Goal: Information Seeking & Learning: Learn about a topic

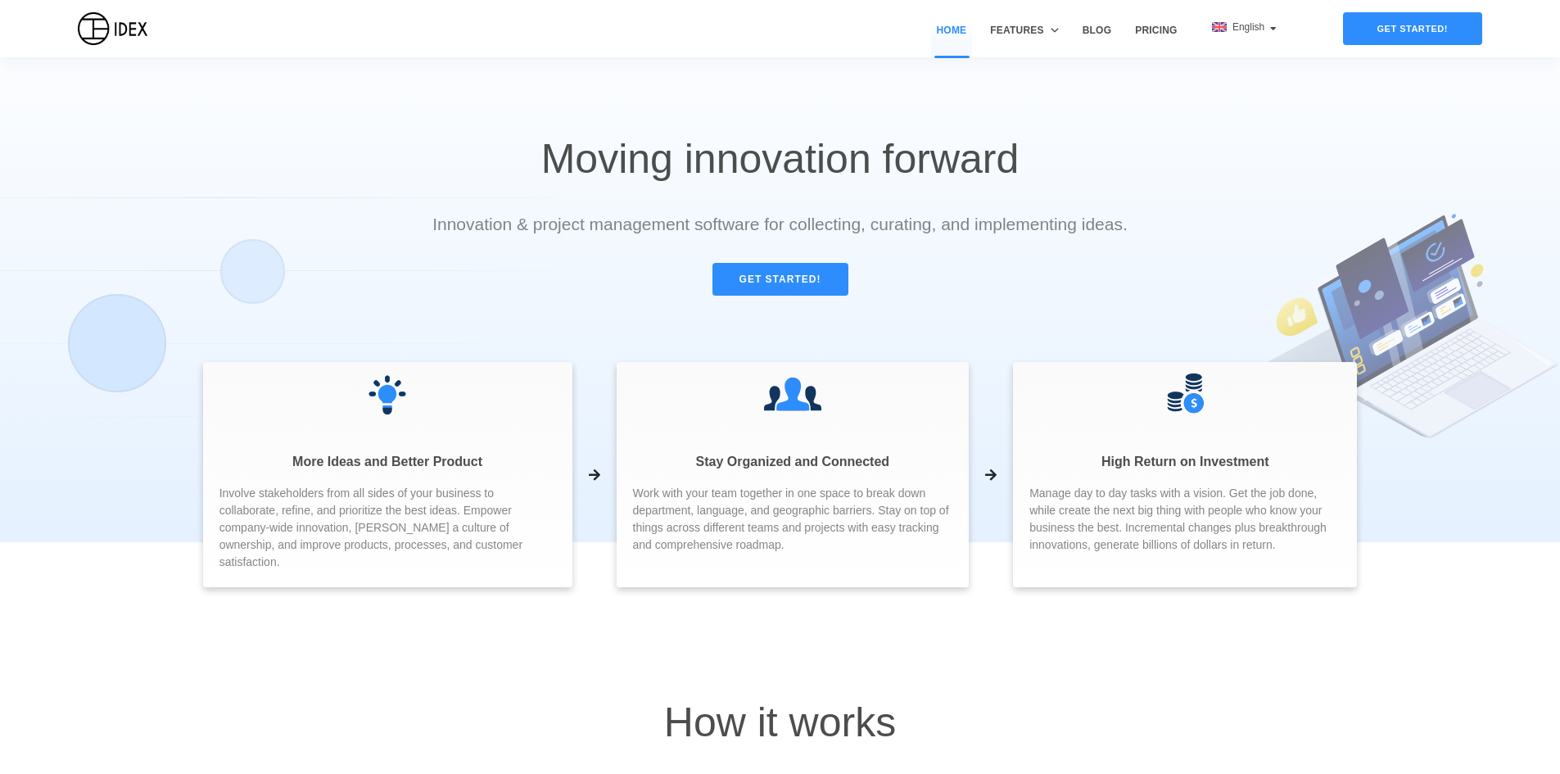
drag, startPoint x: 593, startPoint y: 242, endPoint x: 588, endPoint y: 291, distance: 49.4
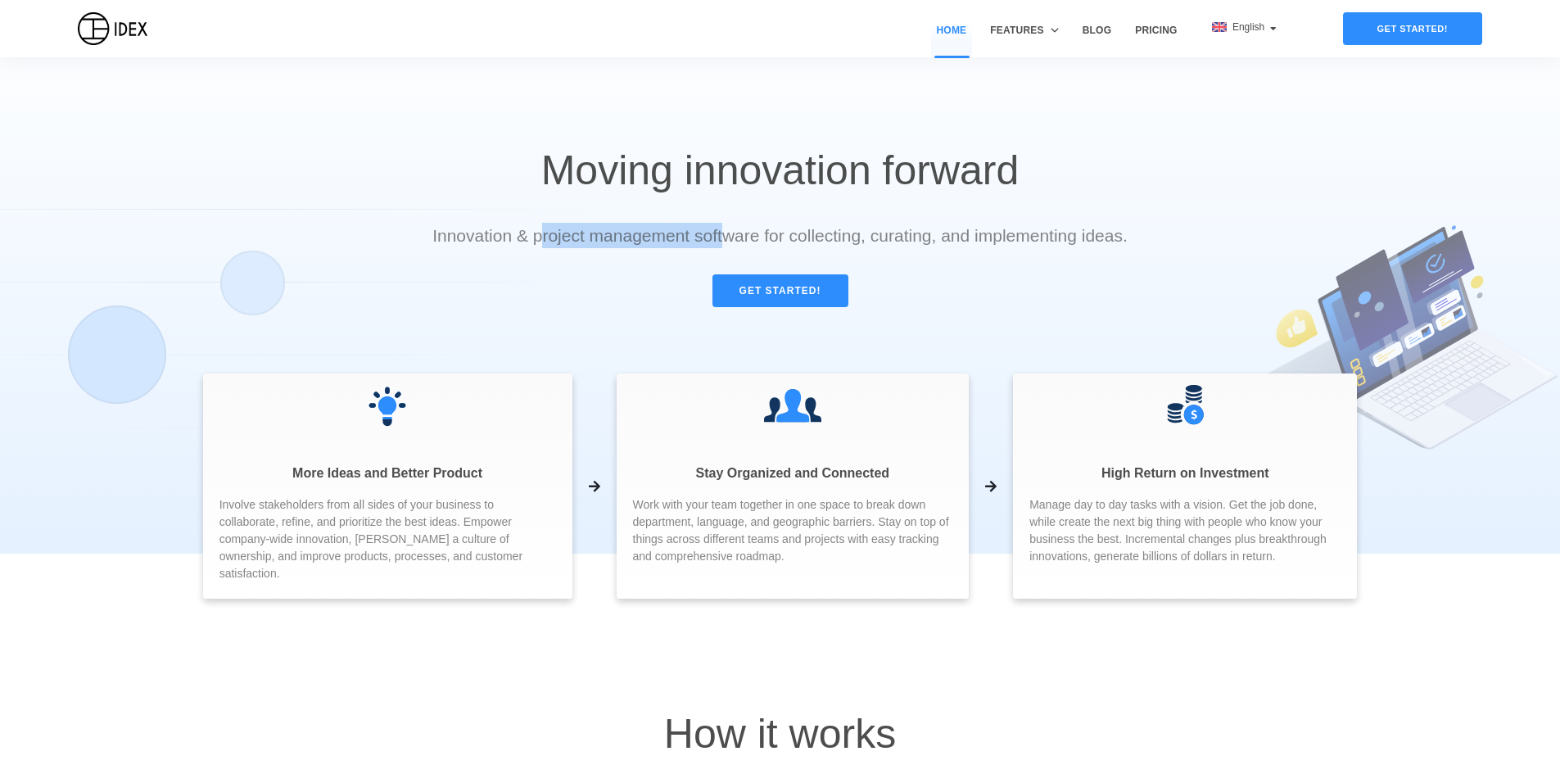
drag, startPoint x: 552, startPoint y: 229, endPoint x: 742, endPoint y: 226, distance: 190.0
click at [742, 226] on p "Innovation & project management software for collecting, curating, and implemen…" at bounding box center [780, 235] width 702 height 25
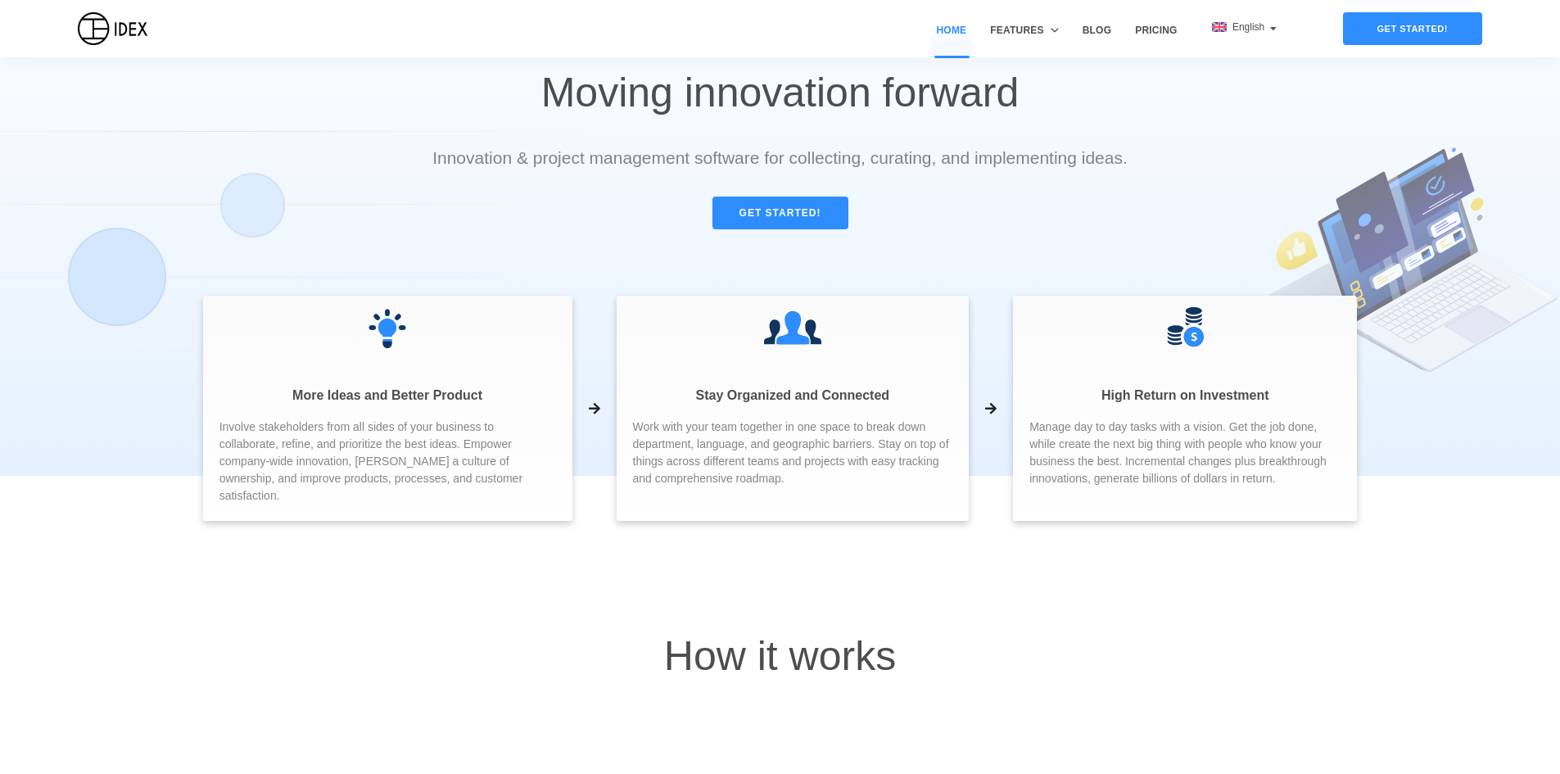
drag, startPoint x: 809, startPoint y: 203, endPoint x: 820, endPoint y: 312, distance: 109.5
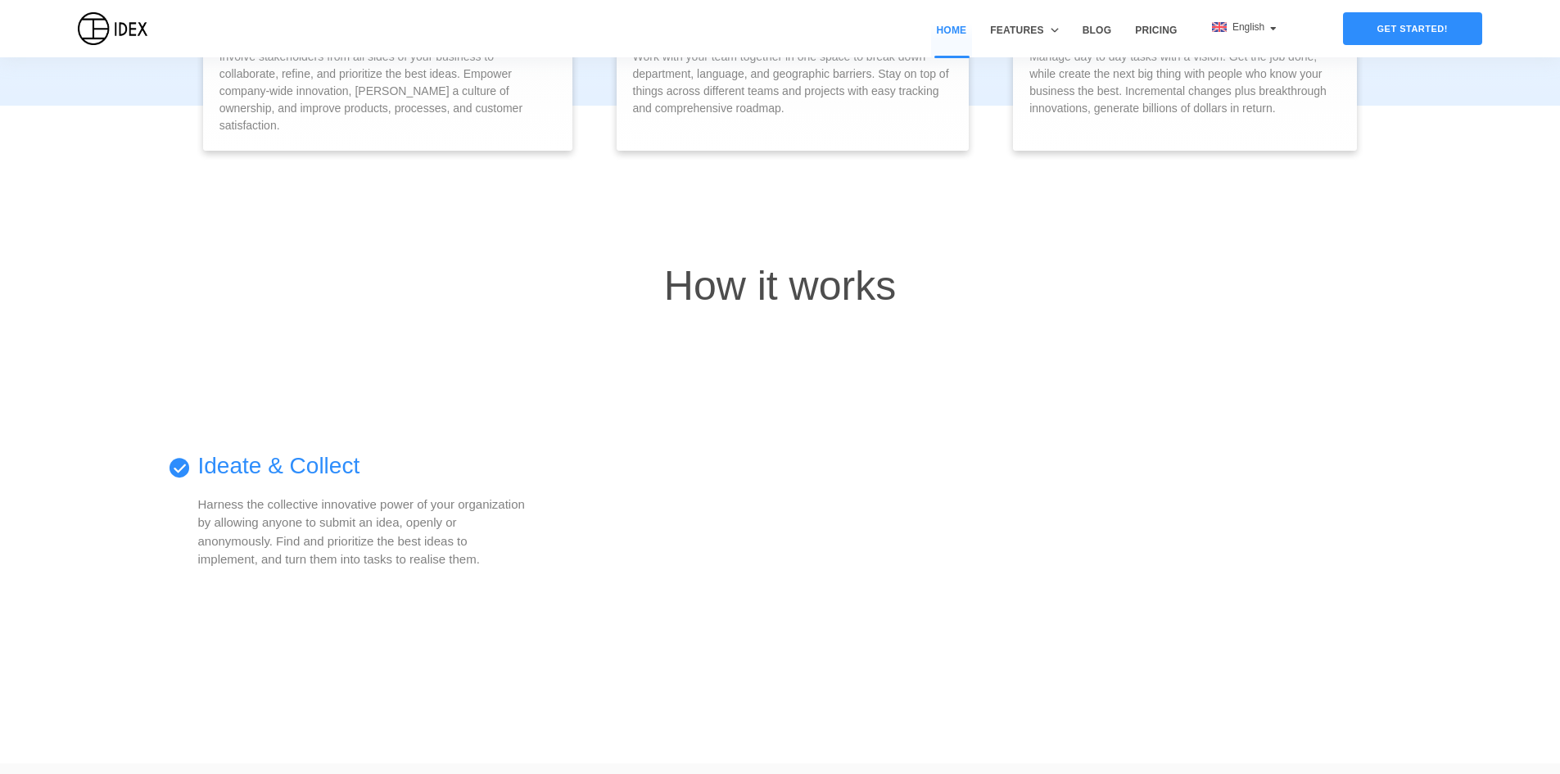
drag, startPoint x: 907, startPoint y: 259, endPoint x: 896, endPoint y: 354, distance: 95.7
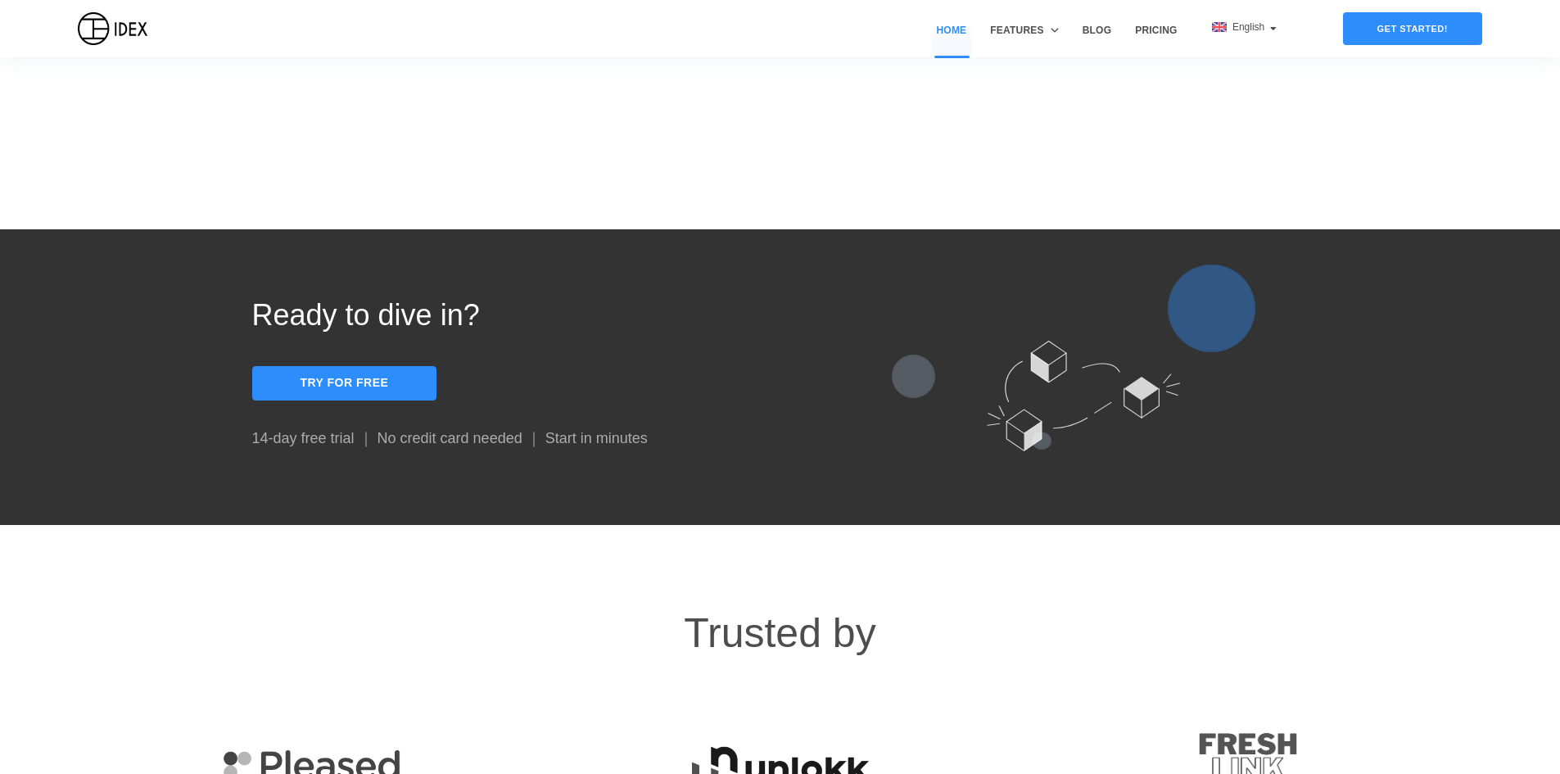
scroll to position [1973, 0]
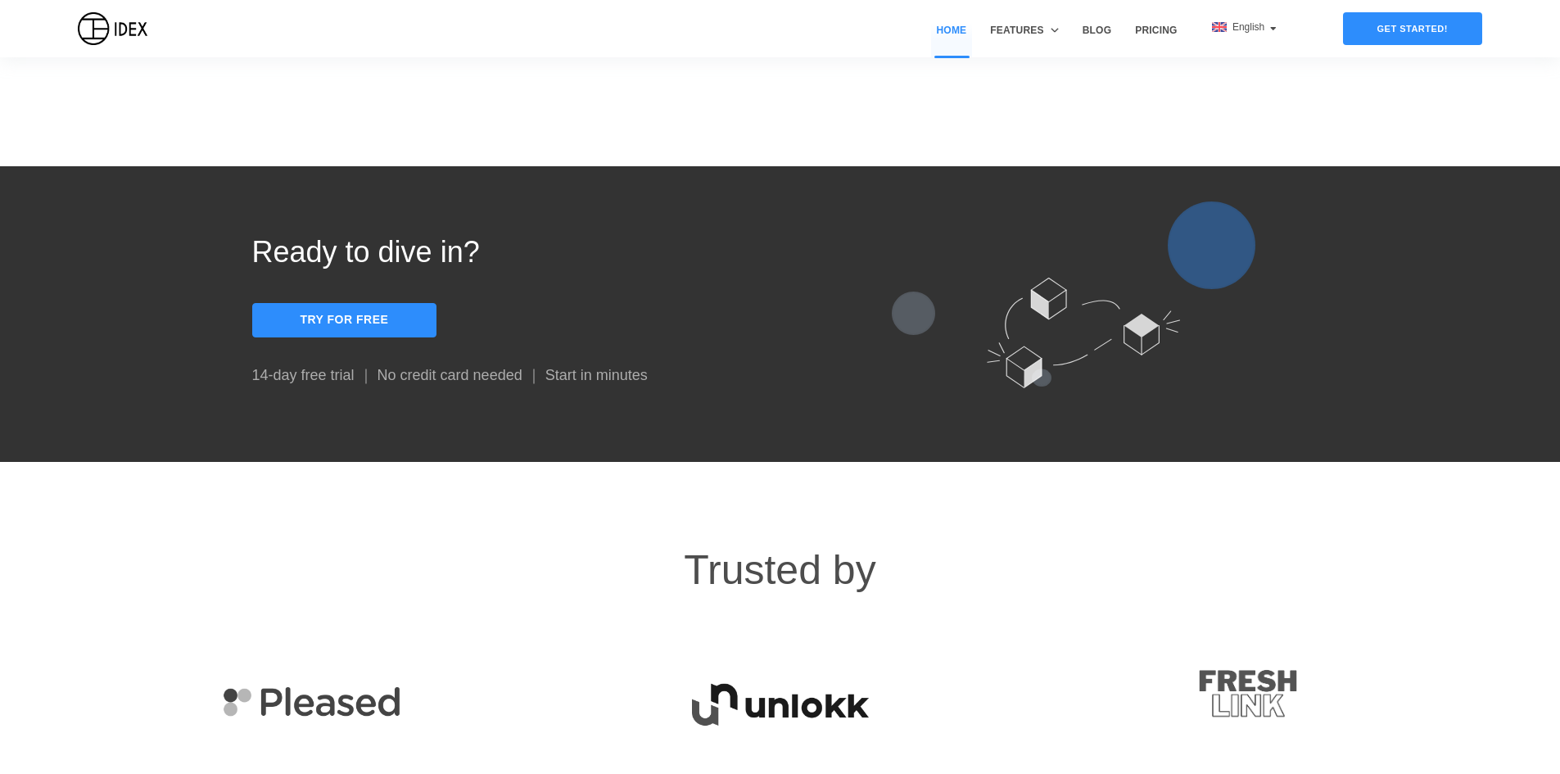
drag, startPoint x: 713, startPoint y: 606, endPoint x: 709, endPoint y: 686, distance: 80.3
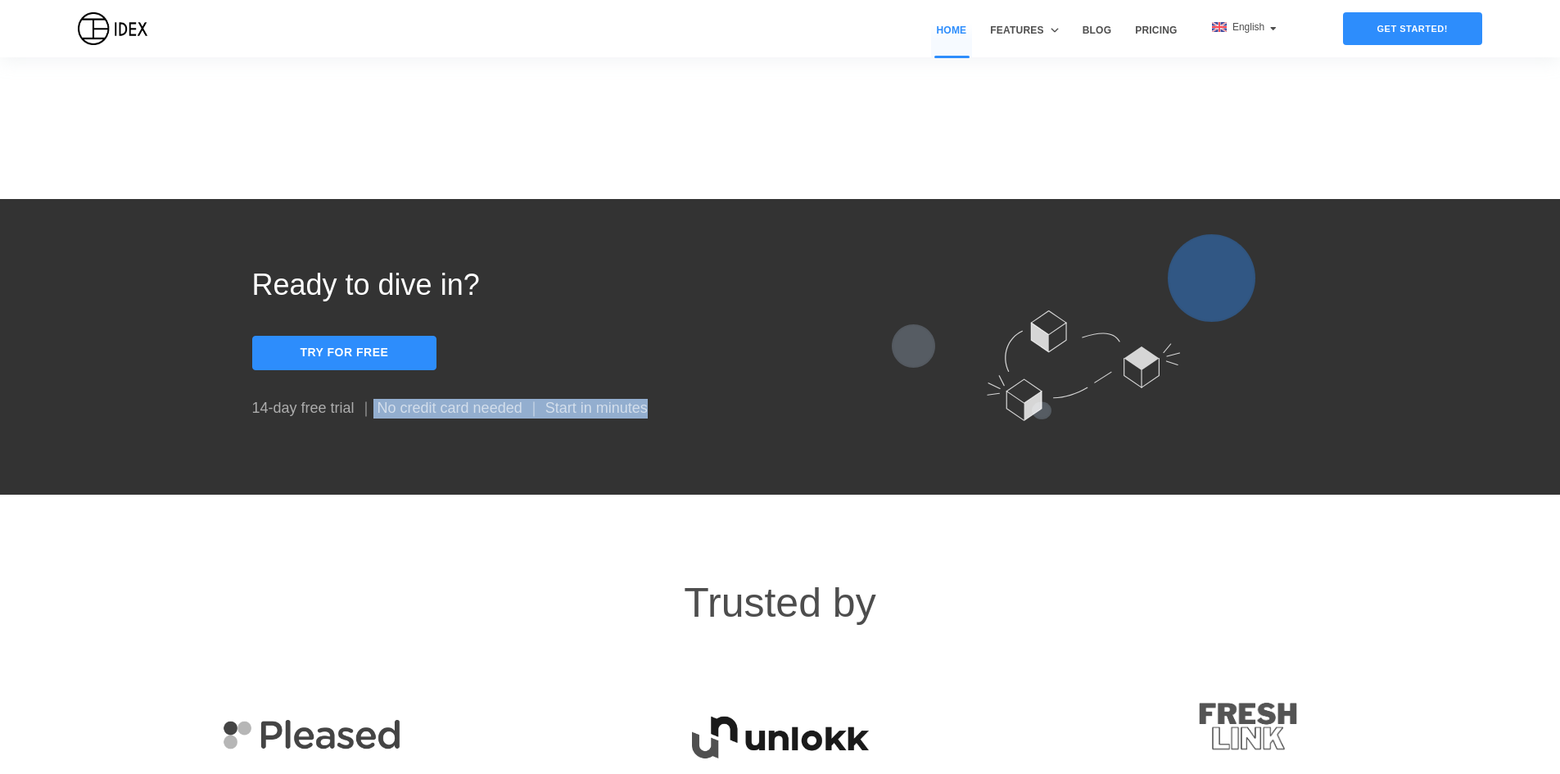
drag, startPoint x: 368, startPoint y: 585, endPoint x: 657, endPoint y: 580, distance: 289.9
click at [657, 418] on p "14-day free trial ｜ No credit card needed ｜ Start in minutes" at bounding box center [516, 409] width 528 height 20
drag, startPoint x: 657, startPoint y: 580, endPoint x: 657, endPoint y: 549, distance: 30.3
click at [655, 418] on p "14-day free trial ｜ No credit card needed ｜ Start in minutes" at bounding box center [516, 409] width 528 height 20
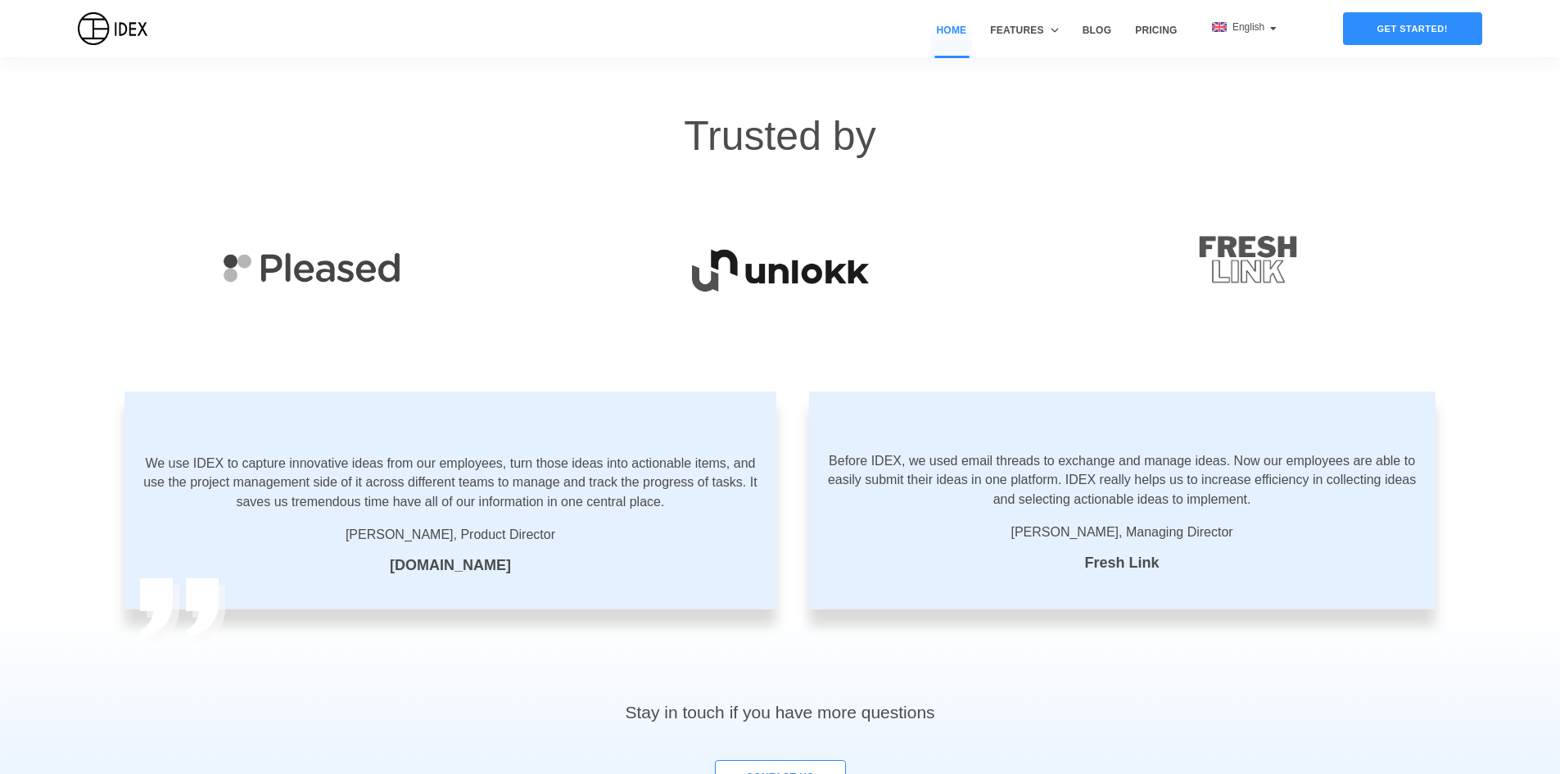
scroll to position [2464, 0]
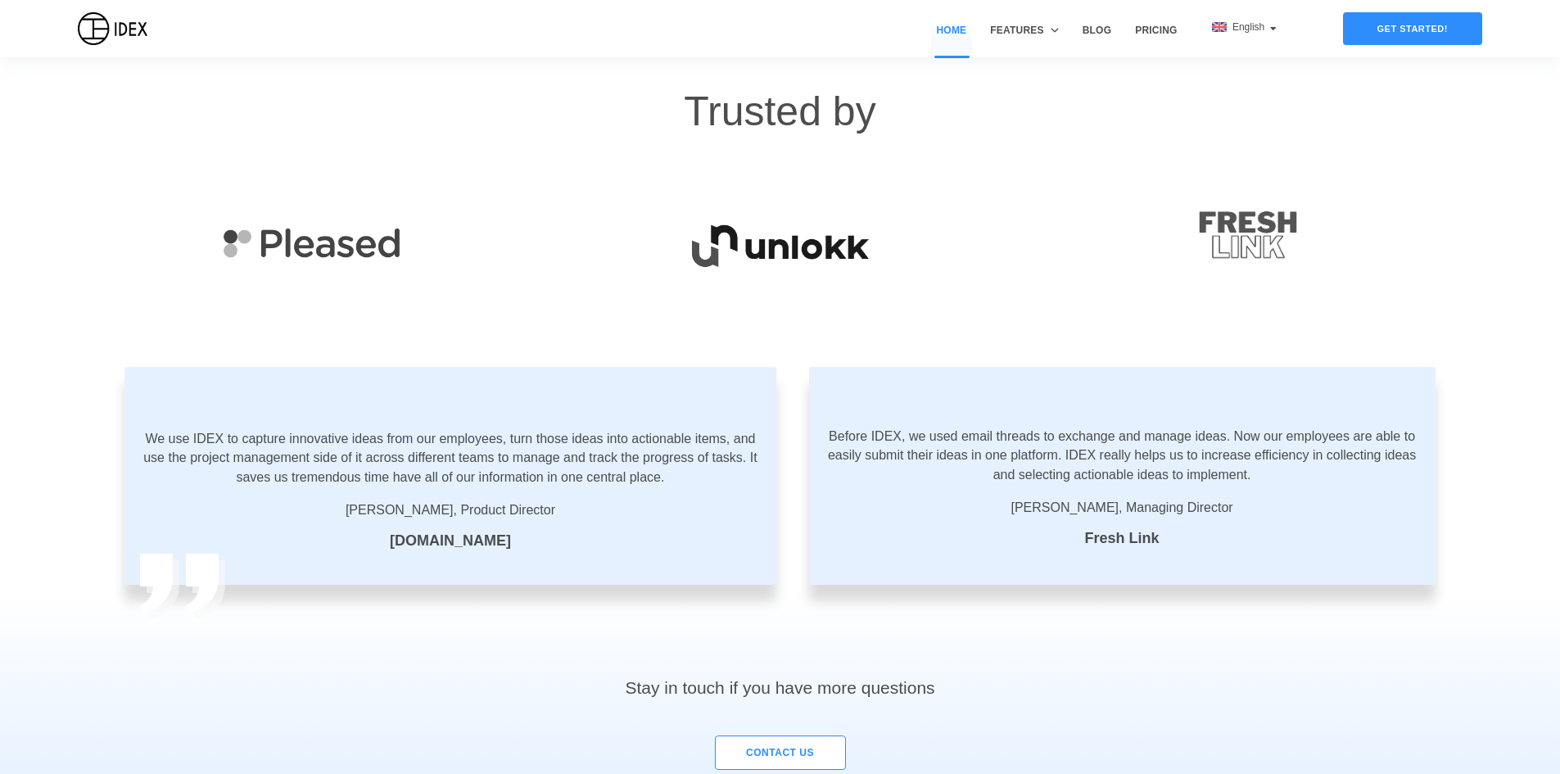
click at [671, 301] on img at bounding box center [780, 233] width 468 height 138
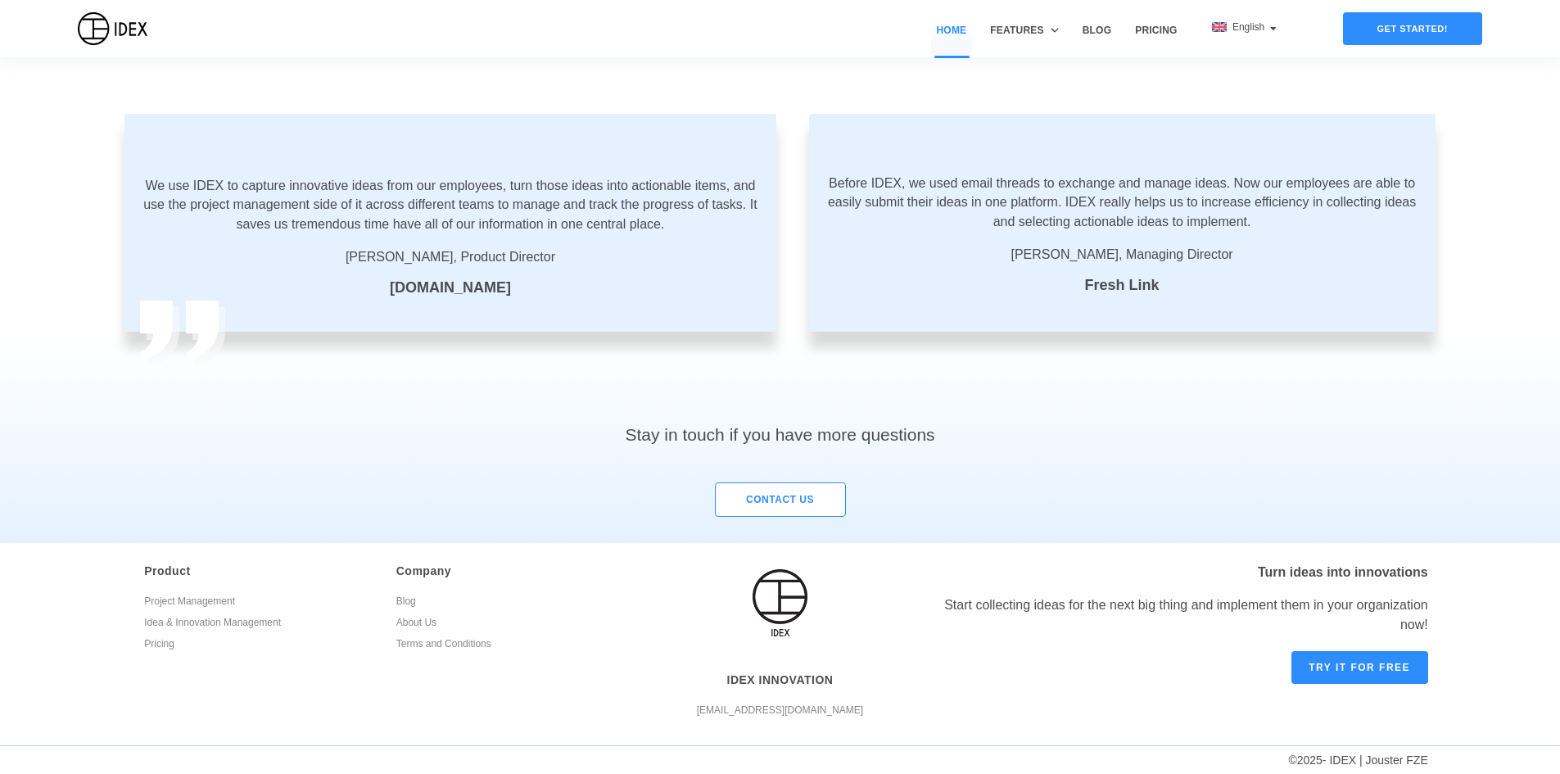
scroll to position [2892, 0]
drag, startPoint x: 856, startPoint y: 549, endPoint x: 856, endPoint y: 592, distance: 42.6
drag, startPoint x: 473, startPoint y: 292, endPoint x: 427, endPoint y: 291, distance: 46.7
click at [427, 291] on label "Pleased.com" at bounding box center [450, 288] width 121 height 22
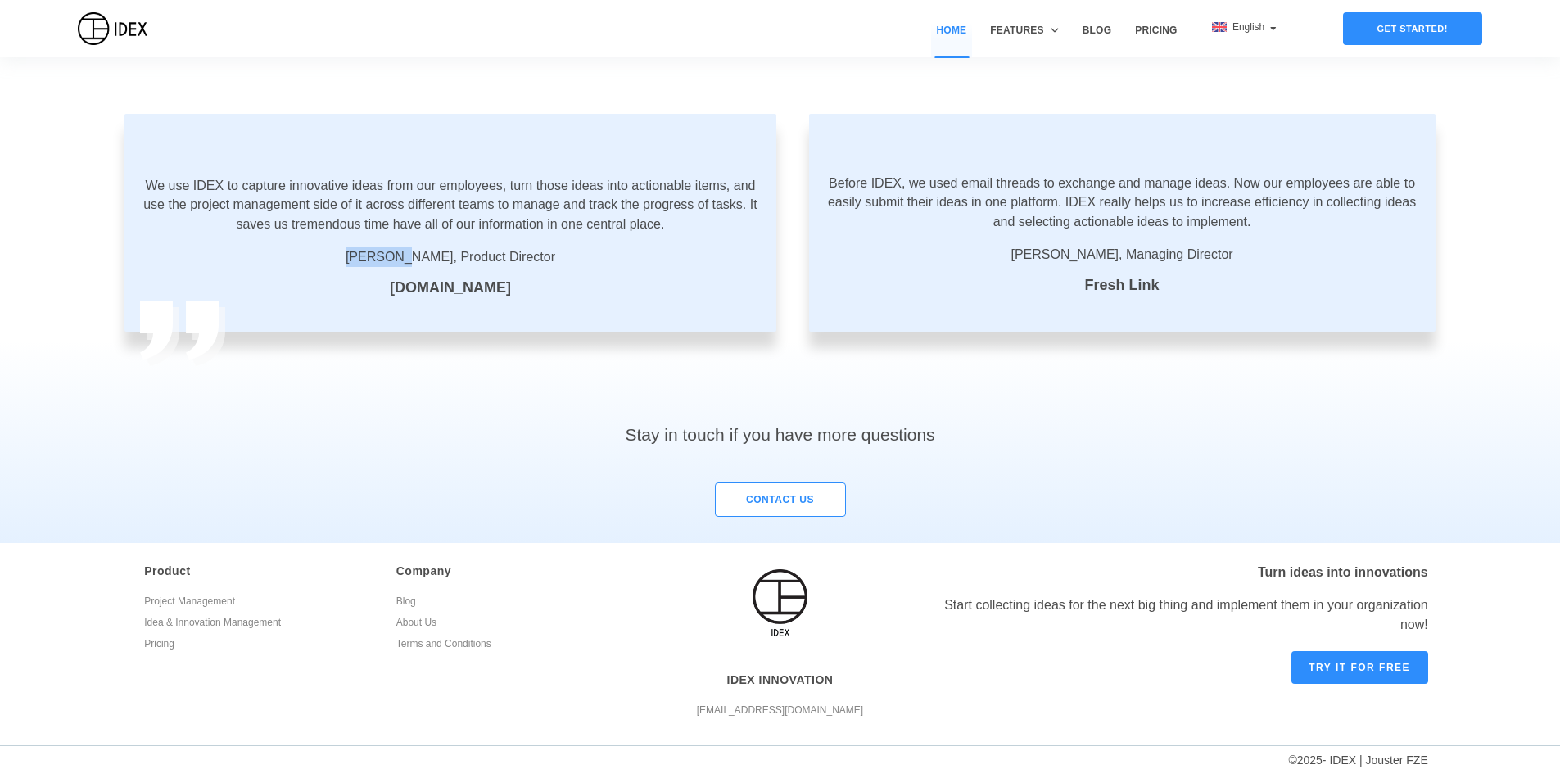
drag, startPoint x: 367, startPoint y: 261, endPoint x: 413, endPoint y: 261, distance: 46.7
click at [413, 261] on span "Matt Stewart, Product Director" at bounding box center [450, 257] width 618 height 20
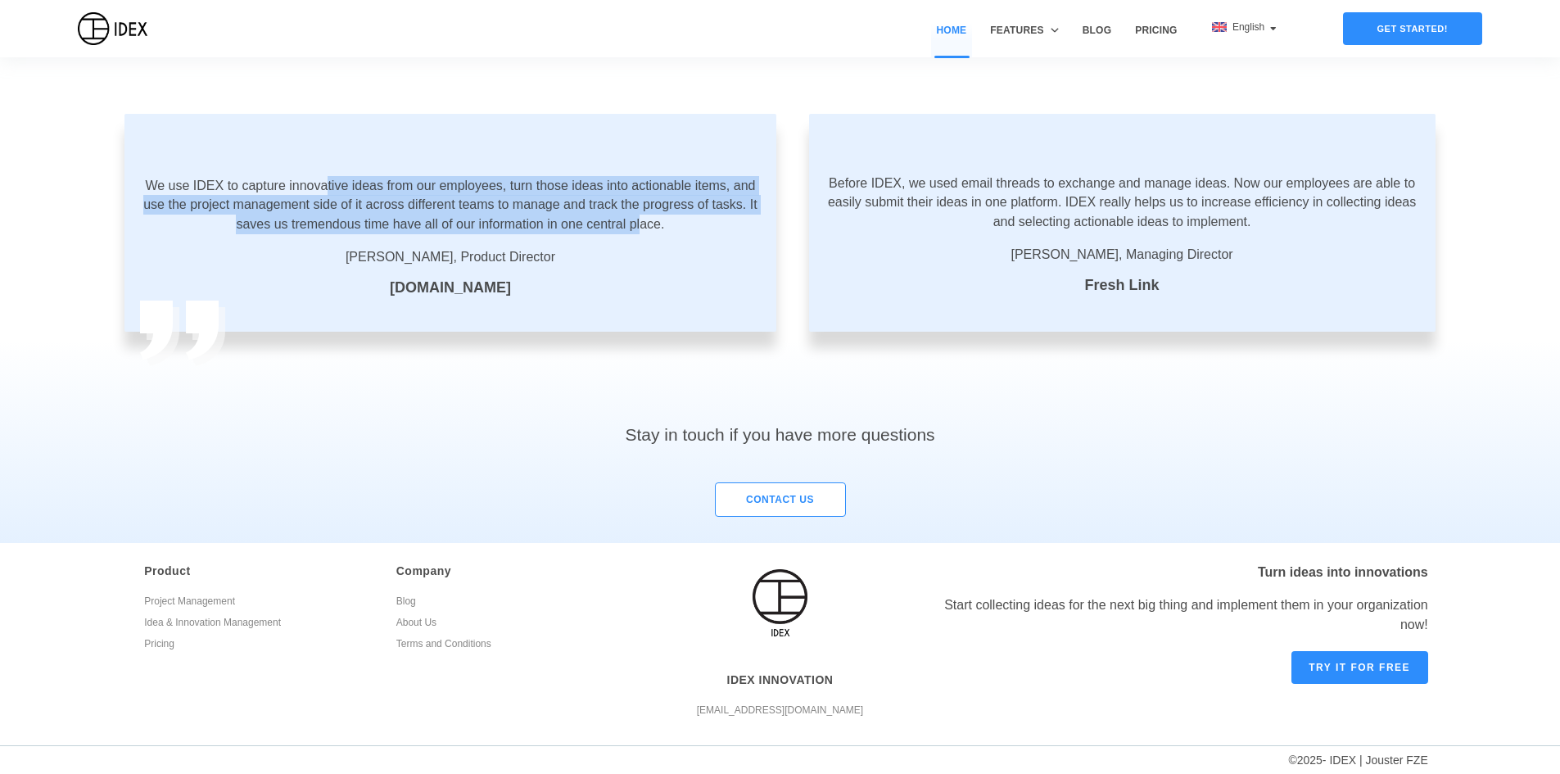
drag, startPoint x: 327, startPoint y: 190, endPoint x: 643, endPoint y: 234, distance: 319.1
click at [643, 234] on div "We use IDEX to capture innovative ideas from our employees, turn those ideas in…" at bounding box center [450, 211] width 618 height 71
click at [642, 234] on div "We use IDEX to capture innovative ideas from our employees, turn those ideas in…" at bounding box center [450, 211] width 618 height 71
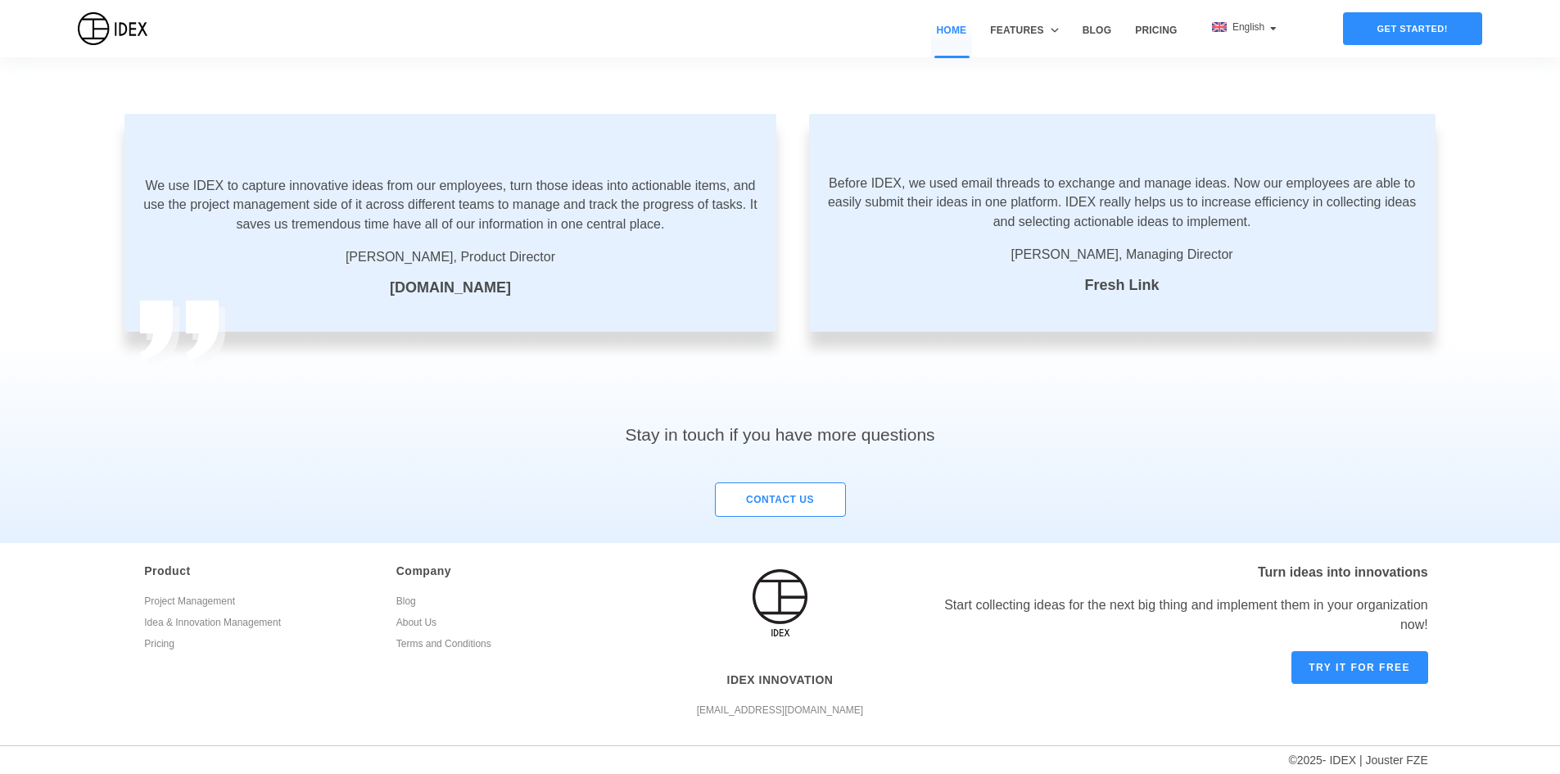
drag, startPoint x: 806, startPoint y: 692, endPoint x: 917, endPoint y: 710, distance: 112.8
click at [917, 710] on div "Turn ideas into innovations Start collecting ideas for the next big thing and i…" at bounding box center [1176, 644] width 528 height 202
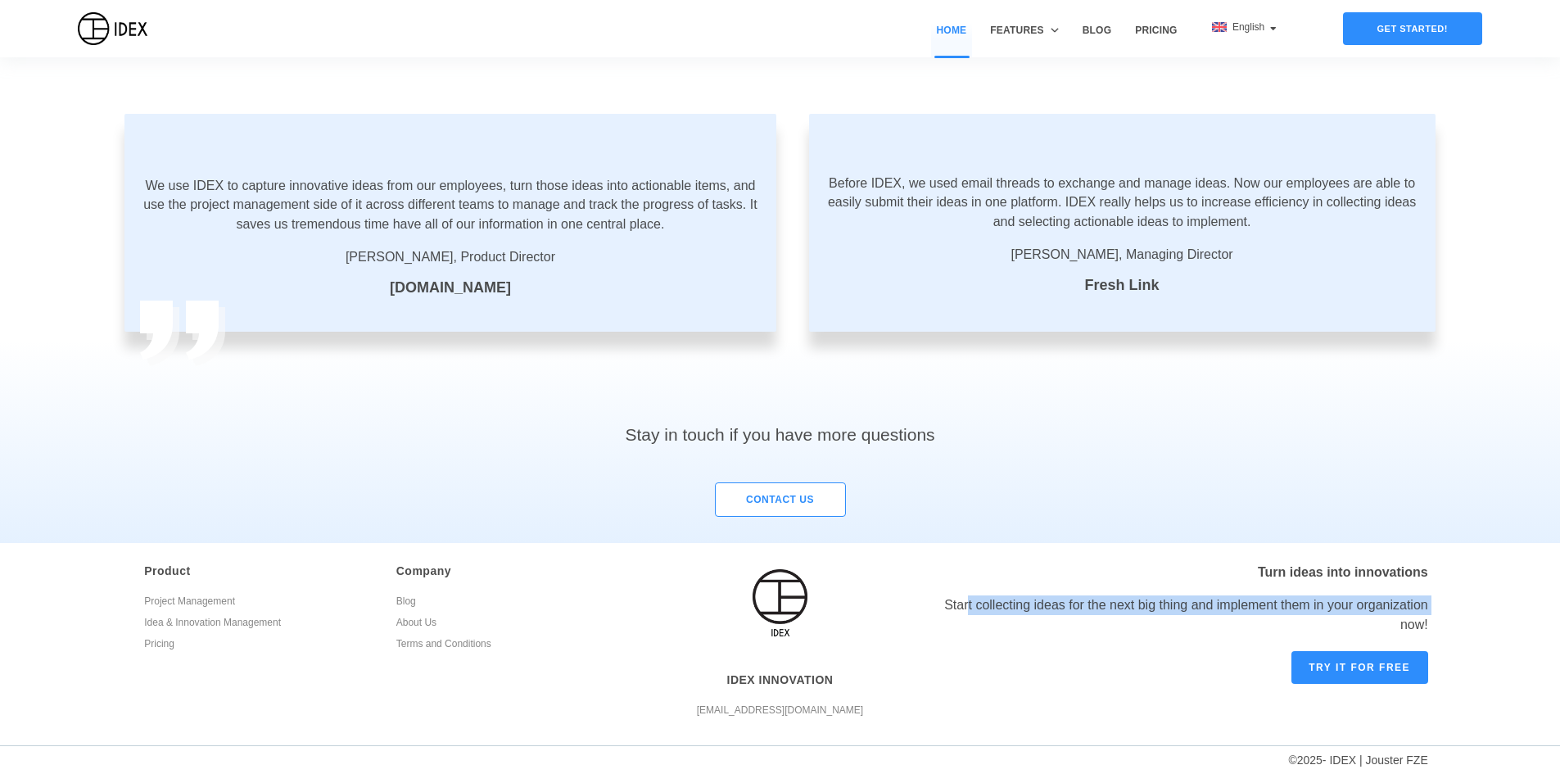
drag, startPoint x: 973, startPoint y: 671, endPoint x: 955, endPoint y: 588, distance: 85.4
click at [958, 588] on div "Turn ideas into innovations Start collecting ideas for the next big thing and i…" at bounding box center [1176, 644] width 528 height 202
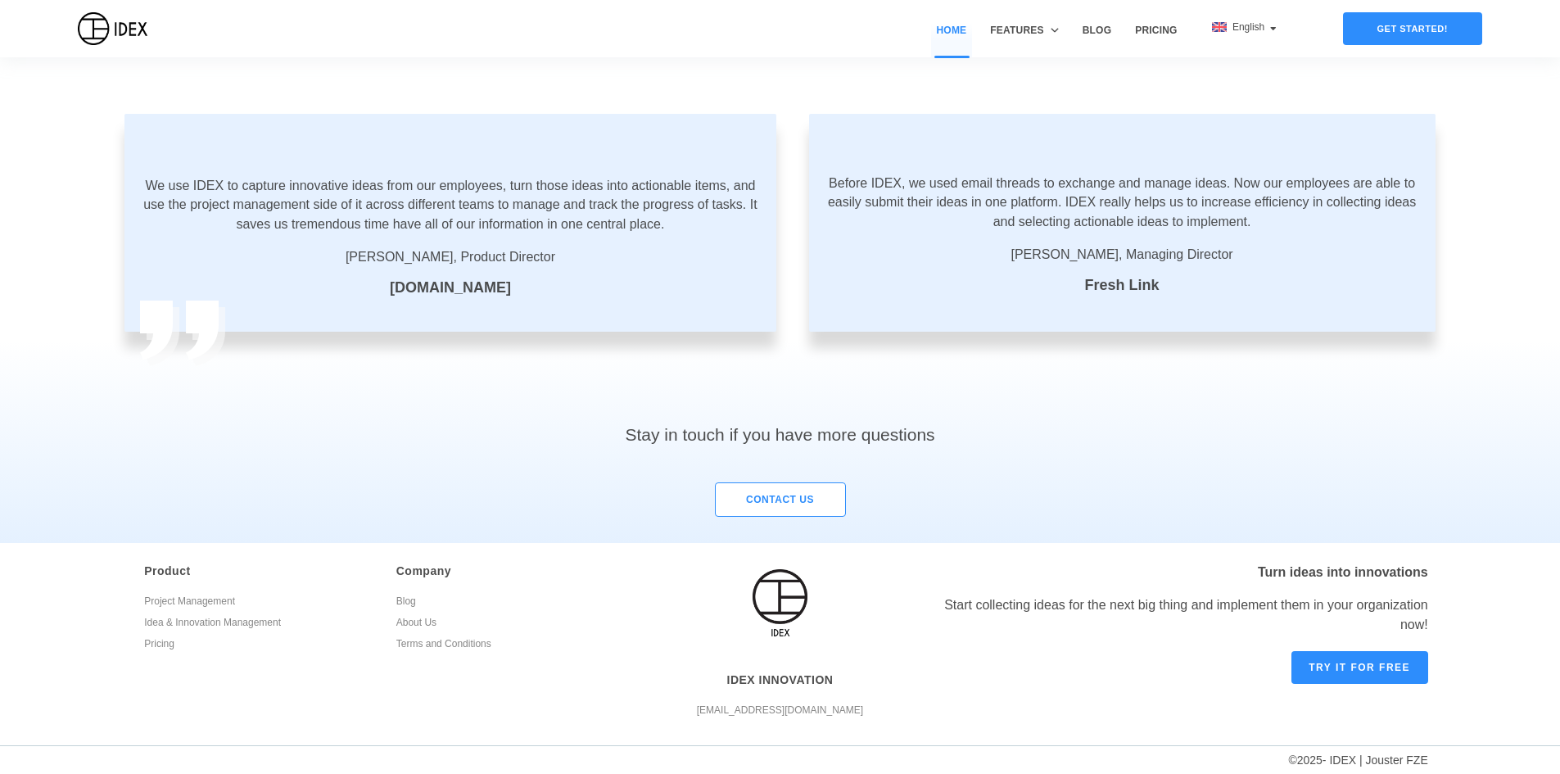
click at [954, 588] on div "Turn ideas into innovations Start collecting ideas for the next big thing and i…" at bounding box center [1176, 644] width 528 height 202
drag, startPoint x: 598, startPoint y: 700, endPoint x: 496, endPoint y: 634, distance: 121.9
click at [496, 634] on div "Company Blog About Us Terms and Conditions" at bounding box center [510, 646] width 252 height 169
click at [512, 648] on link "Terms and Conditions" at bounding box center [510, 645] width 228 height 21
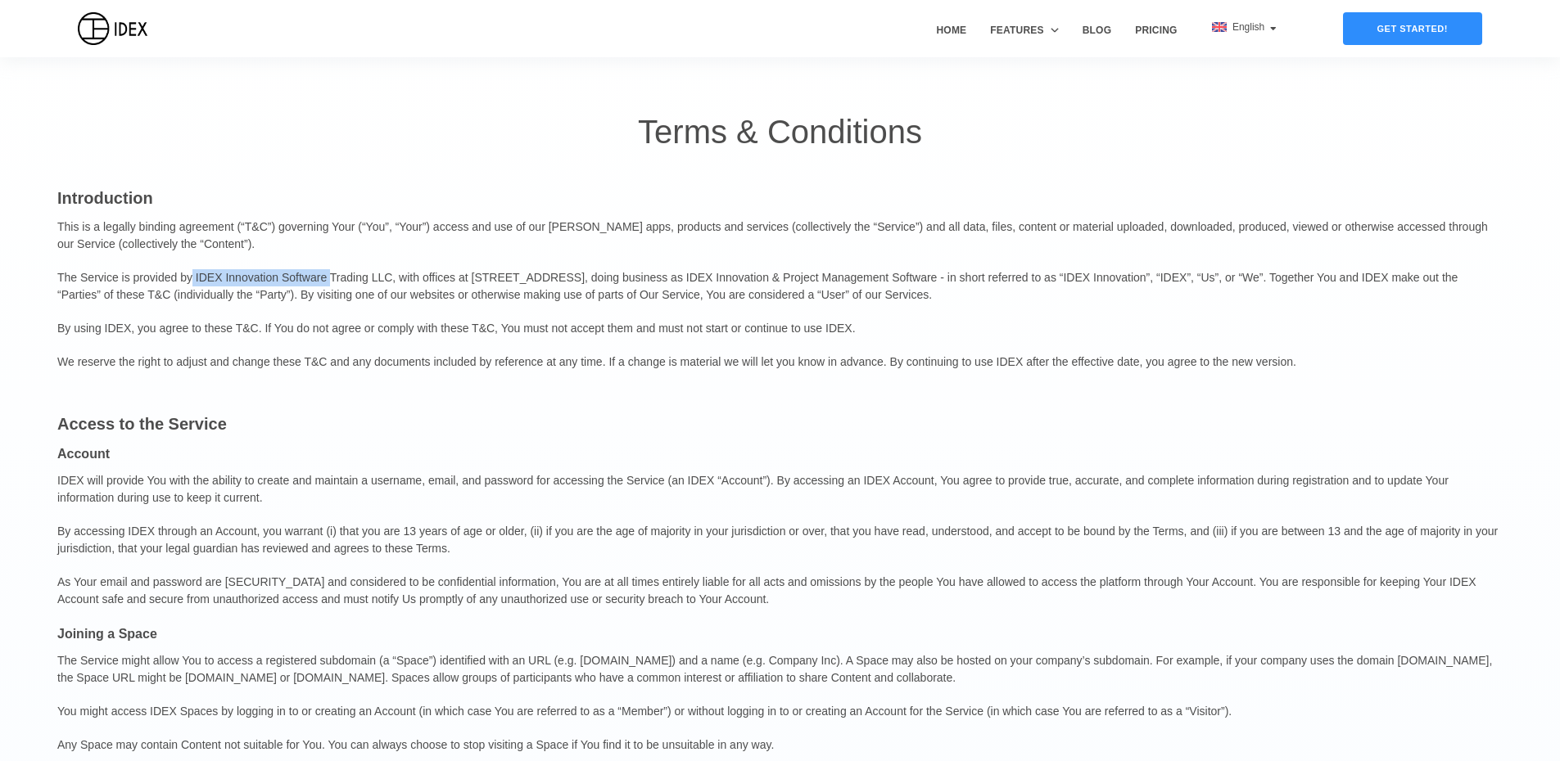
drag, startPoint x: 187, startPoint y: 276, endPoint x: 323, endPoint y: 264, distance: 135.6
click at [323, 264] on p "The Service is provided by IDEX Innovation Software Trading LLC, with offices a…" at bounding box center [779, 286] width 1445 height 51
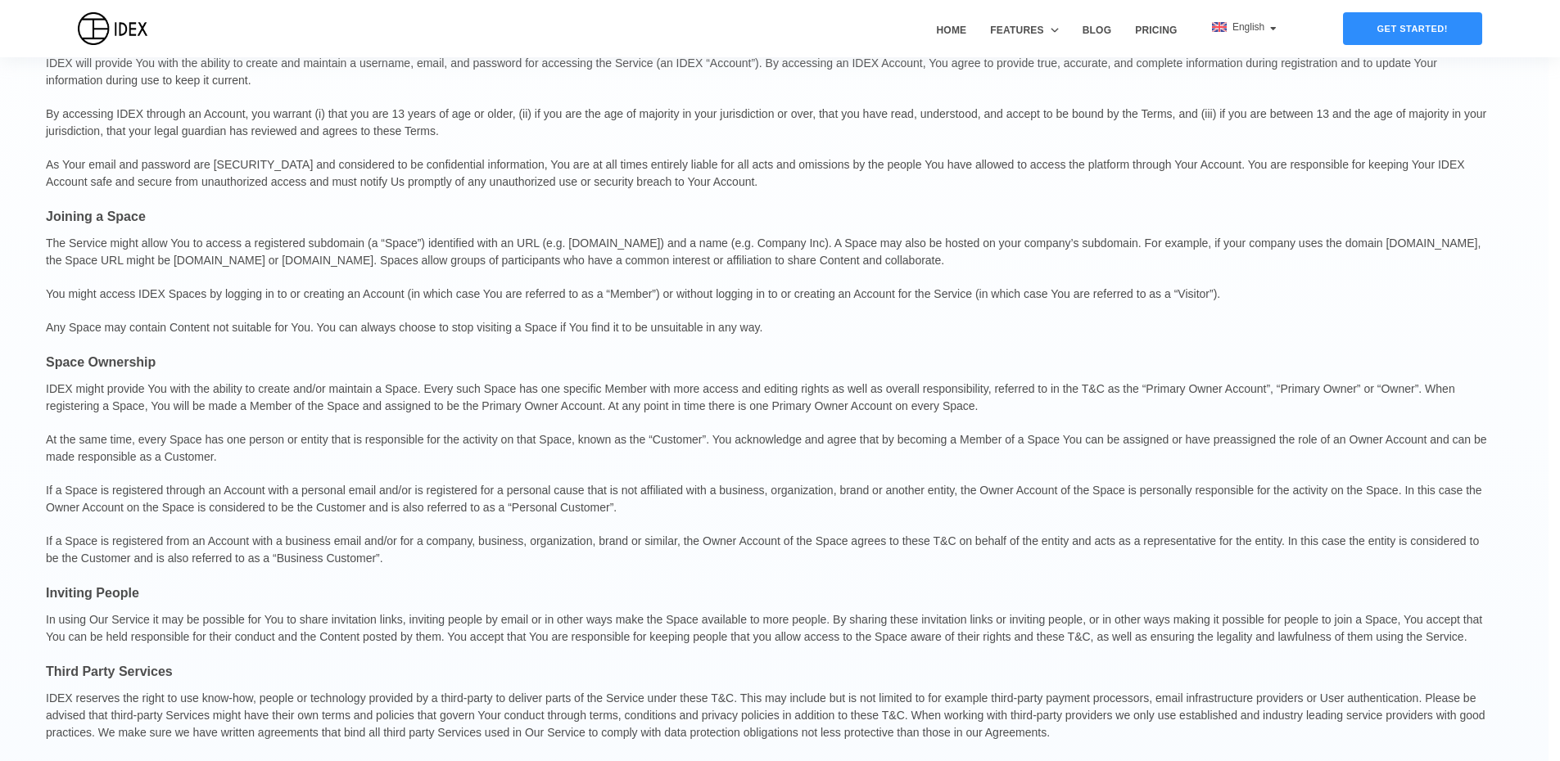
drag, startPoint x: 394, startPoint y: 222, endPoint x: 428, endPoint y: 398, distance: 179.3
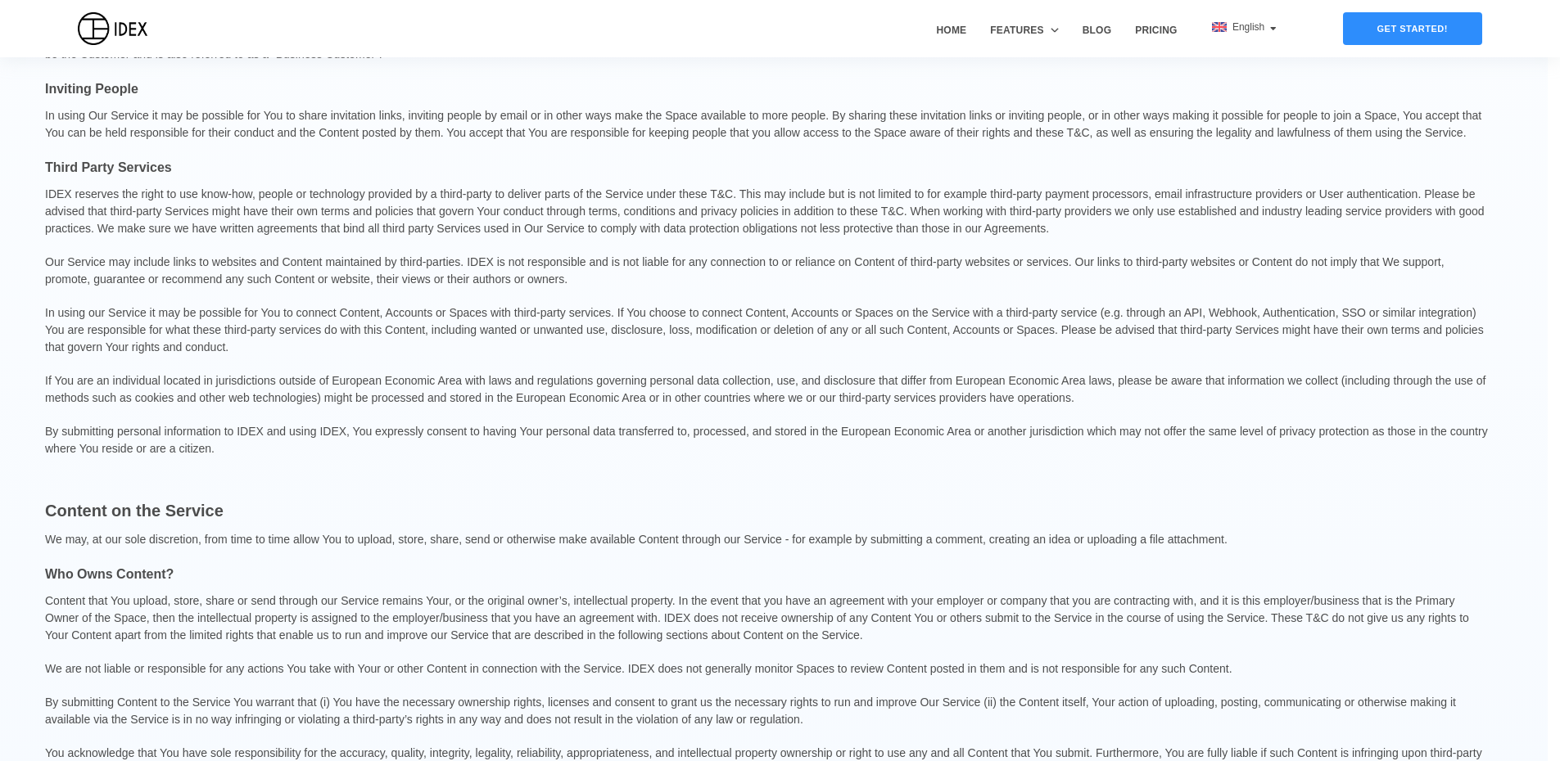
drag, startPoint x: 410, startPoint y: 282, endPoint x: 427, endPoint y: 508, distance: 226.6
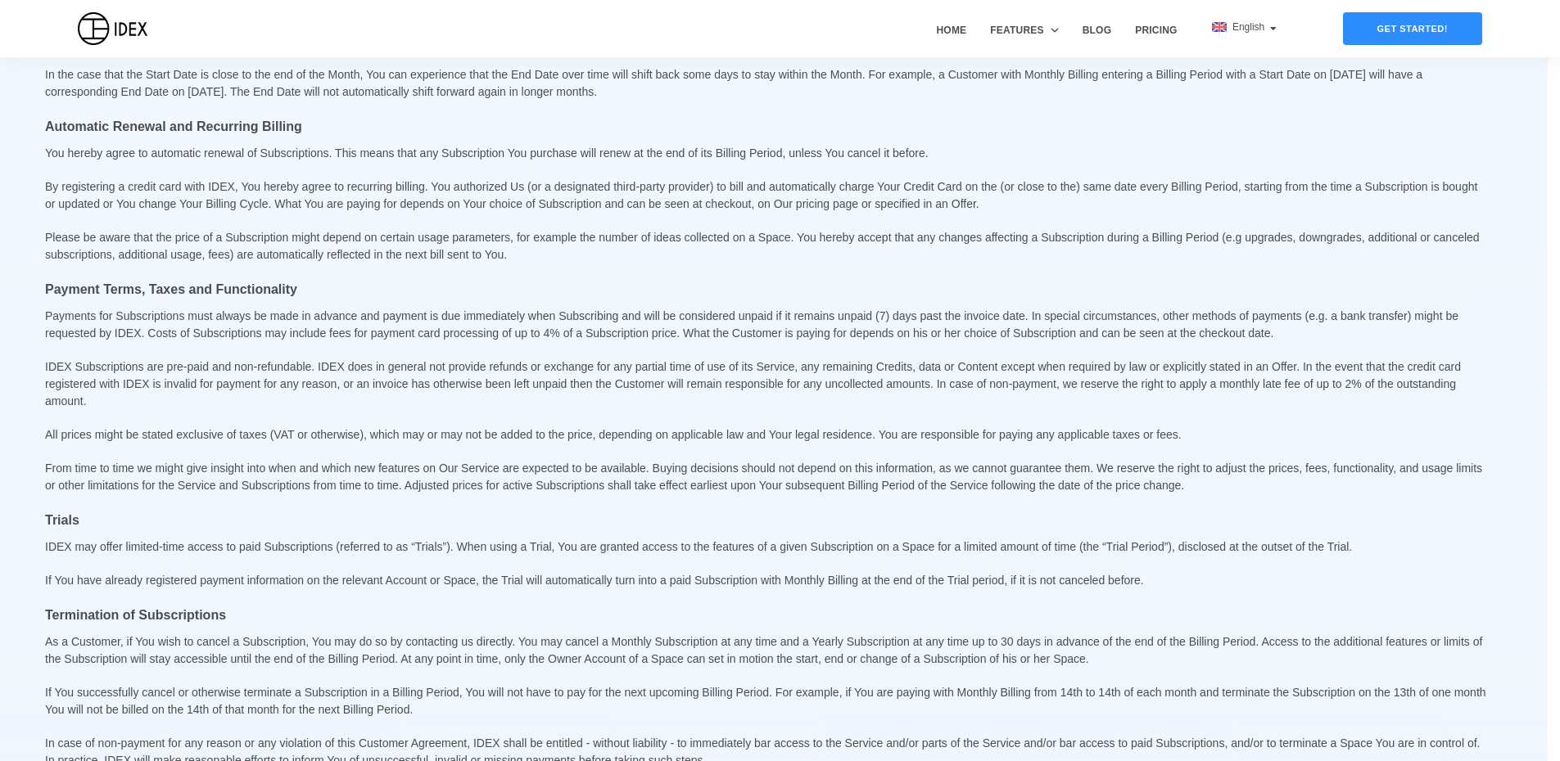
drag, startPoint x: 408, startPoint y: 328, endPoint x: 452, endPoint y: 540, distance: 216.6
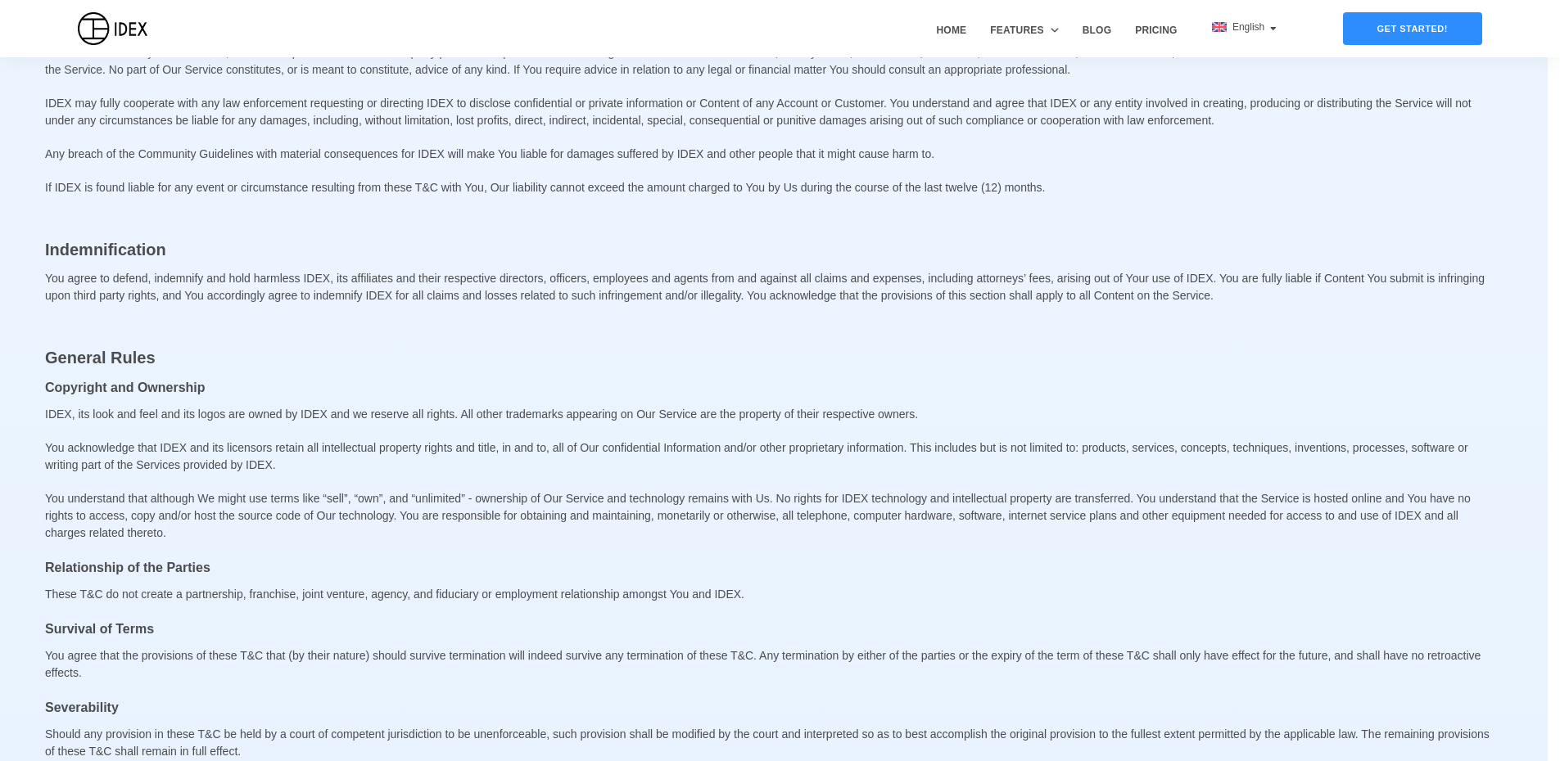
drag, startPoint x: 447, startPoint y: 354, endPoint x: 468, endPoint y: 598, distance: 244.1
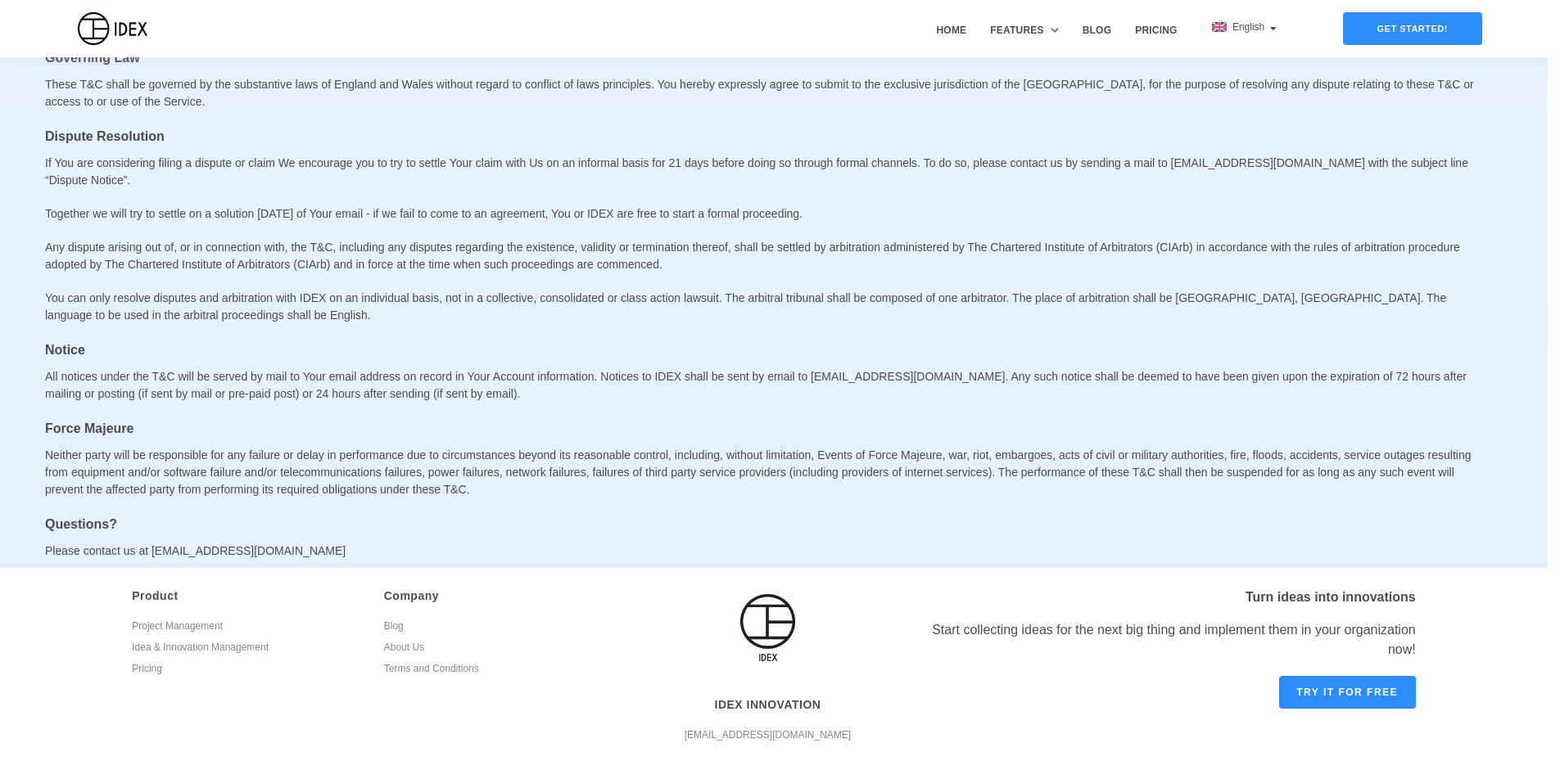
drag, startPoint x: 475, startPoint y: 422, endPoint x: 490, endPoint y: 521, distance: 100.3
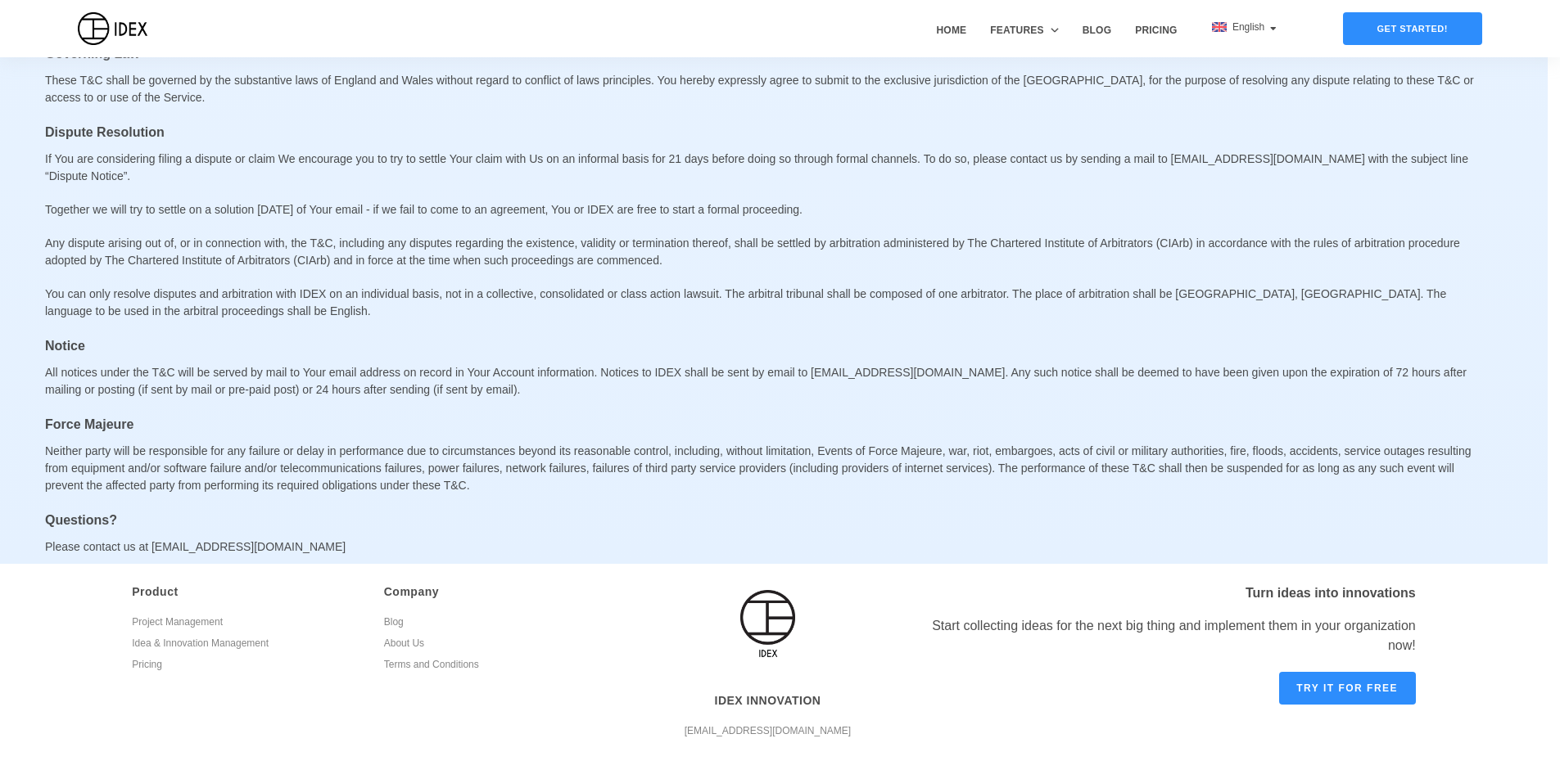
drag, startPoint x: 570, startPoint y: 614, endPoint x: 543, endPoint y: 458, distance: 157.9
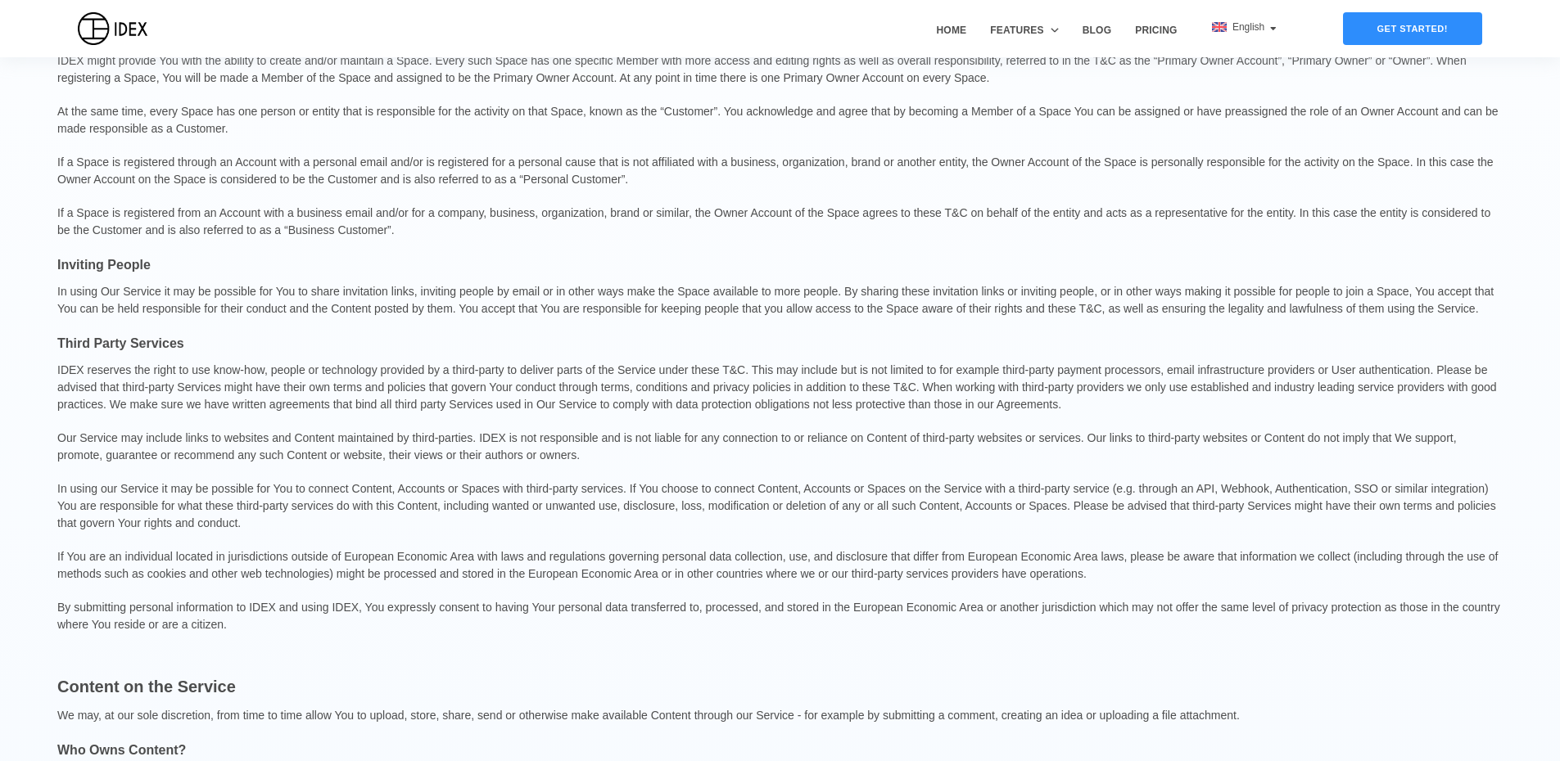
drag, startPoint x: 539, startPoint y: 459, endPoint x: 521, endPoint y: 276, distance: 184.3
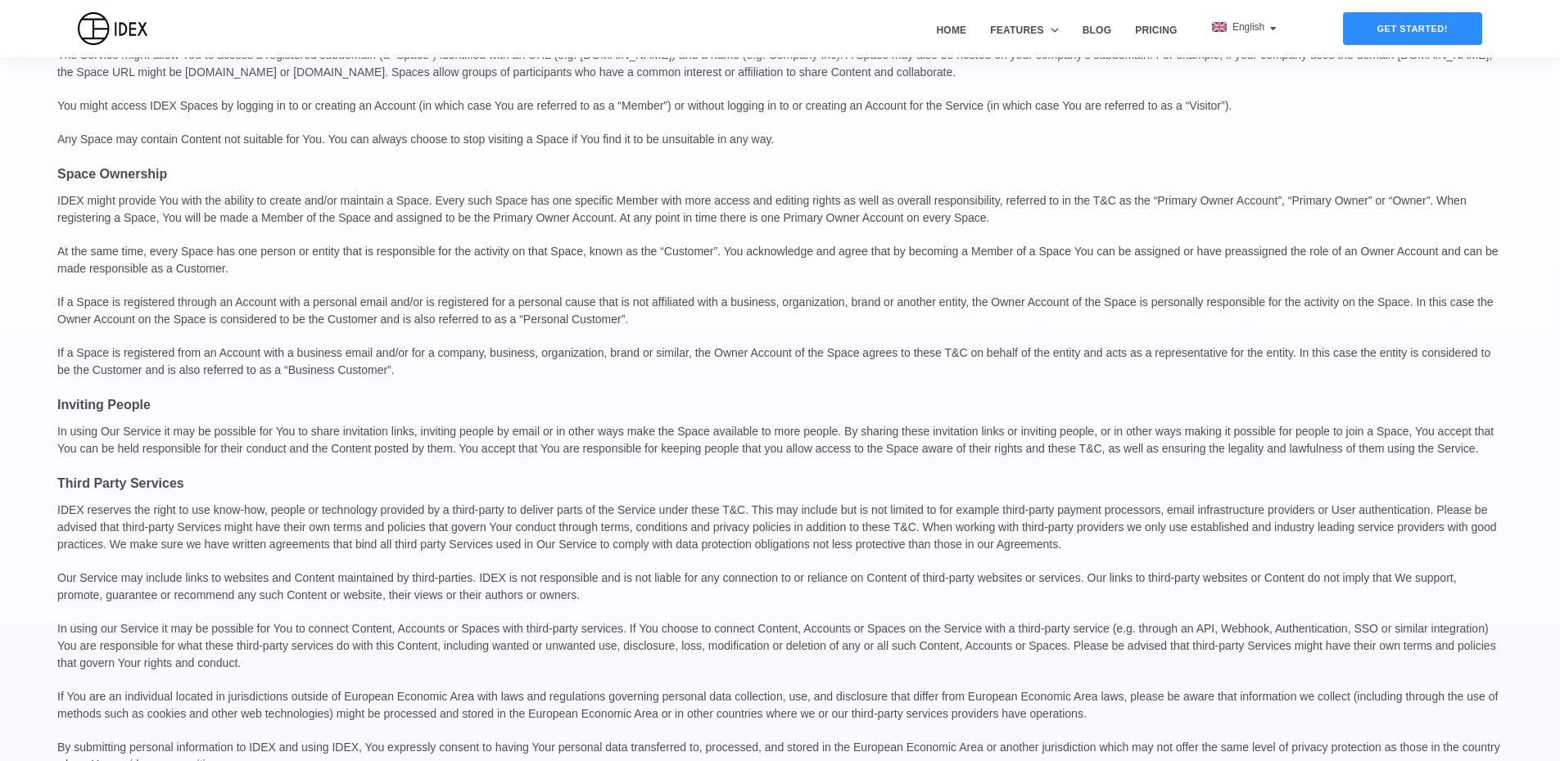
drag, startPoint x: 508, startPoint y: 255, endPoint x: 500, endPoint y: 243, distance: 13.6
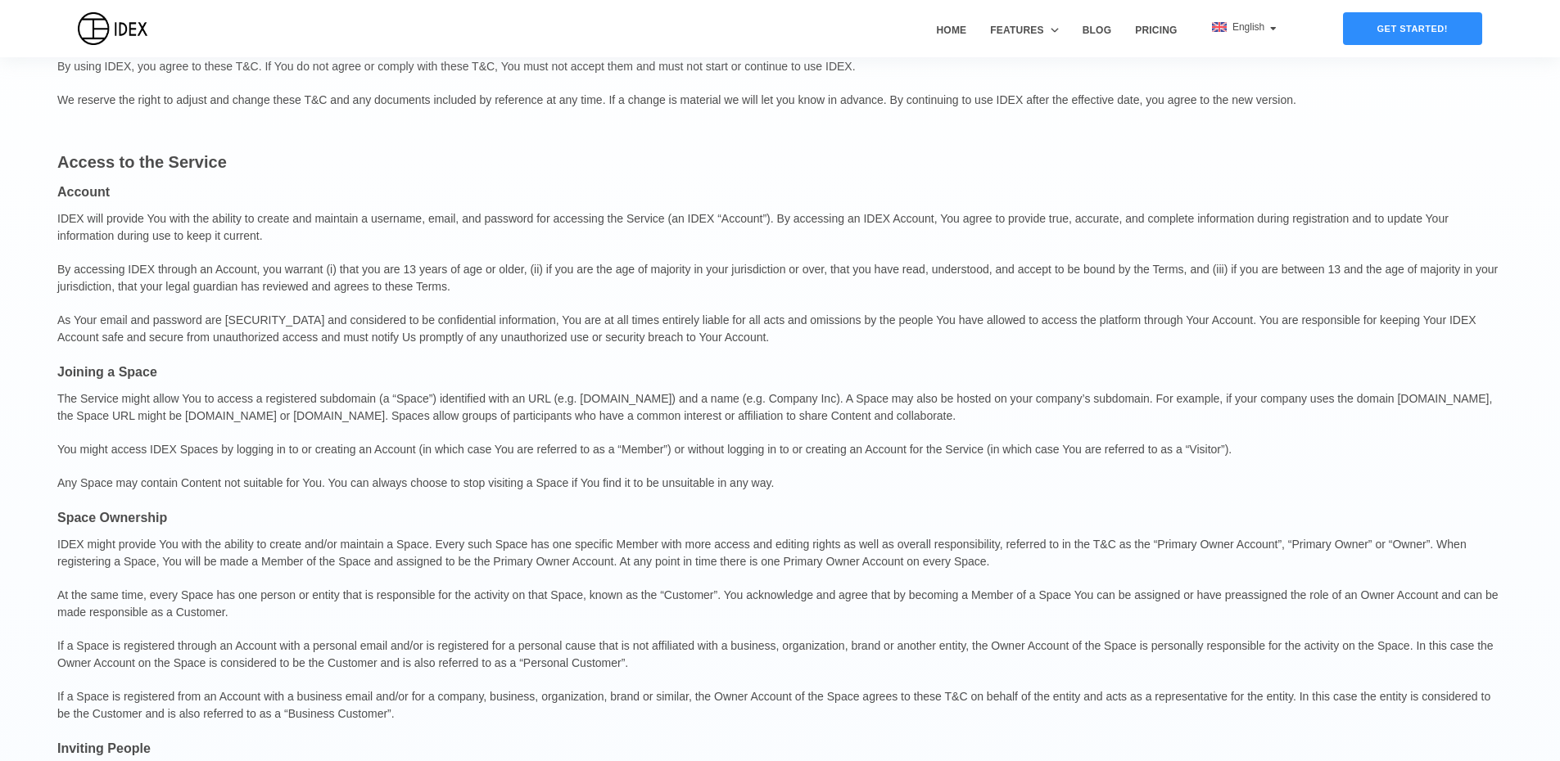
scroll to position [0, 0]
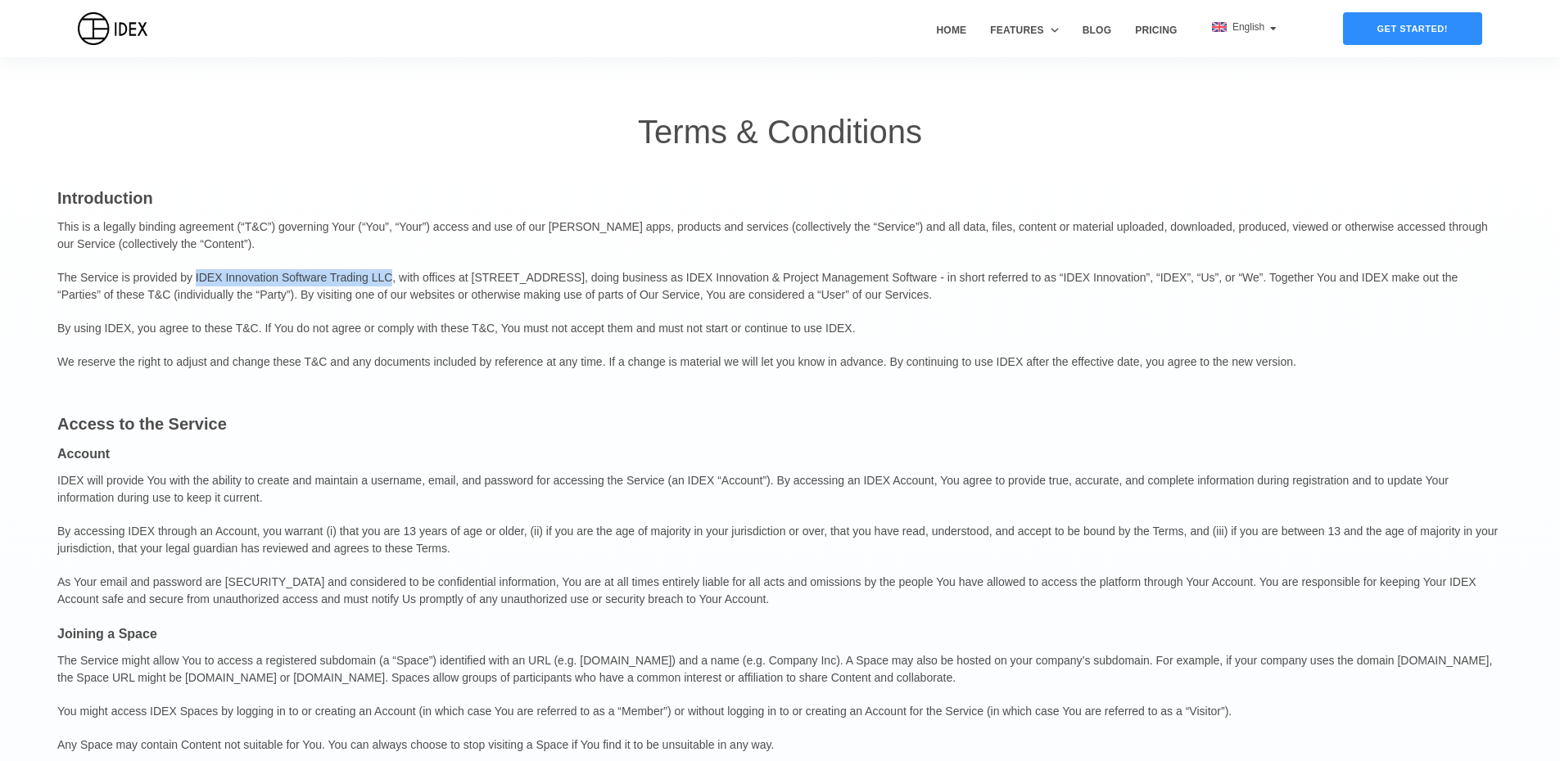
drag, startPoint x: 191, startPoint y: 278, endPoint x: 382, endPoint y: 287, distance: 190.9
click at [382, 287] on p "The Service is provided by IDEX Innovation Software Trading LLC, with offices a…" at bounding box center [779, 286] width 1445 height 51
copy p "IDEX Innovation Software Trading LLC"
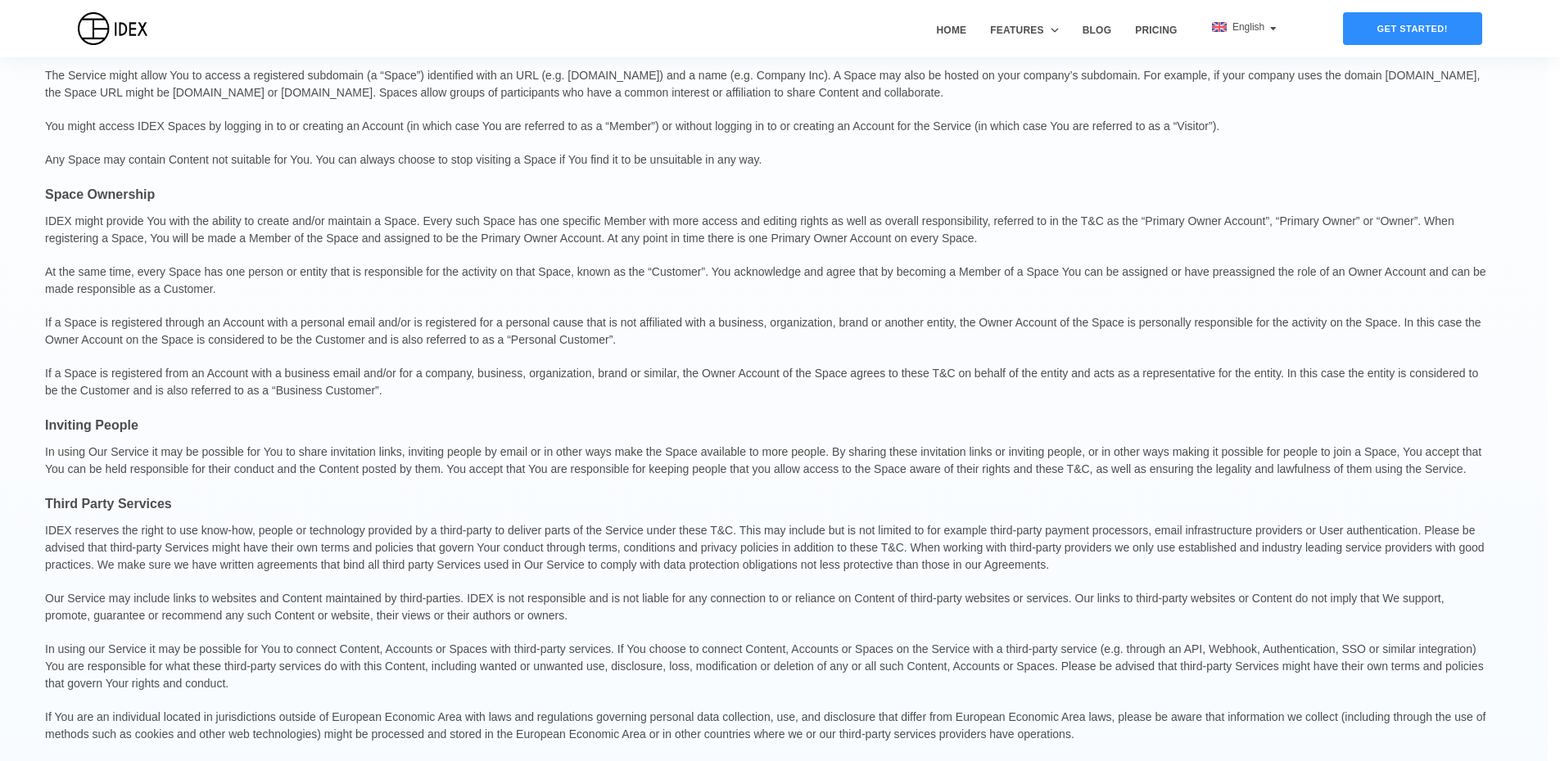
scroll to position [0, 12]
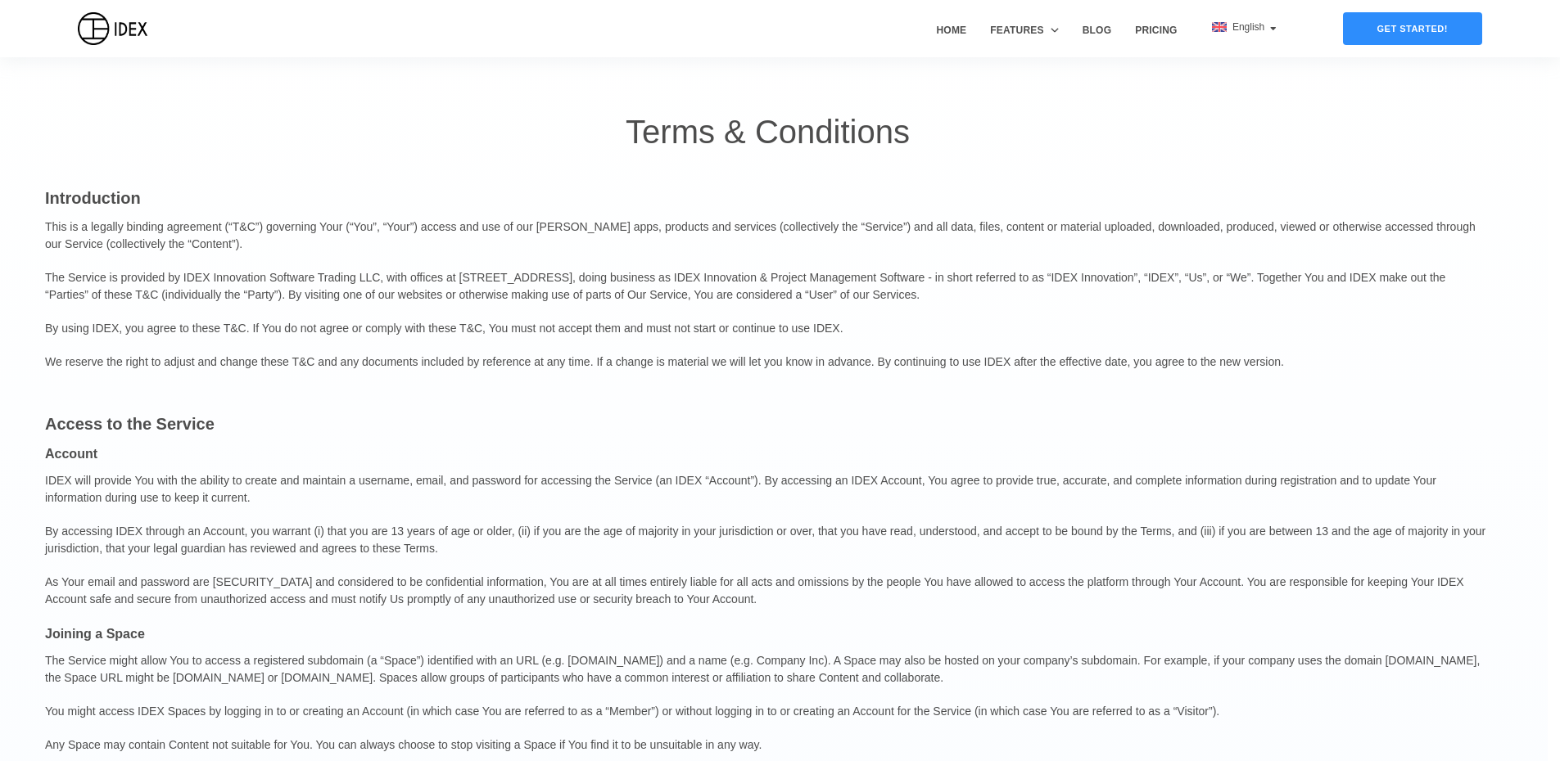
drag, startPoint x: 531, startPoint y: 417, endPoint x: 541, endPoint y: 217, distance: 200.0
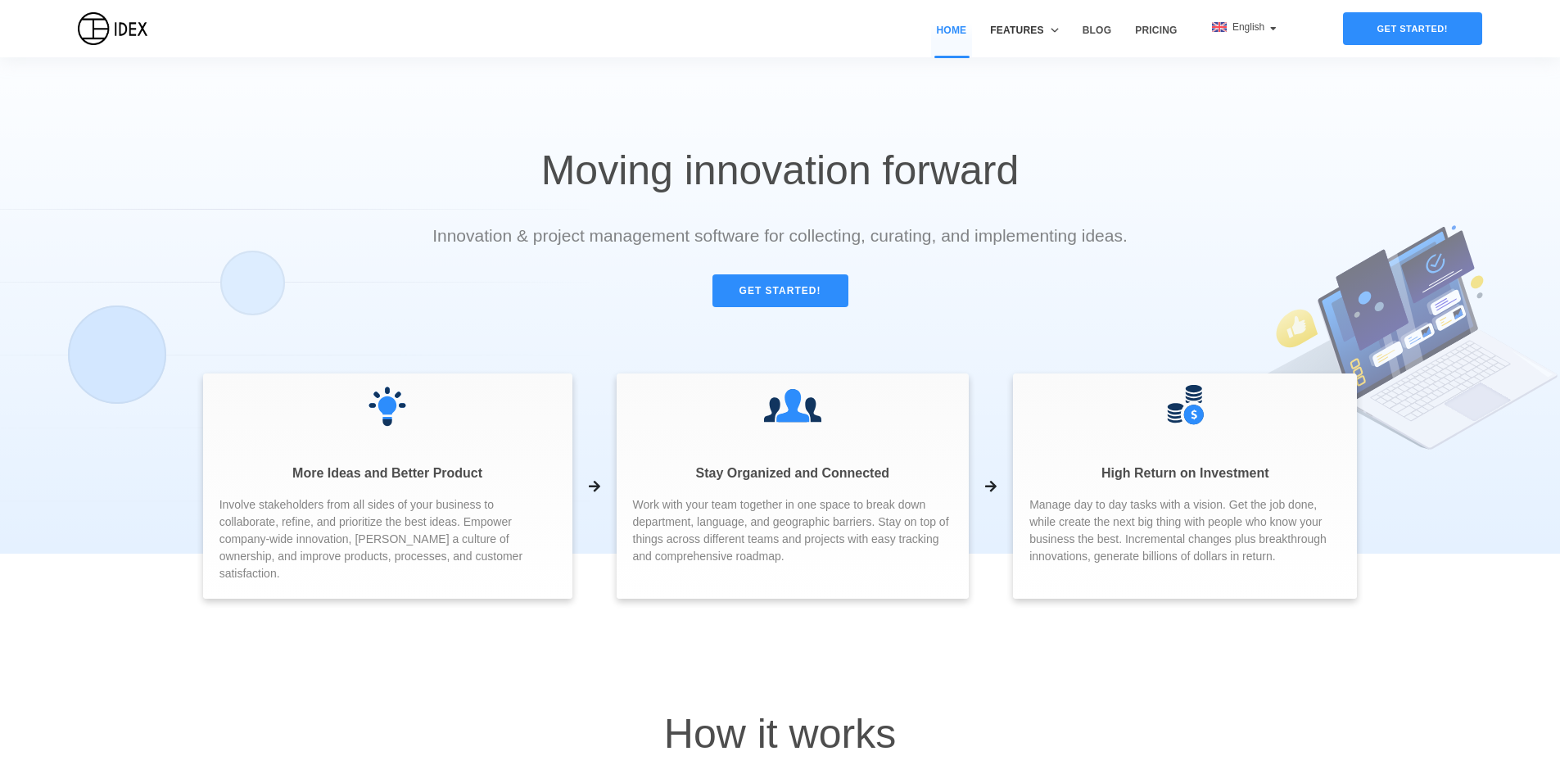
click at [1041, 29] on span "Features" at bounding box center [1016, 30] width 53 height 15
click at [1149, 27] on link "Pricing" at bounding box center [1155, 40] width 53 height 34
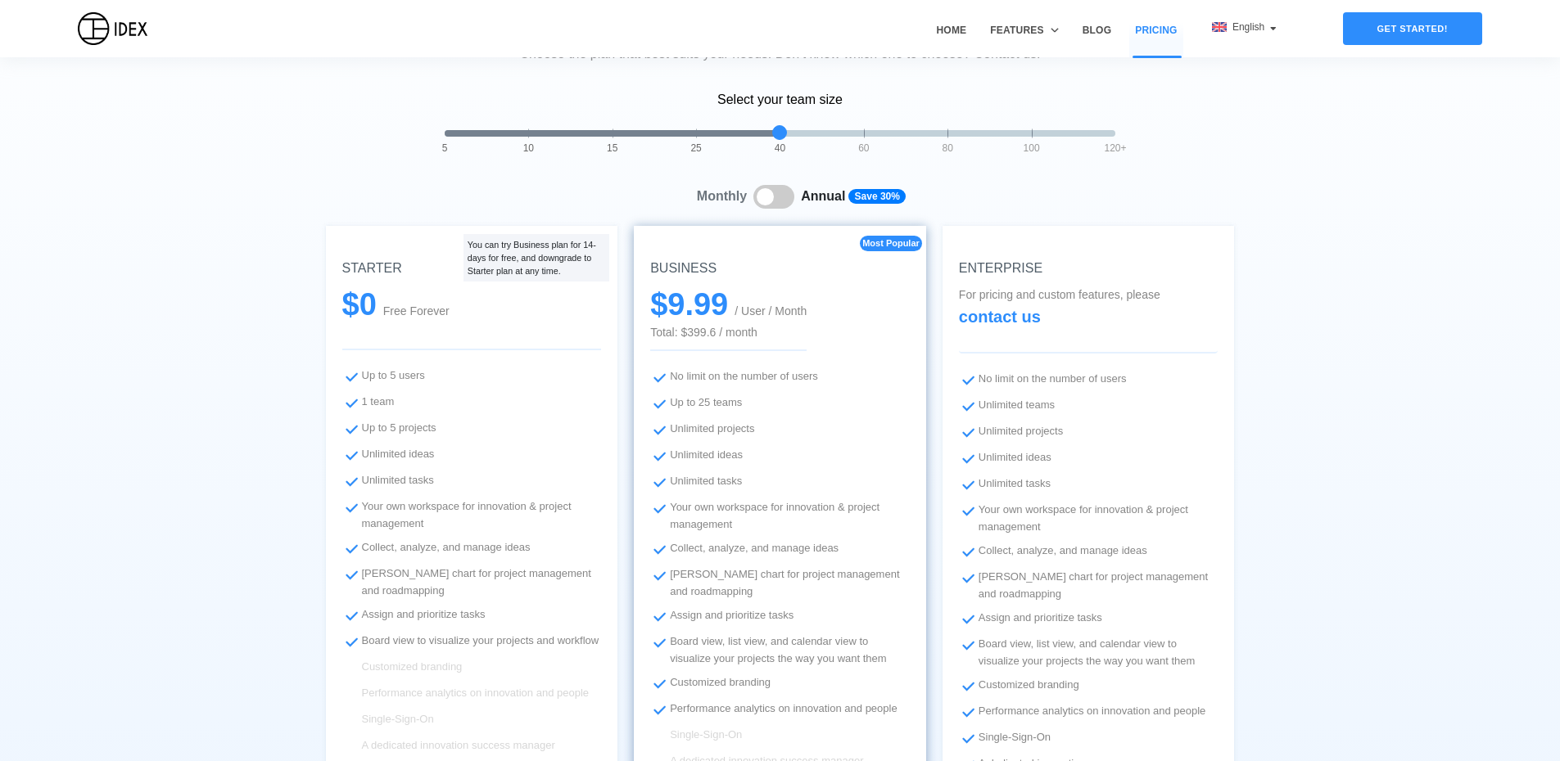
scroll to position [164, 0]
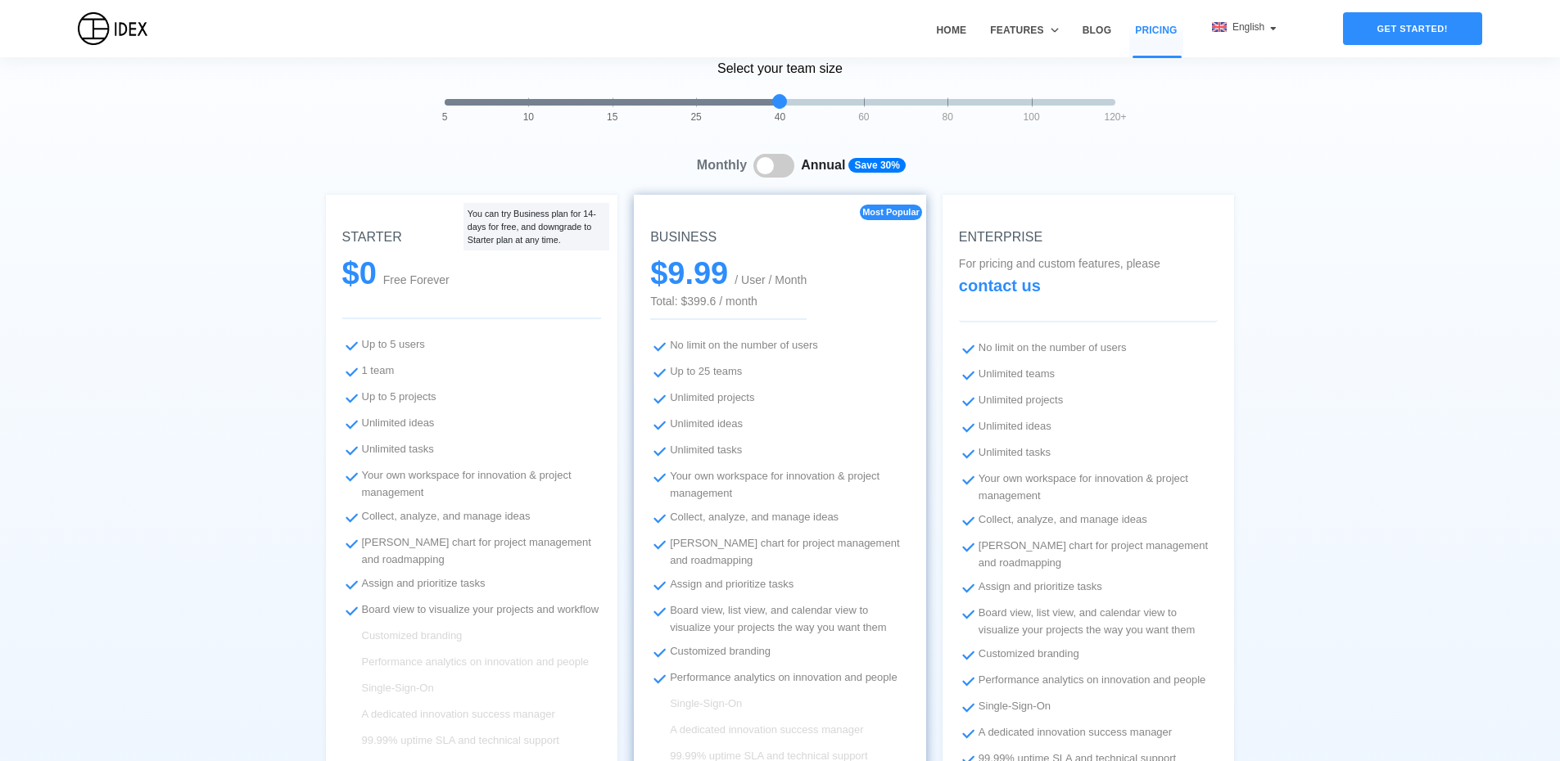
click at [793, 167] on span at bounding box center [773, 166] width 41 height 24
click at [775, 169] on span at bounding box center [773, 166] width 41 height 24
click at [784, 167] on span at bounding box center [773, 166] width 41 height 24
click at [767, 174] on span at bounding box center [773, 166] width 41 height 24
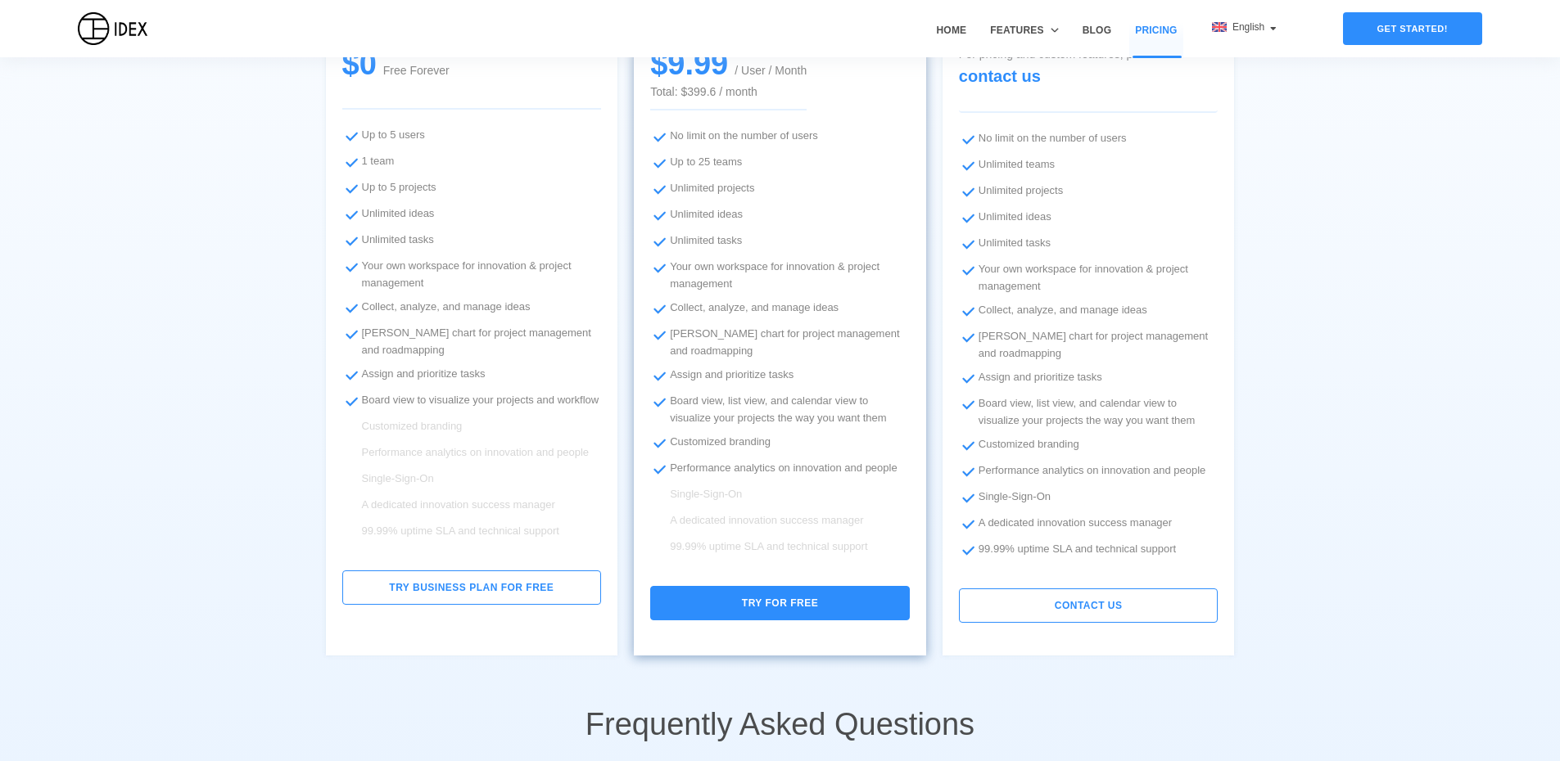
drag, startPoint x: 1031, startPoint y: 172, endPoint x: 1023, endPoint y: 266, distance: 94.4
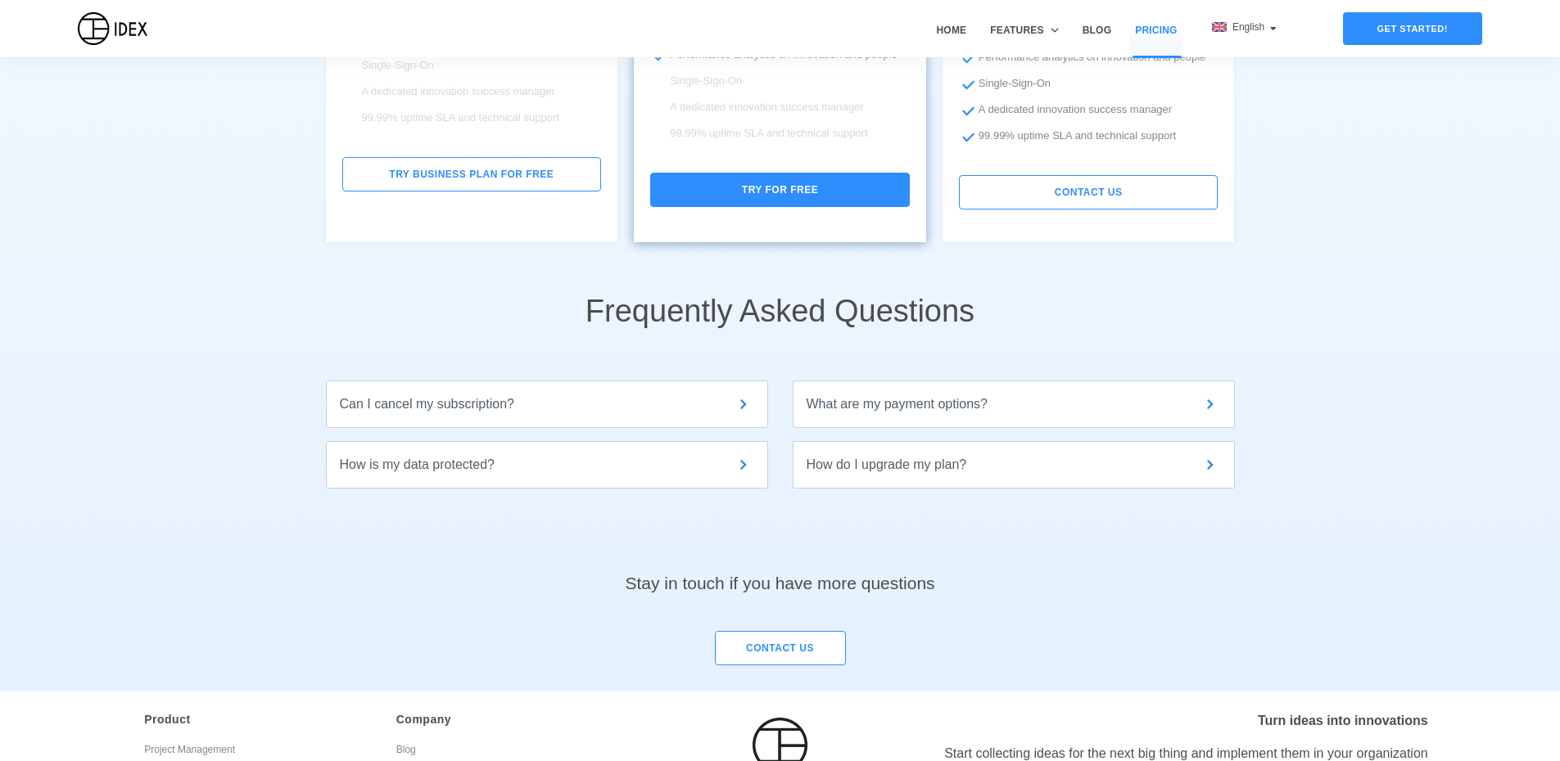
scroll to position [821, 0]
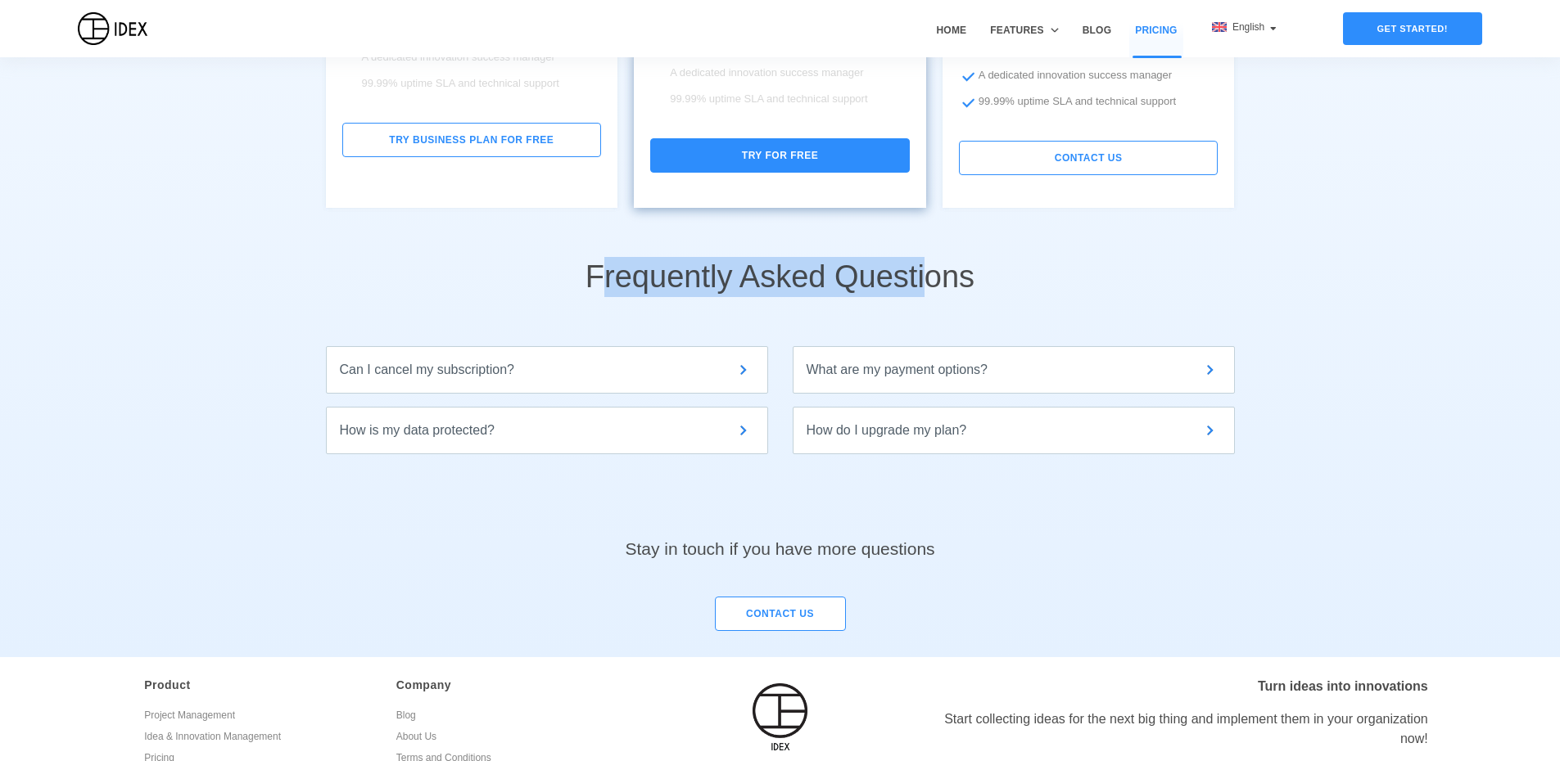
drag, startPoint x: 594, startPoint y: 284, endPoint x: 926, endPoint y: 305, distance: 332.3
click at [926, 305] on h2 "Frequently Asked Questions" at bounding box center [780, 277] width 1560 height 138
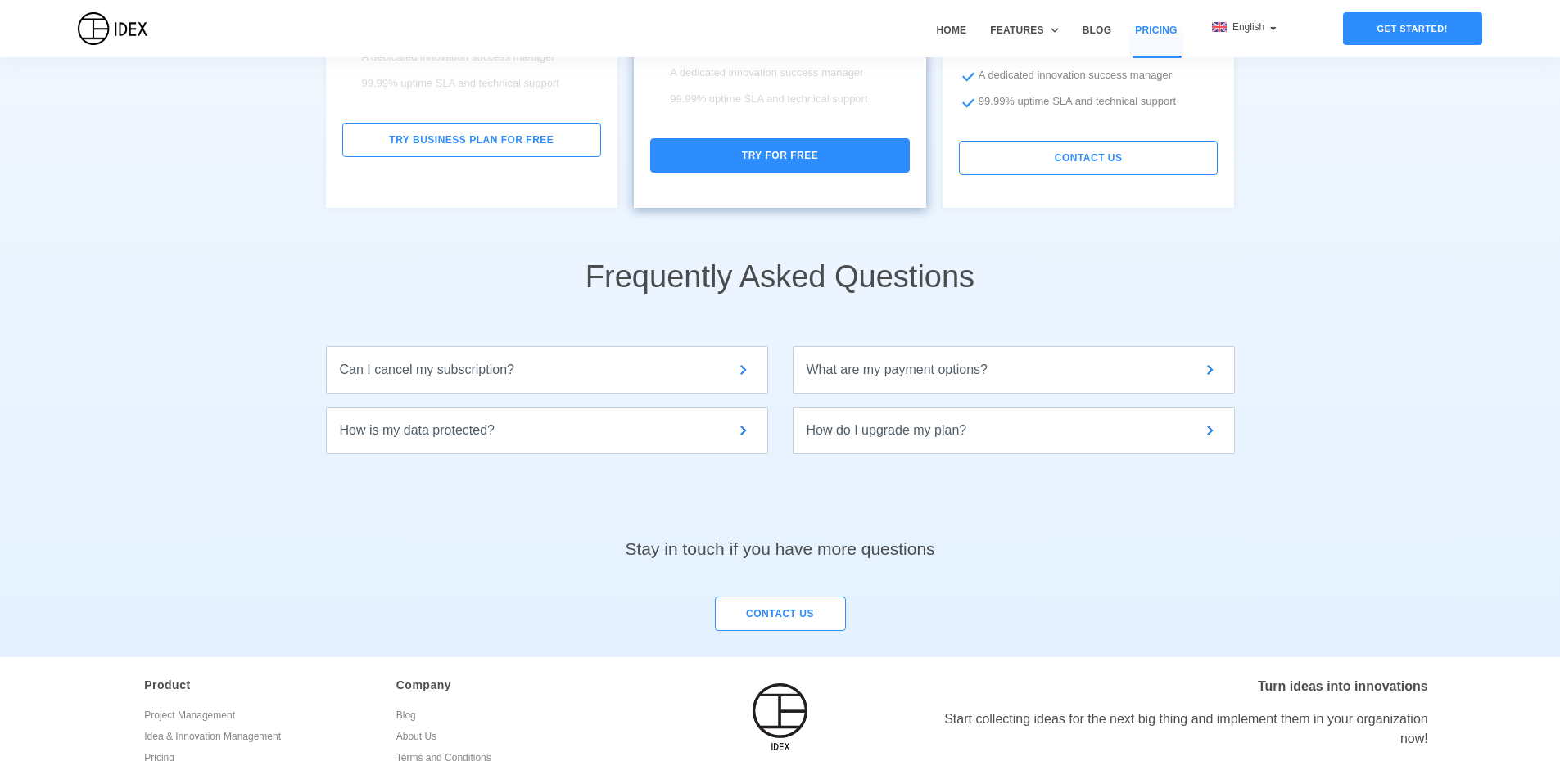
click at [467, 375] on div "Can I cancel my subscription?" at bounding box center [547, 370] width 414 height 20
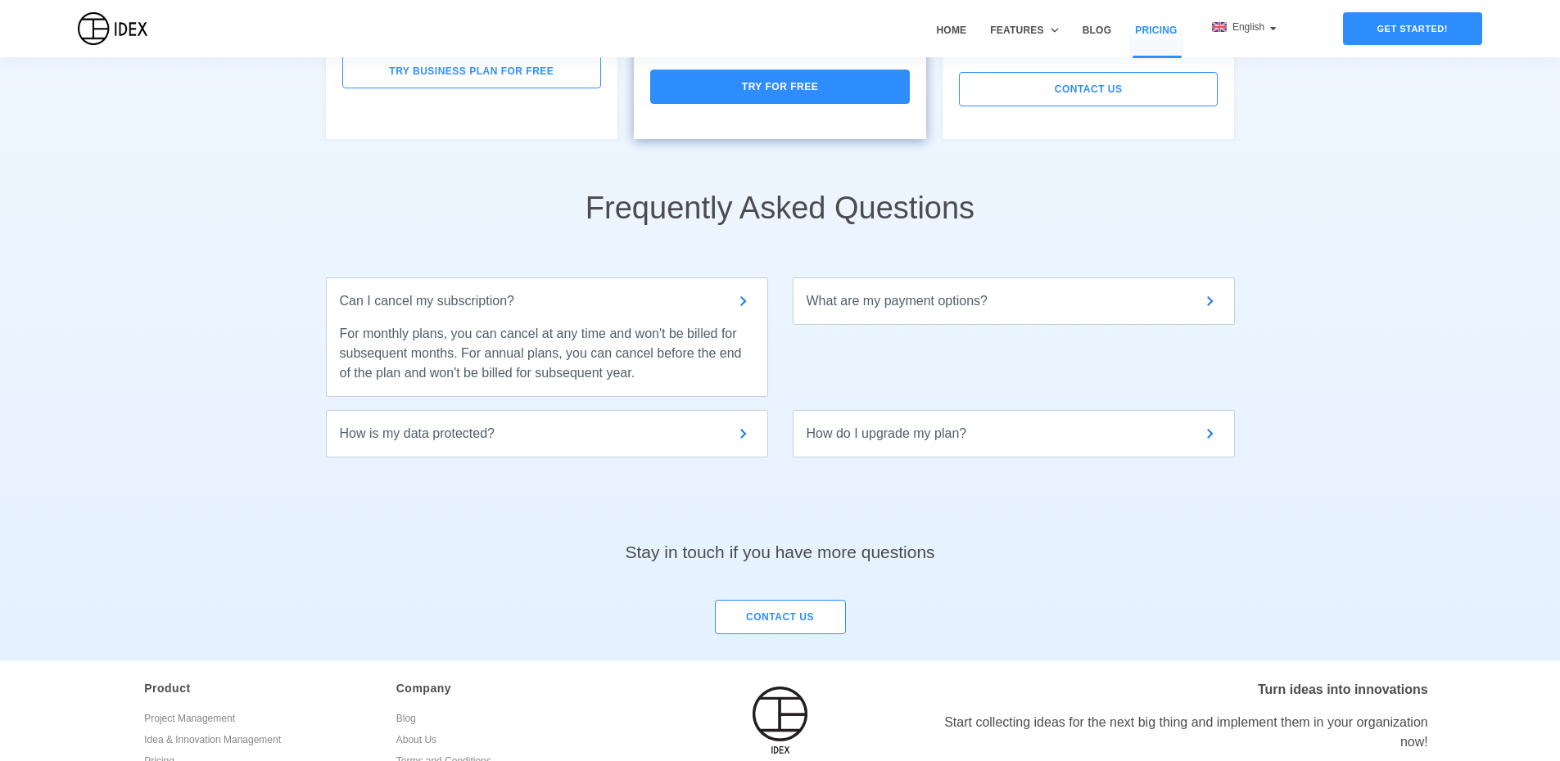
drag, startPoint x: 477, startPoint y: 318, endPoint x: 373, endPoint y: 346, distance: 107.9
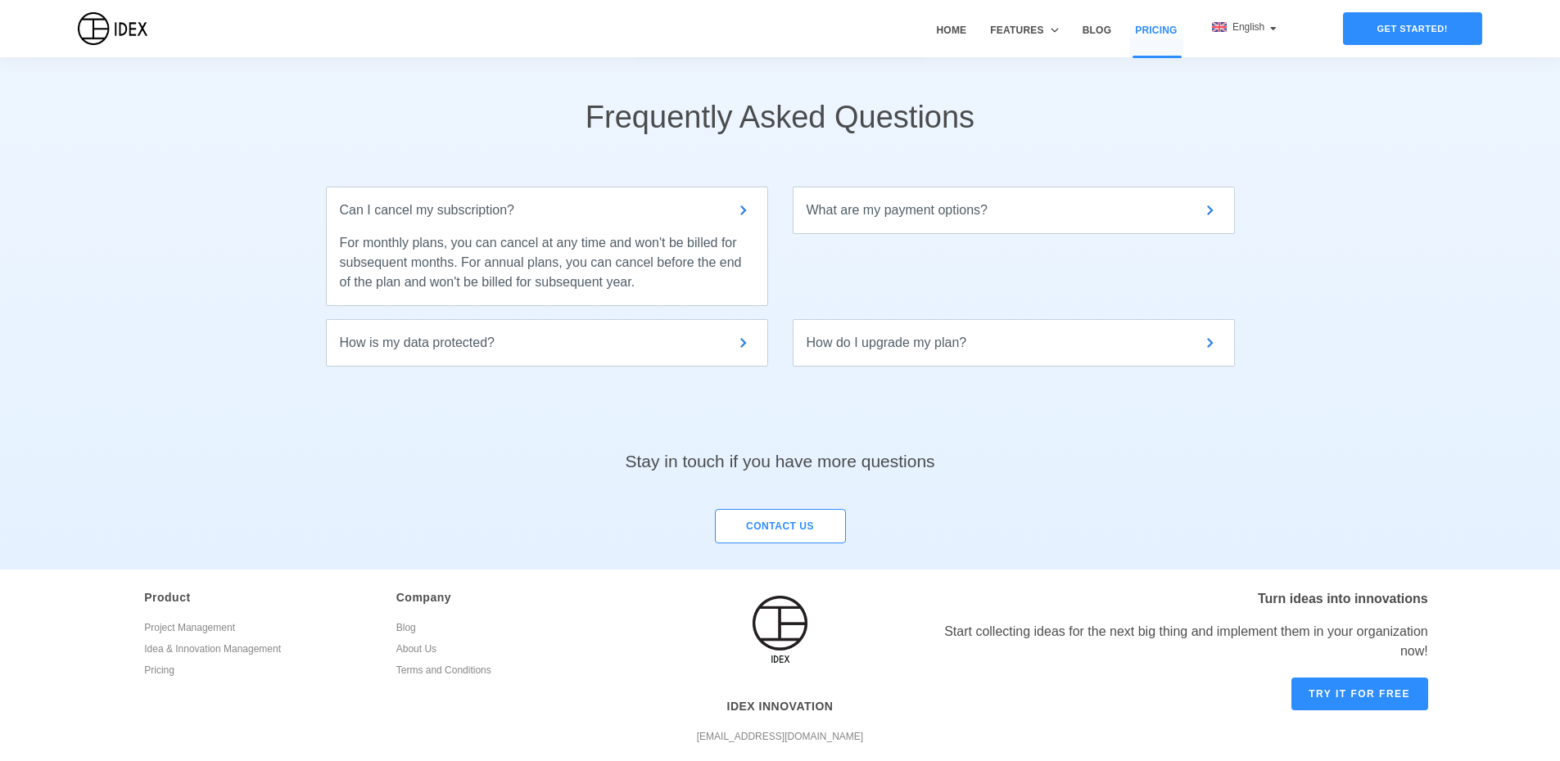
drag, startPoint x: 306, startPoint y: 255, endPoint x: 314, endPoint y: 319, distance: 65.2
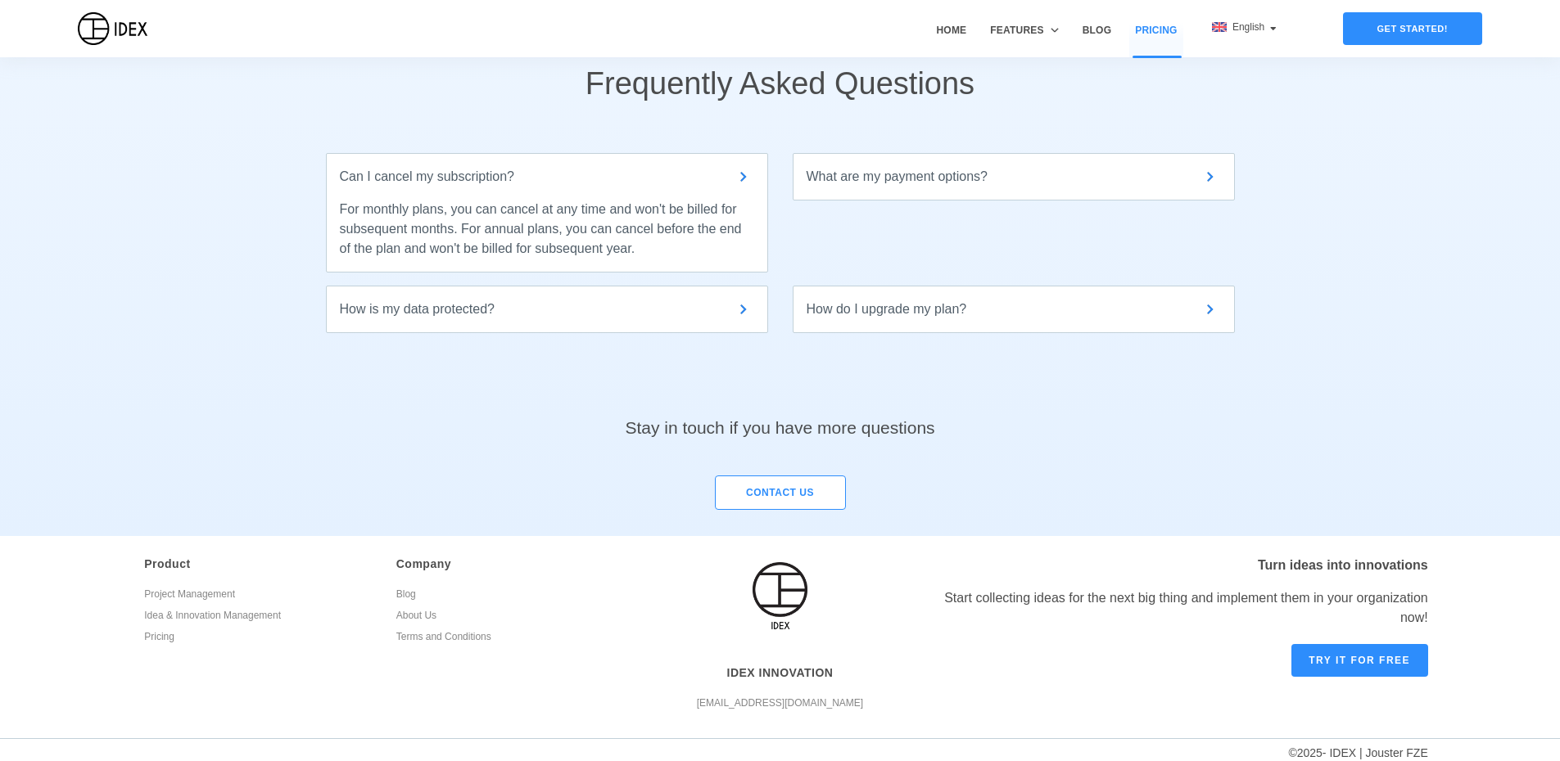
scroll to position [1025, 0]
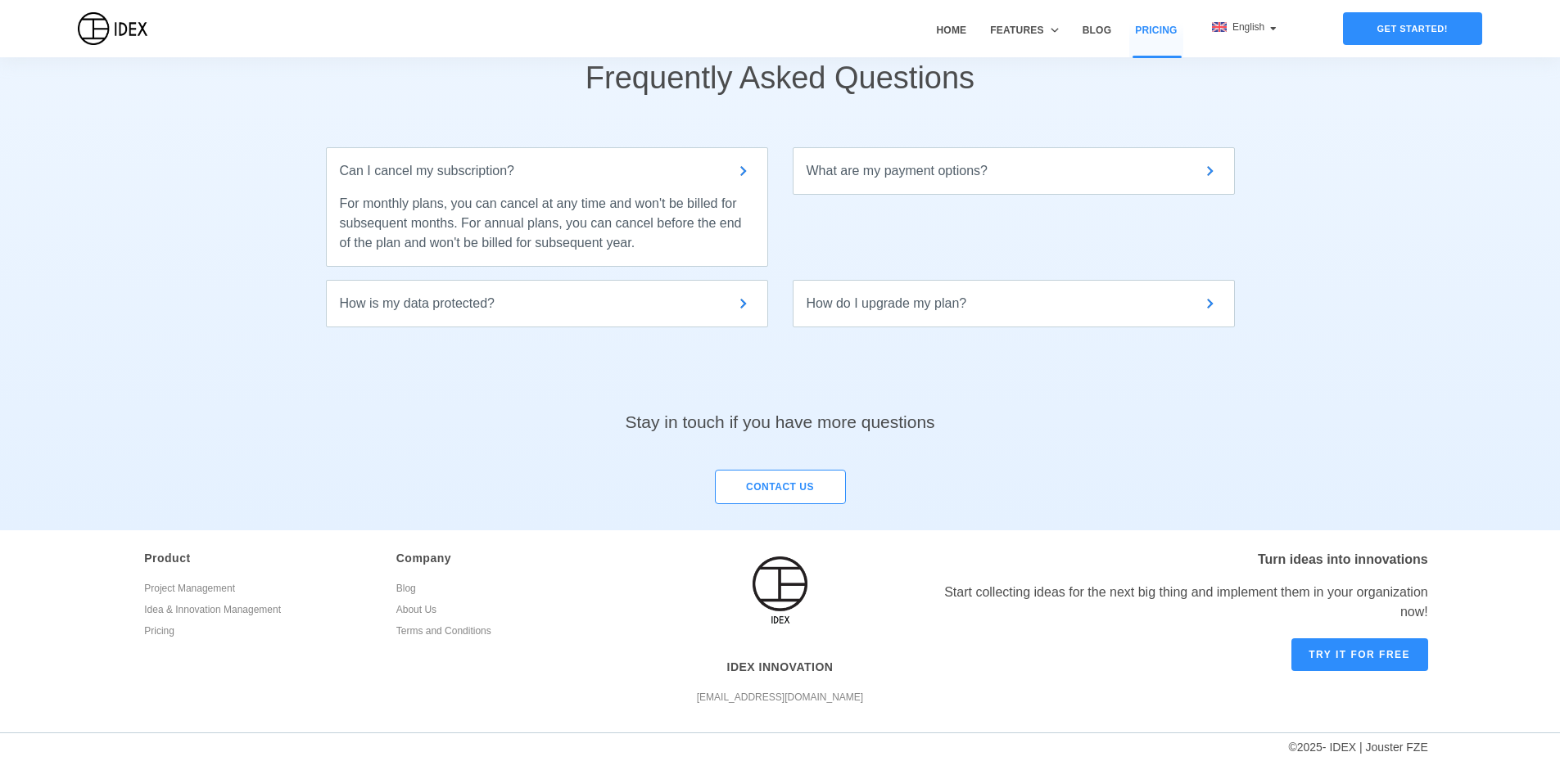
drag, startPoint x: 319, startPoint y: 261, endPoint x: 349, endPoint y: 377, distance: 119.9
drag, startPoint x: 1348, startPoint y: 603, endPoint x: 1276, endPoint y: 598, distance: 72.2
click at [1276, 598] on div "Start collecting ideas for the next big thing and implement them in your organi…" at bounding box center [1175, 602] width 504 height 39
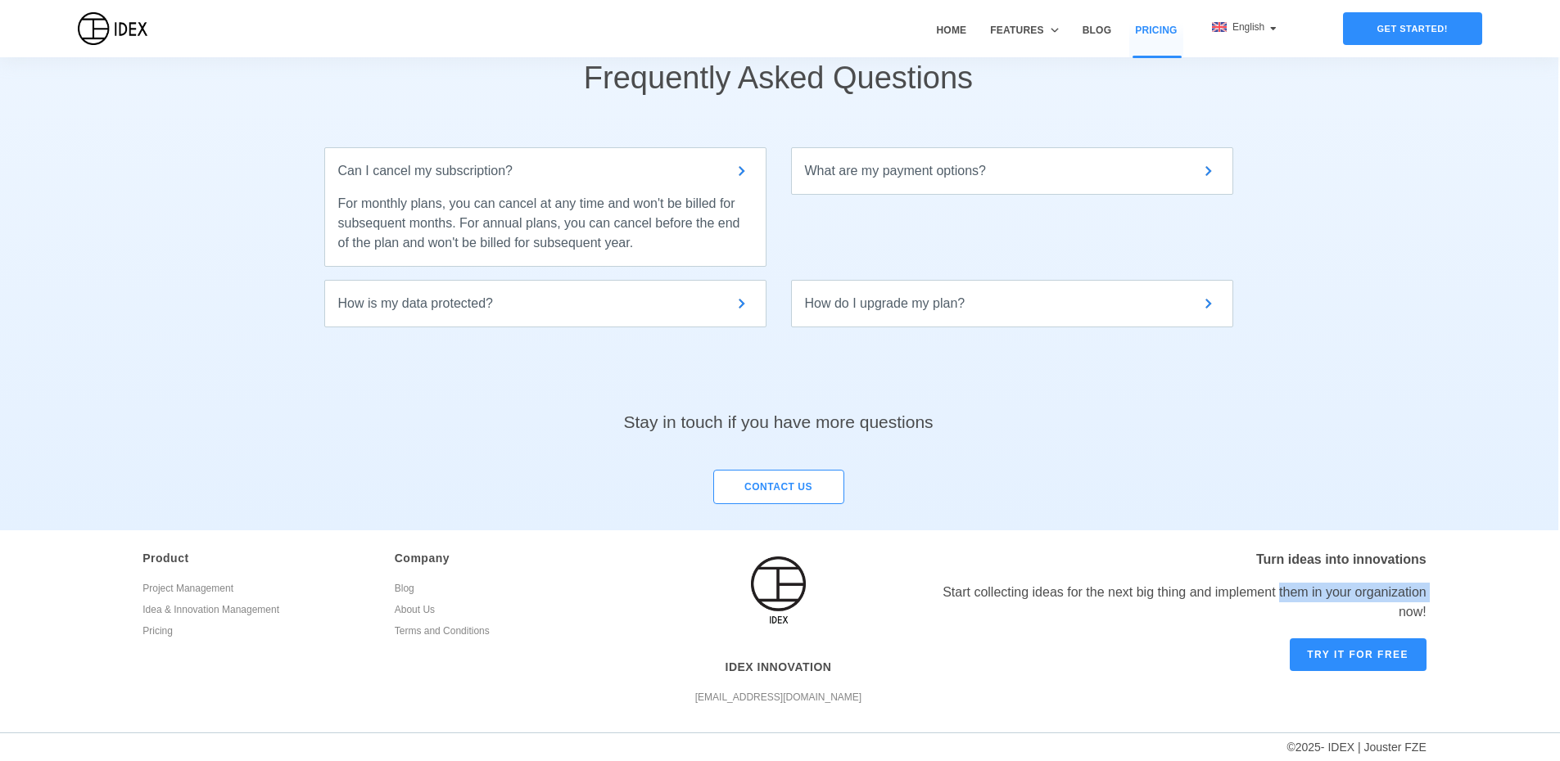
drag, startPoint x: 1427, startPoint y: 751, endPoint x: 1370, endPoint y: 745, distance: 57.6
click at [1370, 745] on div "© 2025 - IDEX | Jouster FZE" at bounding box center [712, 748] width 1452 height 28
copy div "Jouster FZE"
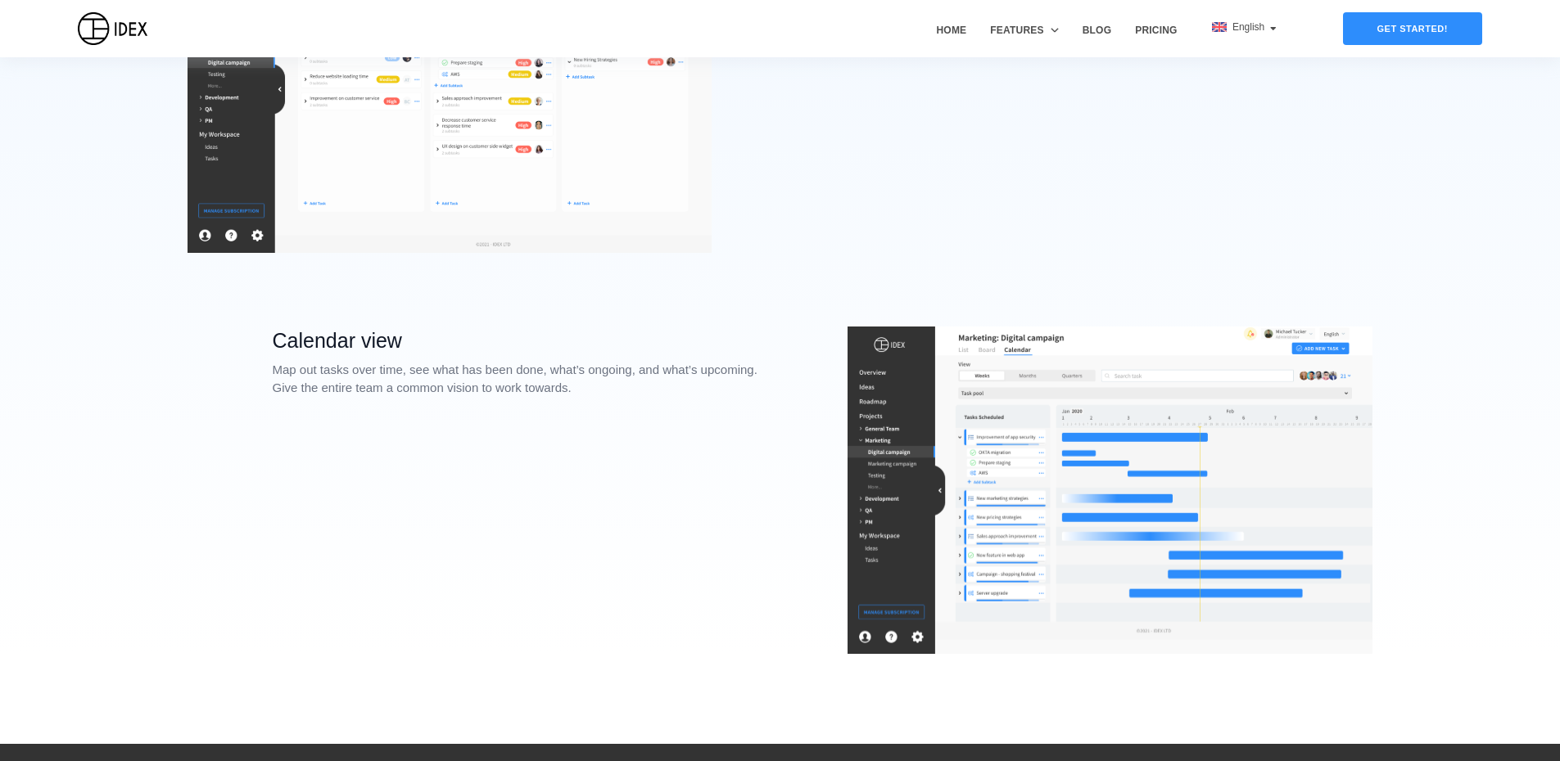
scroll to position [1328, 0]
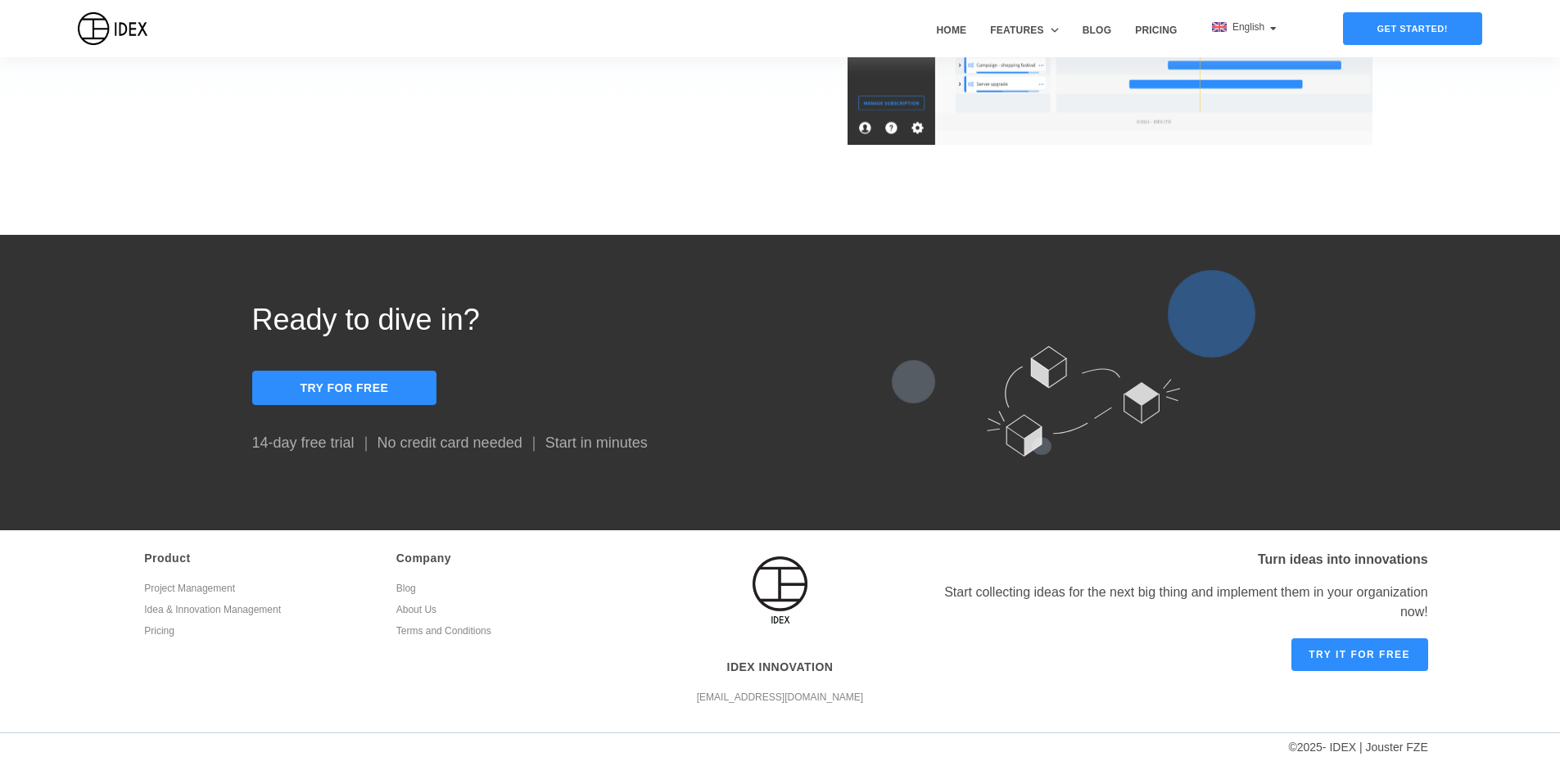
click at [405, 630] on link "Terms and Conditions" at bounding box center [510, 633] width 228 height 21
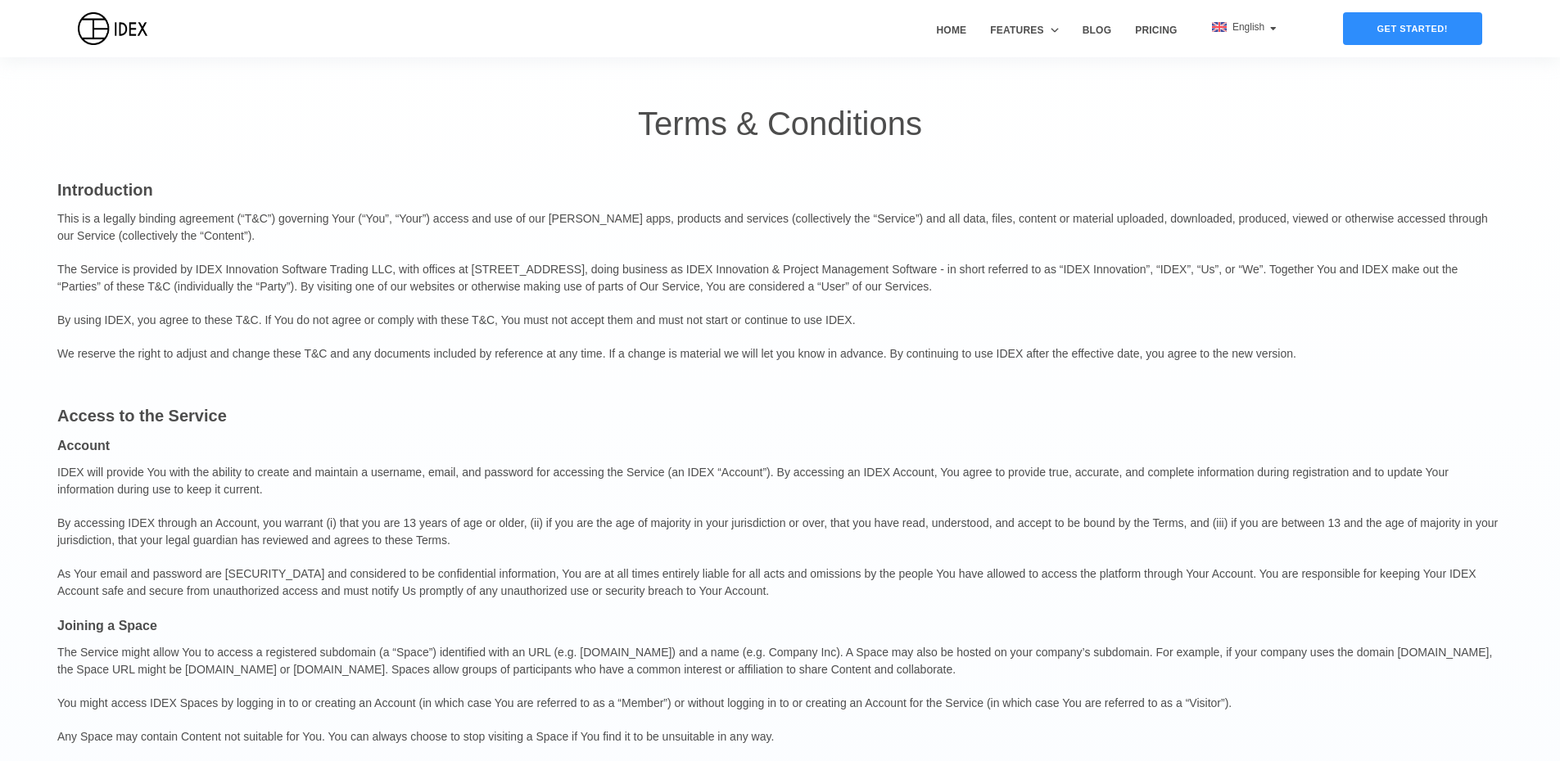
drag, startPoint x: 590, startPoint y: 309, endPoint x: 585, endPoint y: 332, distance: 23.6
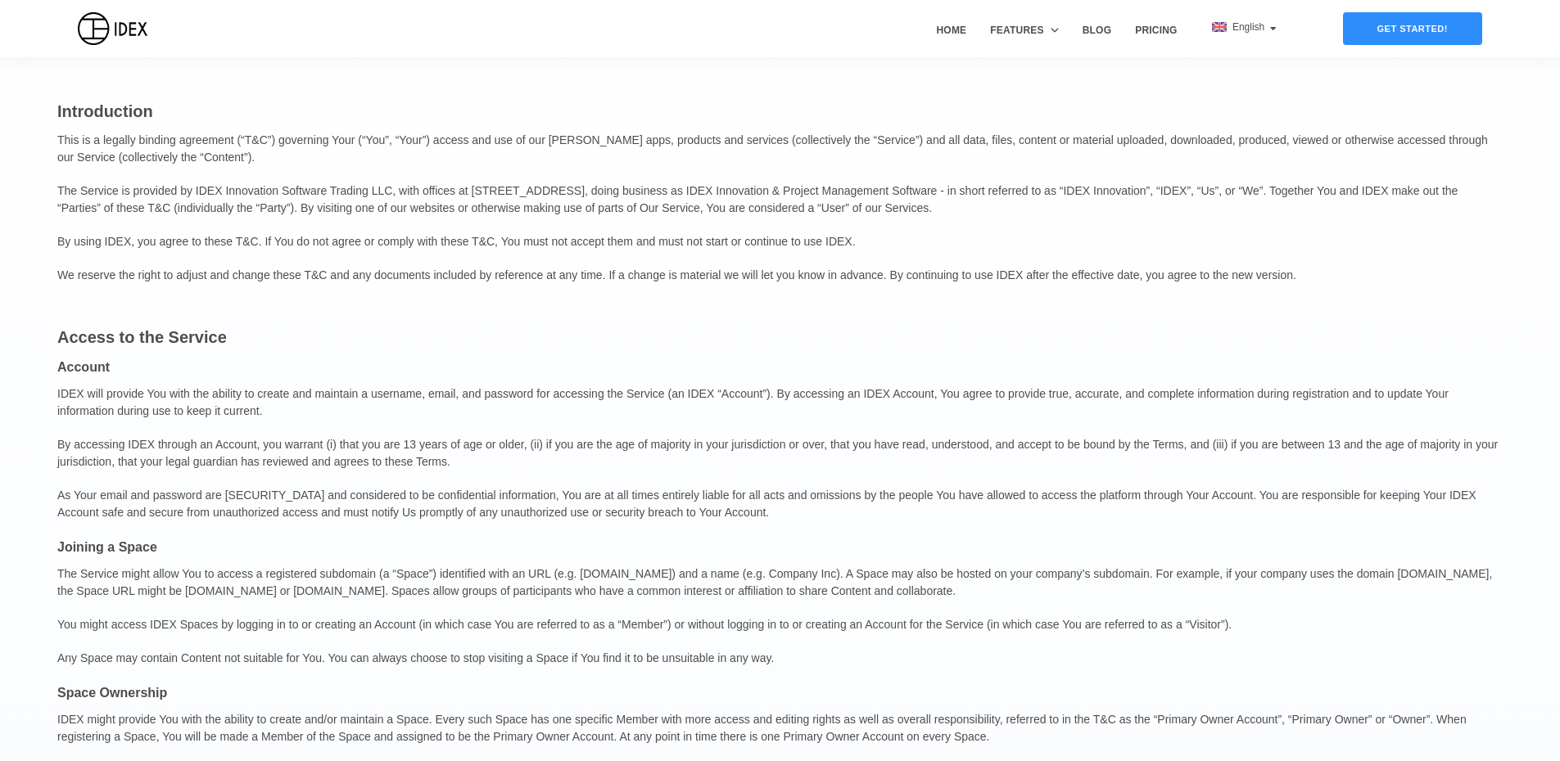
drag, startPoint x: 602, startPoint y: 273, endPoint x: 598, endPoint y: 348, distance: 74.6
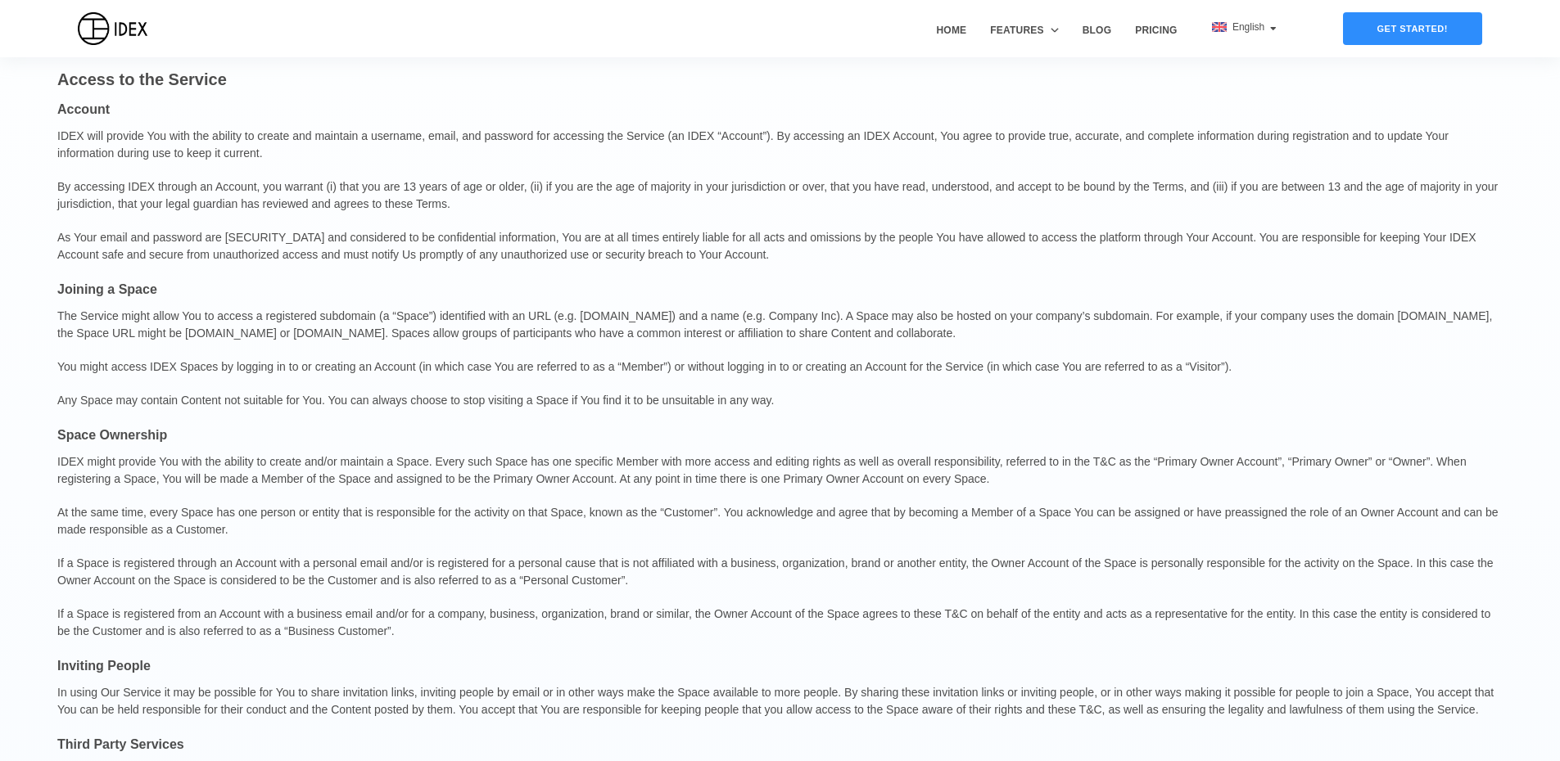
drag, startPoint x: 550, startPoint y: 260, endPoint x: 528, endPoint y: 411, distance: 153.1
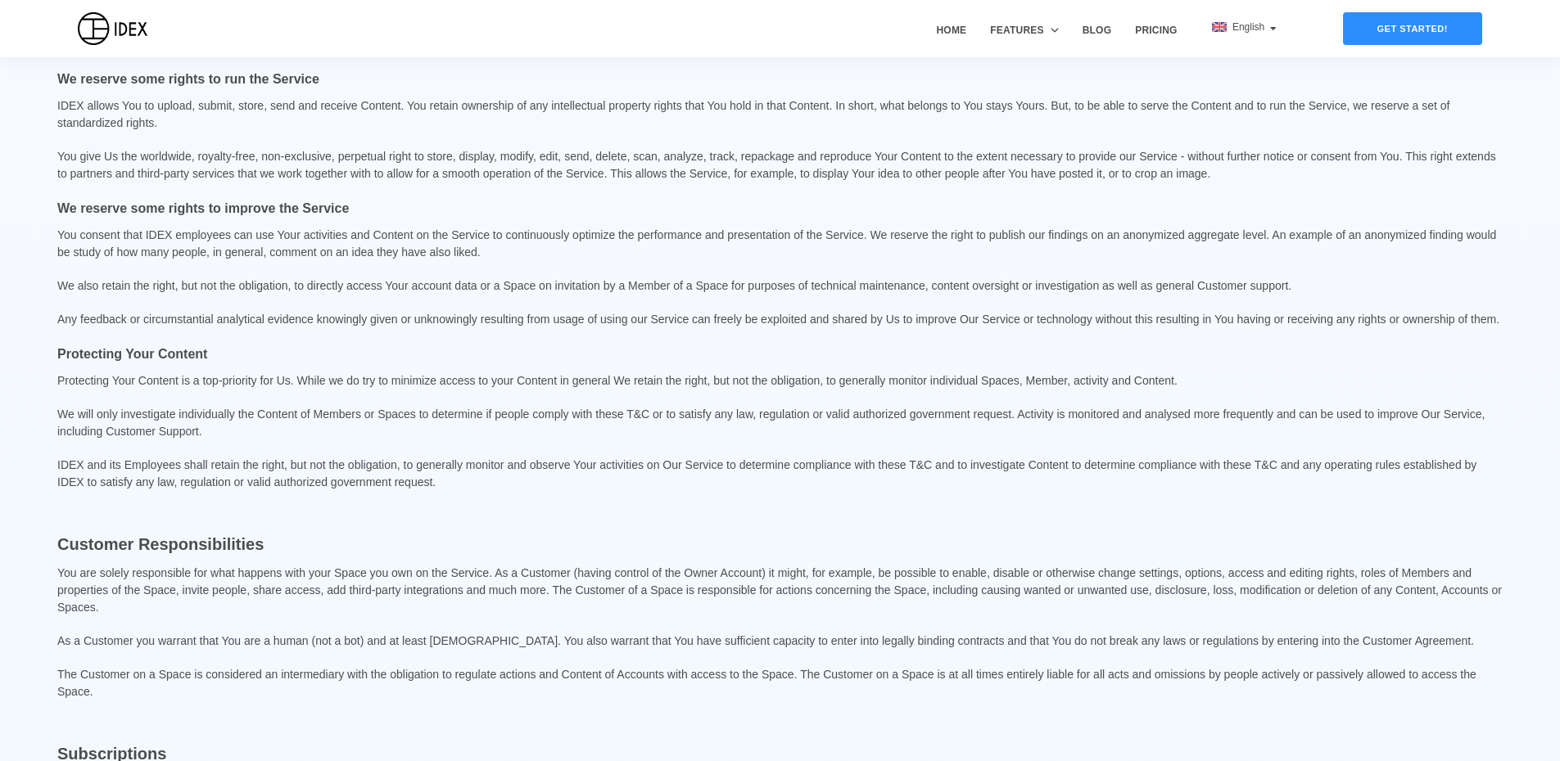
drag, startPoint x: 531, startPoint y: 282, endPoint x: 536, endPoint y: 463, distance: 181.8
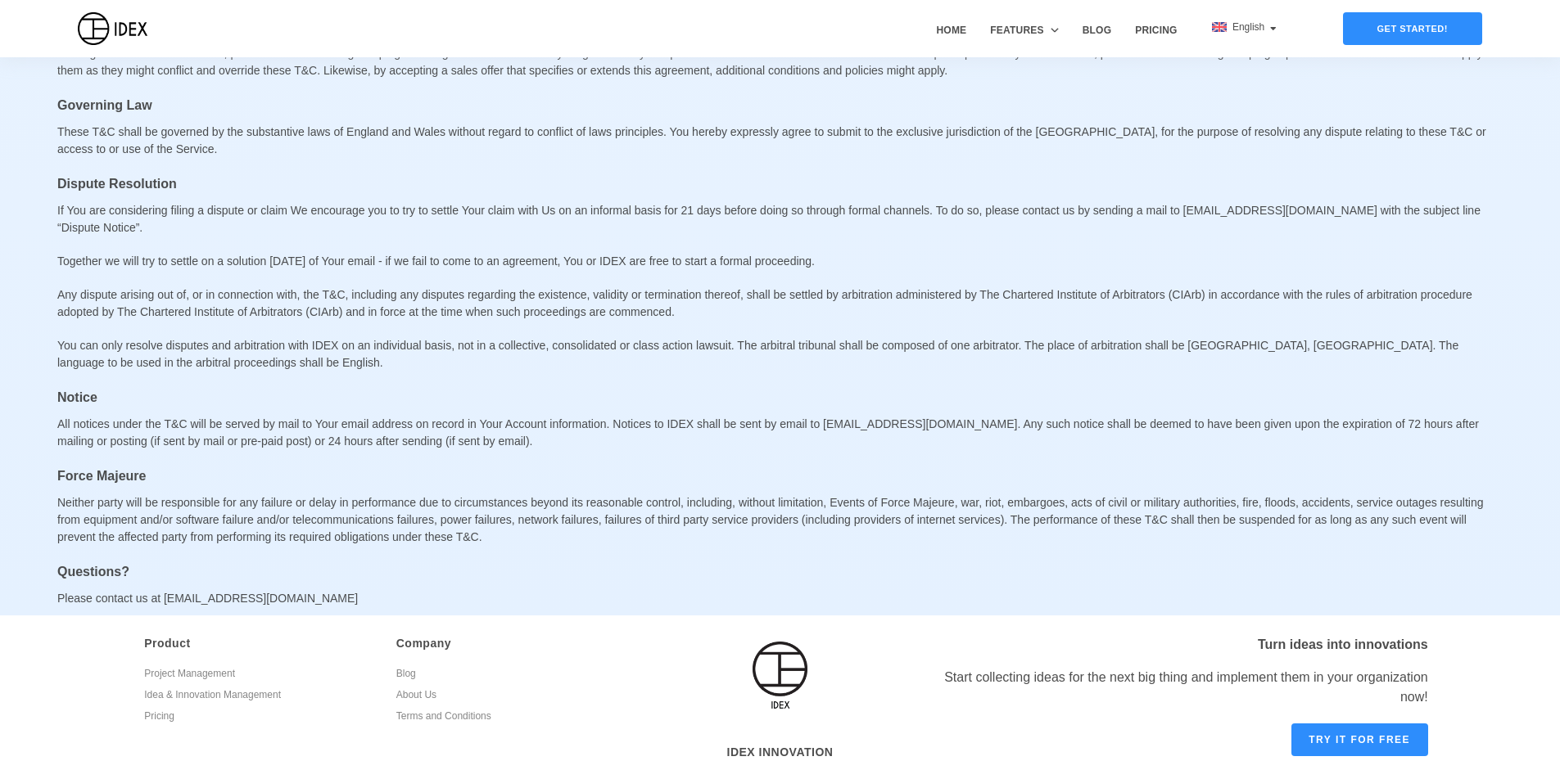
scroll to position [4888, 0]
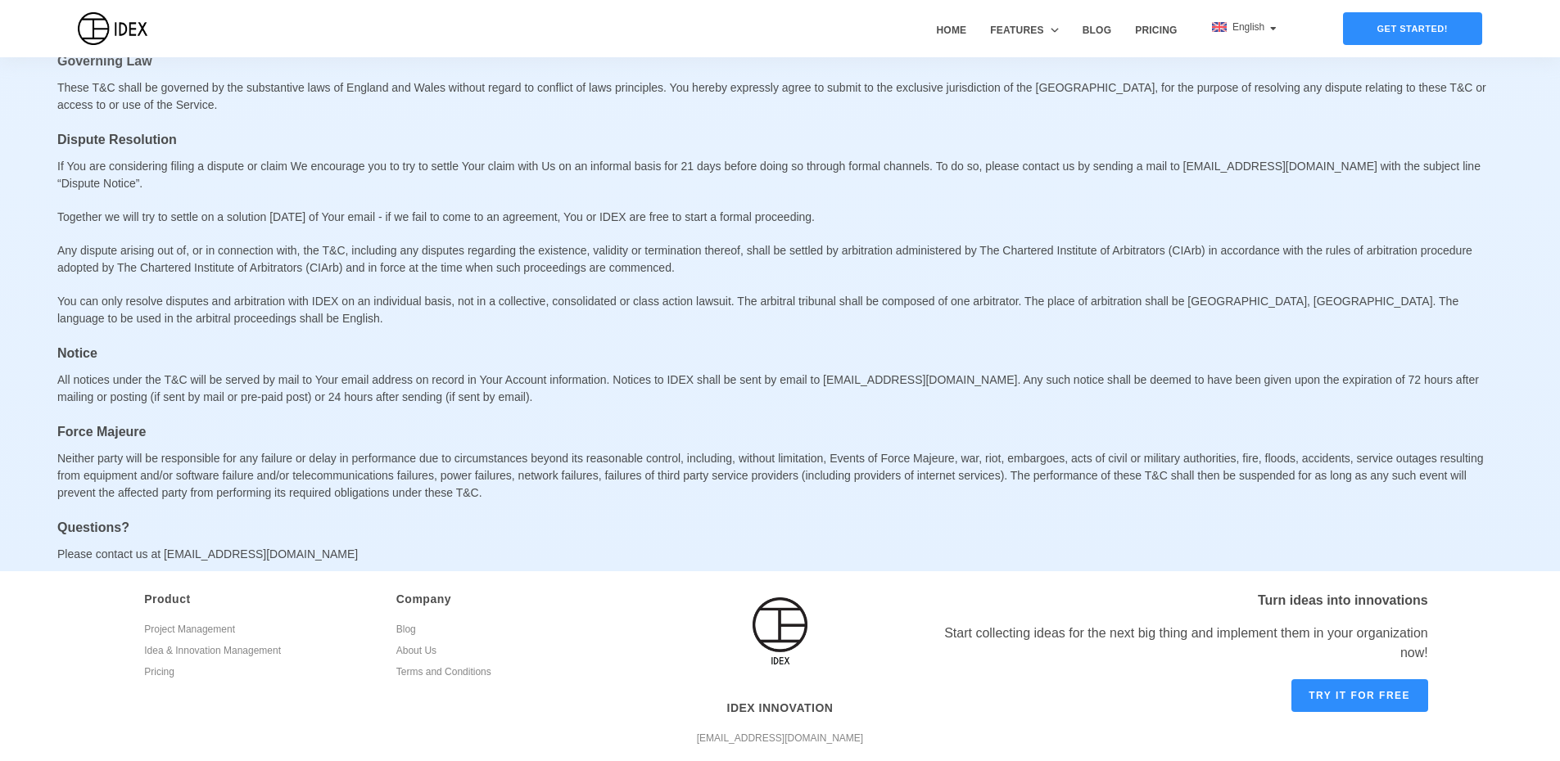
click at [186, 643] on link "Idea & Innovation Management" at bounding box center [258, 653] width 228 height 21
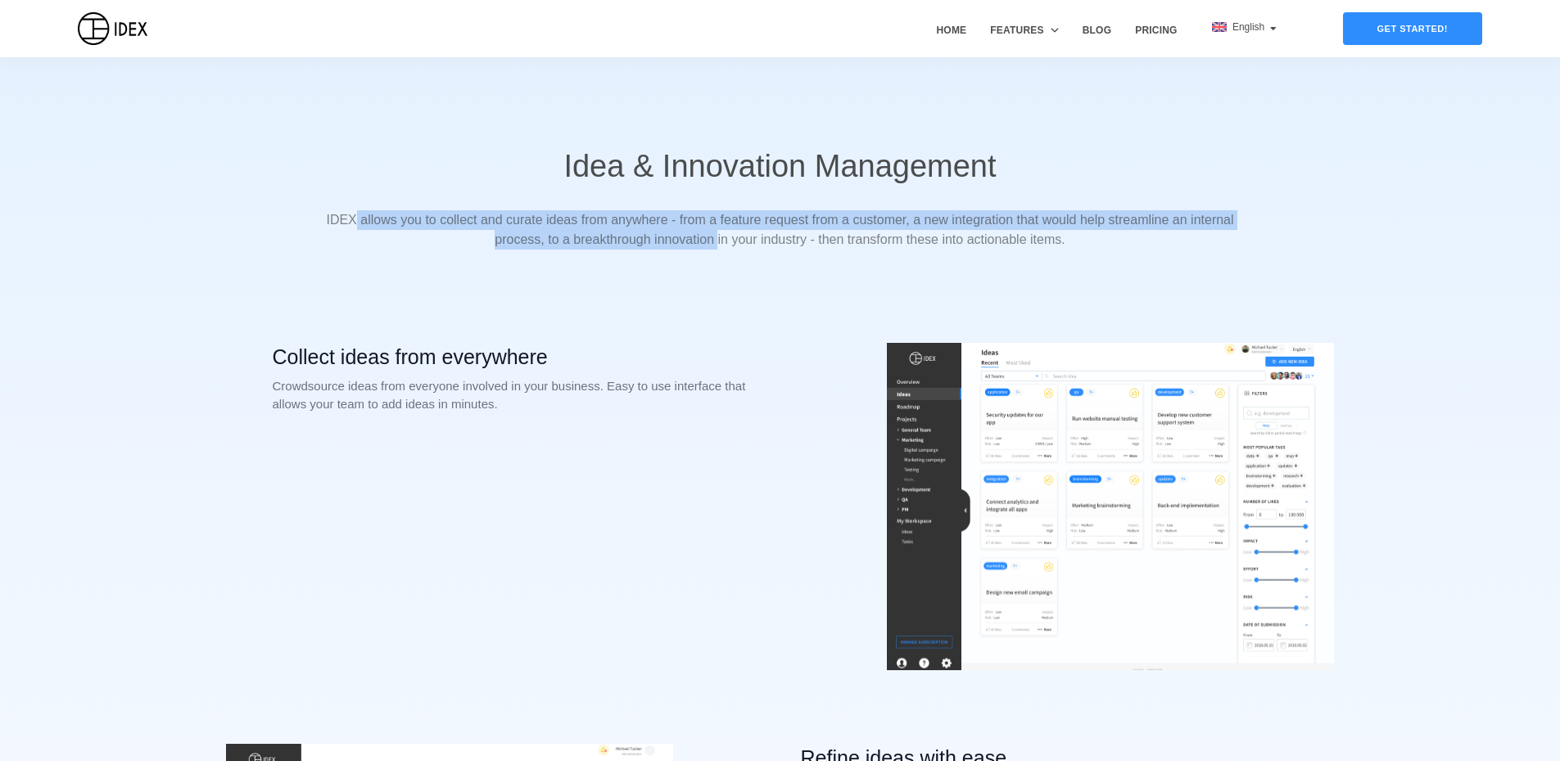
drag, startPoint x: 354, startPoint y: 222, endPoint x: 720, endPoint y: 237, distance: 365.4
click at [720, 237] on p "IDEX allows you to collect and curate ideas from anywhere - from a feature requ…" at bounding box center [780, 231] width 1560 height 76
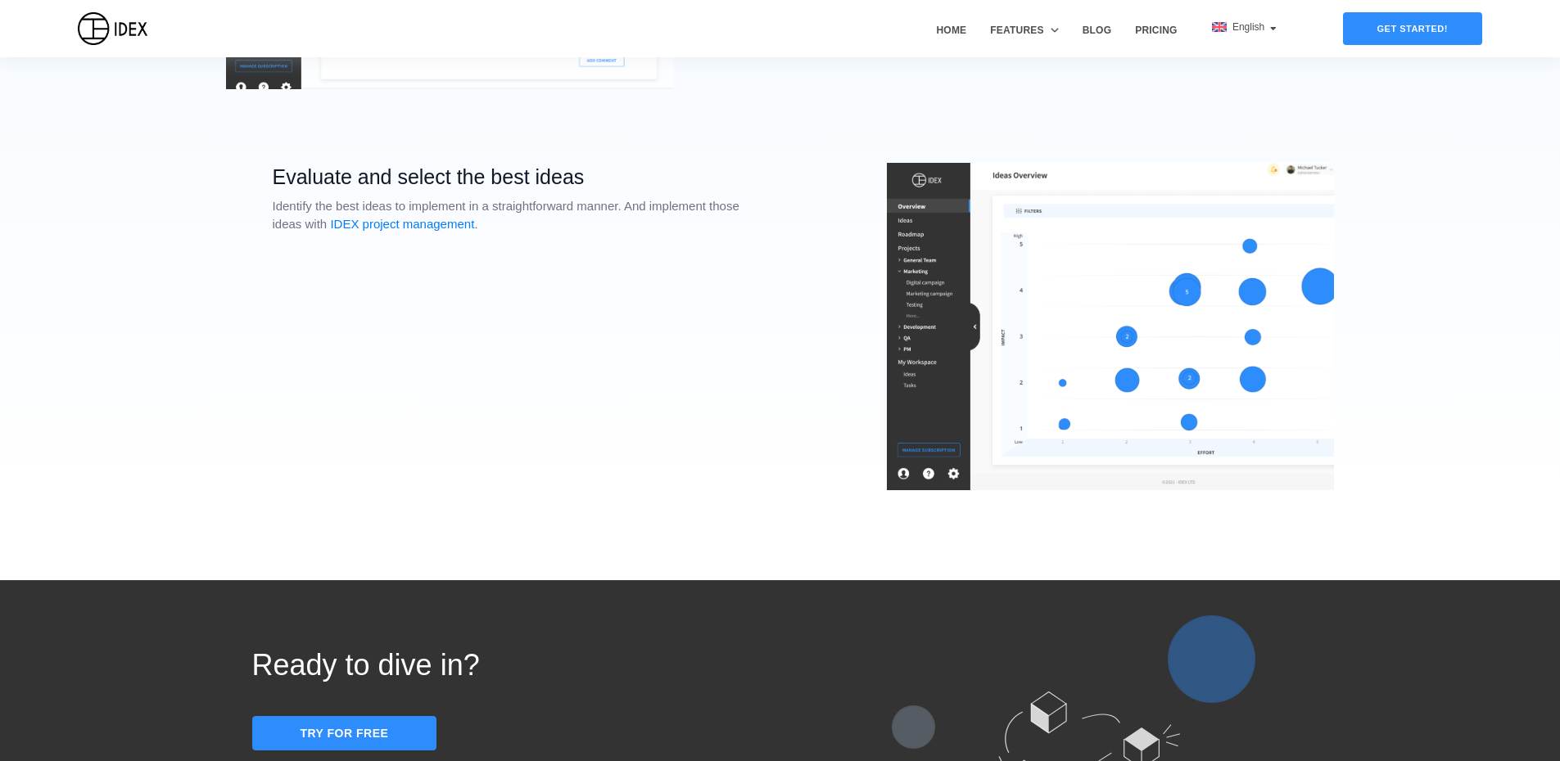
scroll to position [1328, 0]
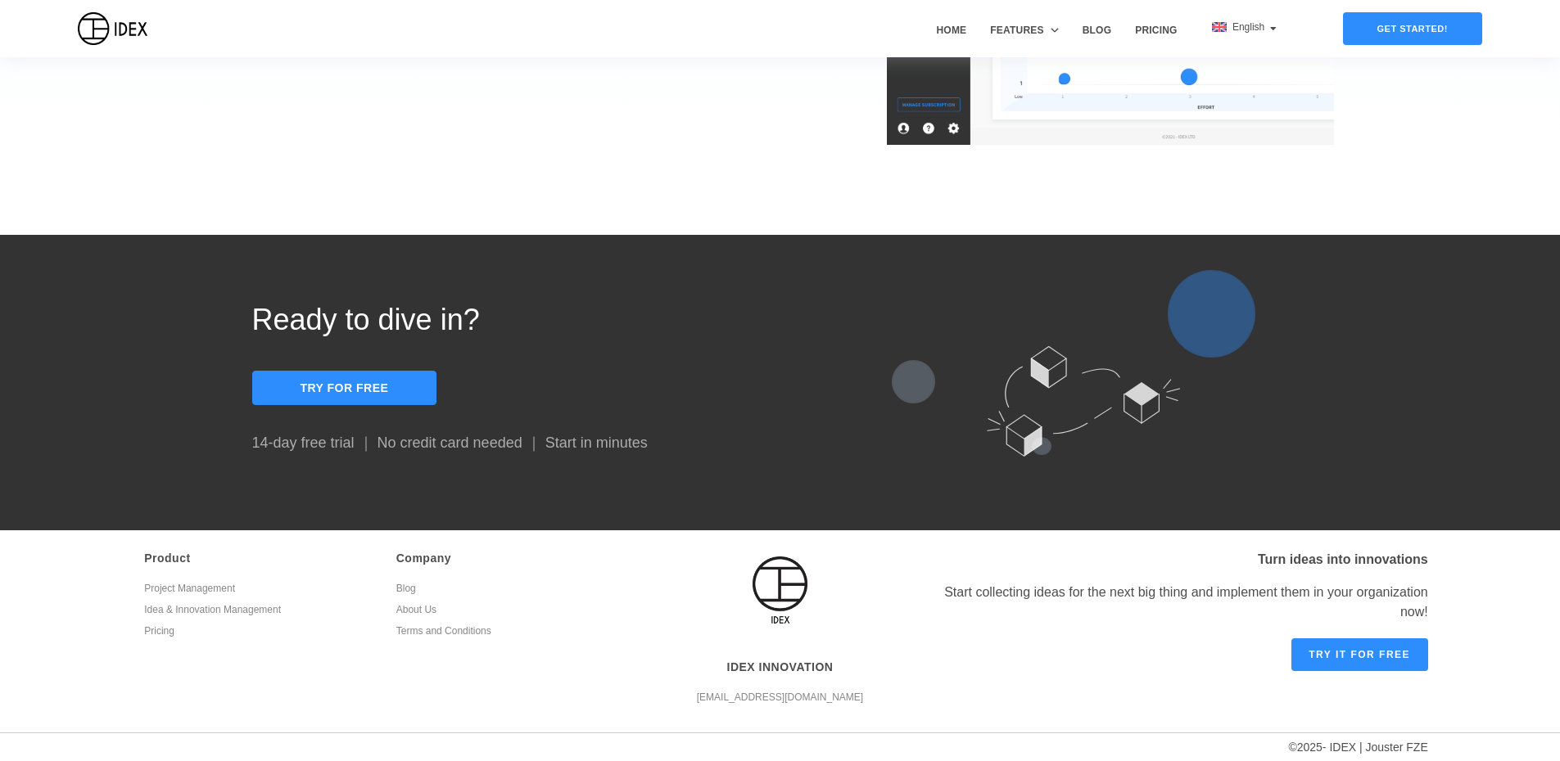
click at [421, 611] on link "About Us" at bounding box center [510, 612] width 228 height 21
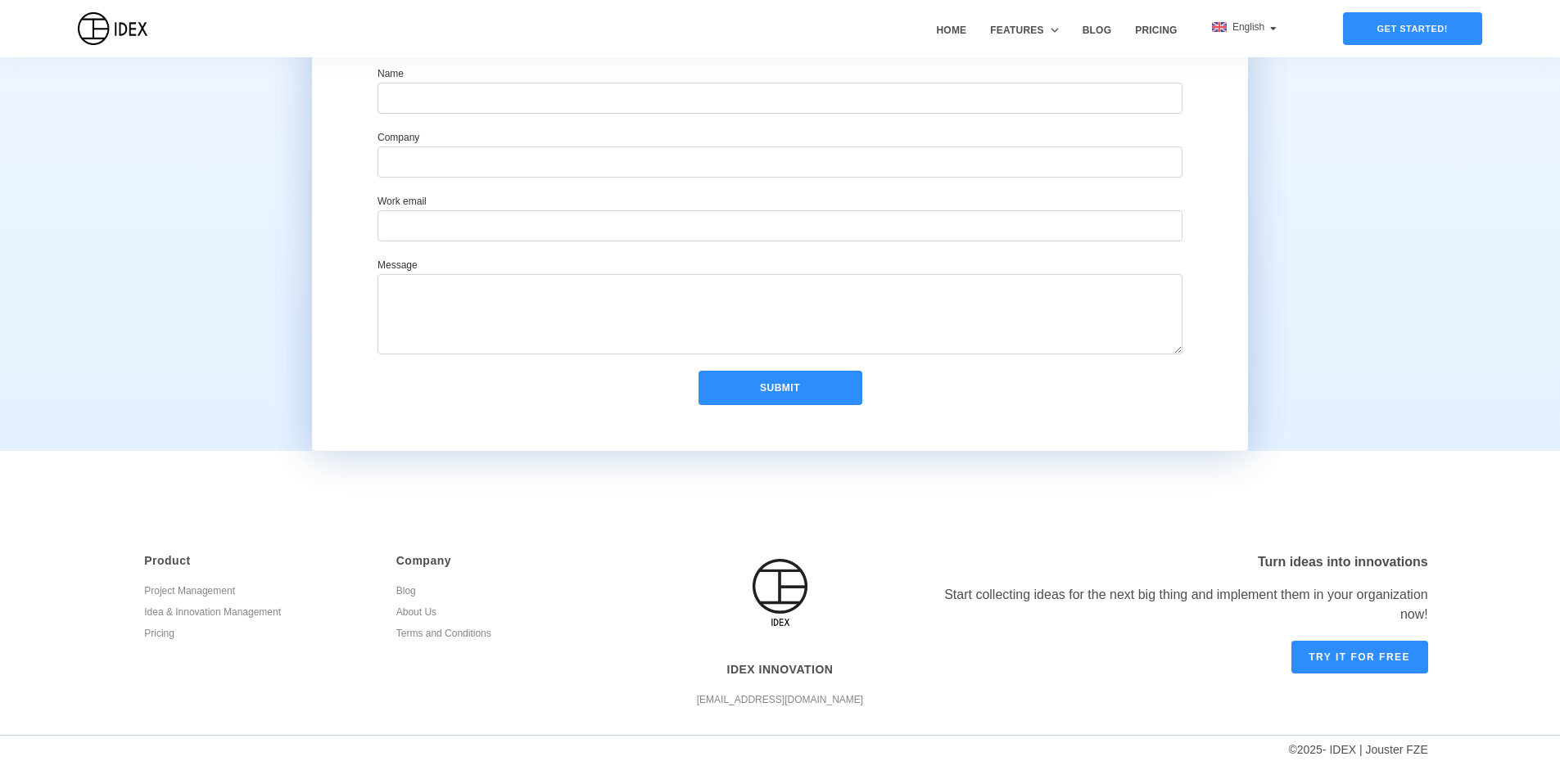
scroll to position [898, 0]
drag, startPoint x: 433, startPoint y: 685, endPoint x: 426, endPoint y: 662, distance: 24.9
click at [413, 639] on link "Terms and Conditions" at bounding box center [510, 637] width 228 height 21
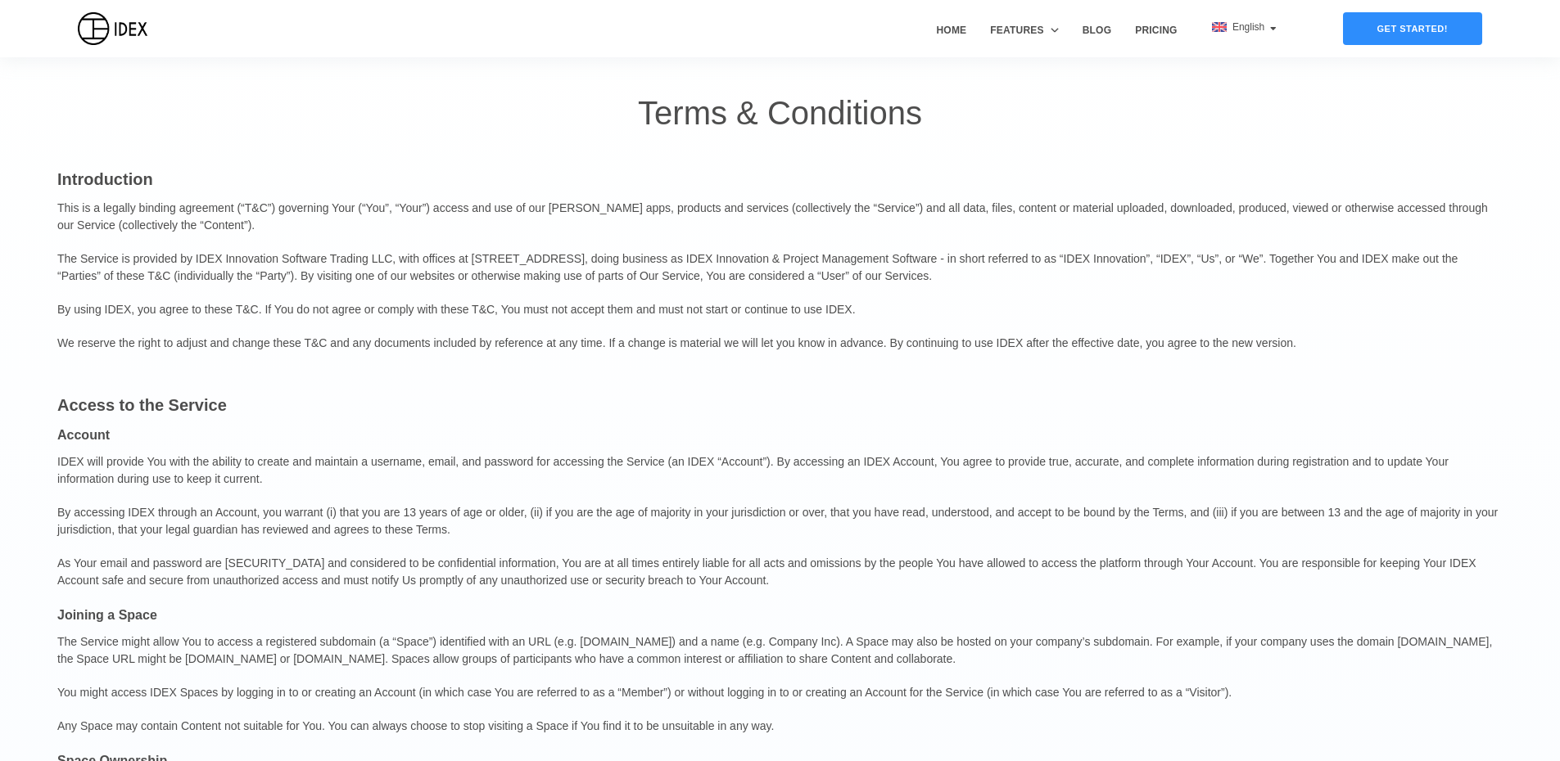
drag, startPoint x: 304, startPoint y: 484, endPoint x: 305, endPoint y: 535, distance: 51.6
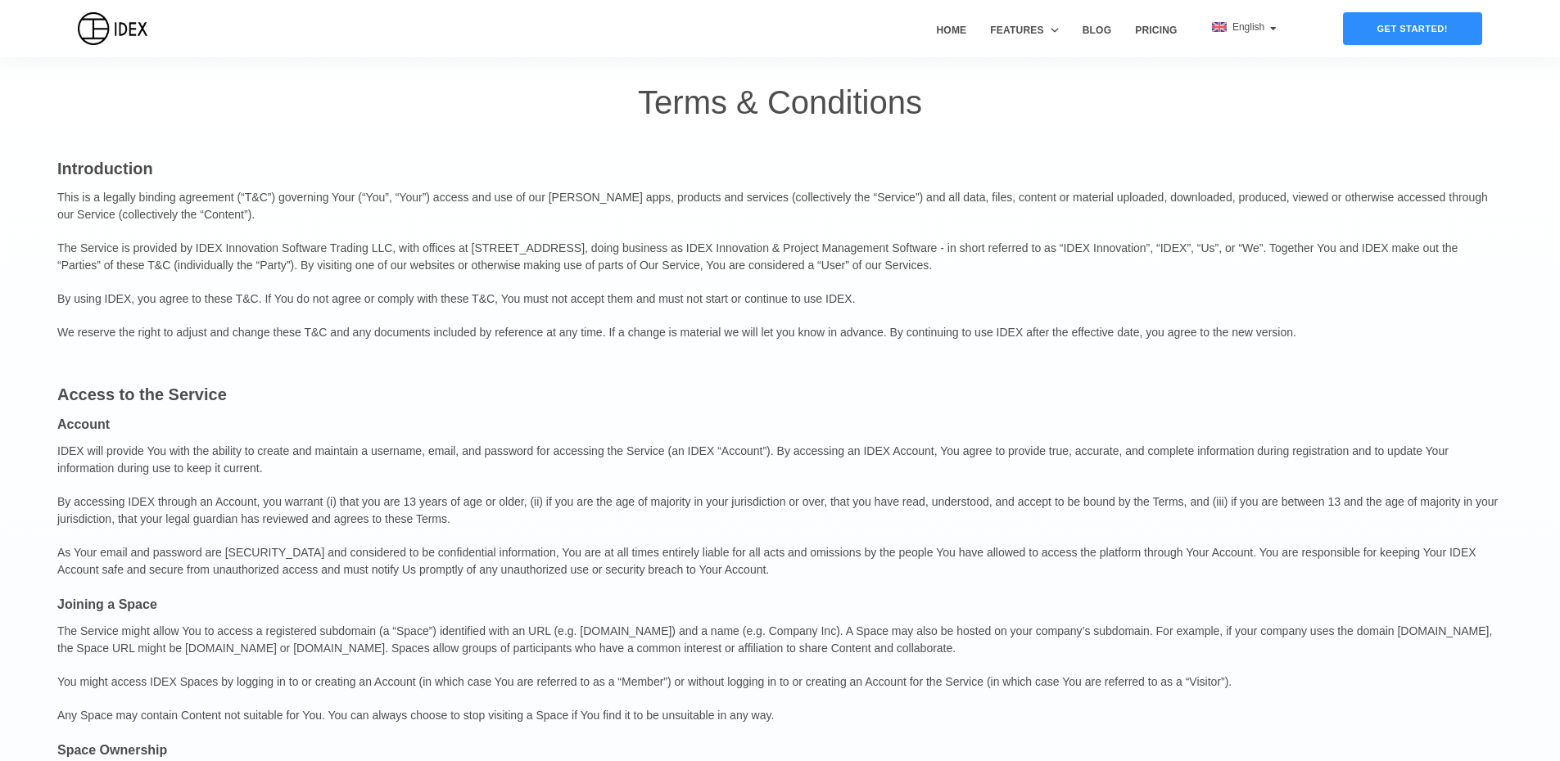
scroll to position [25, 0]
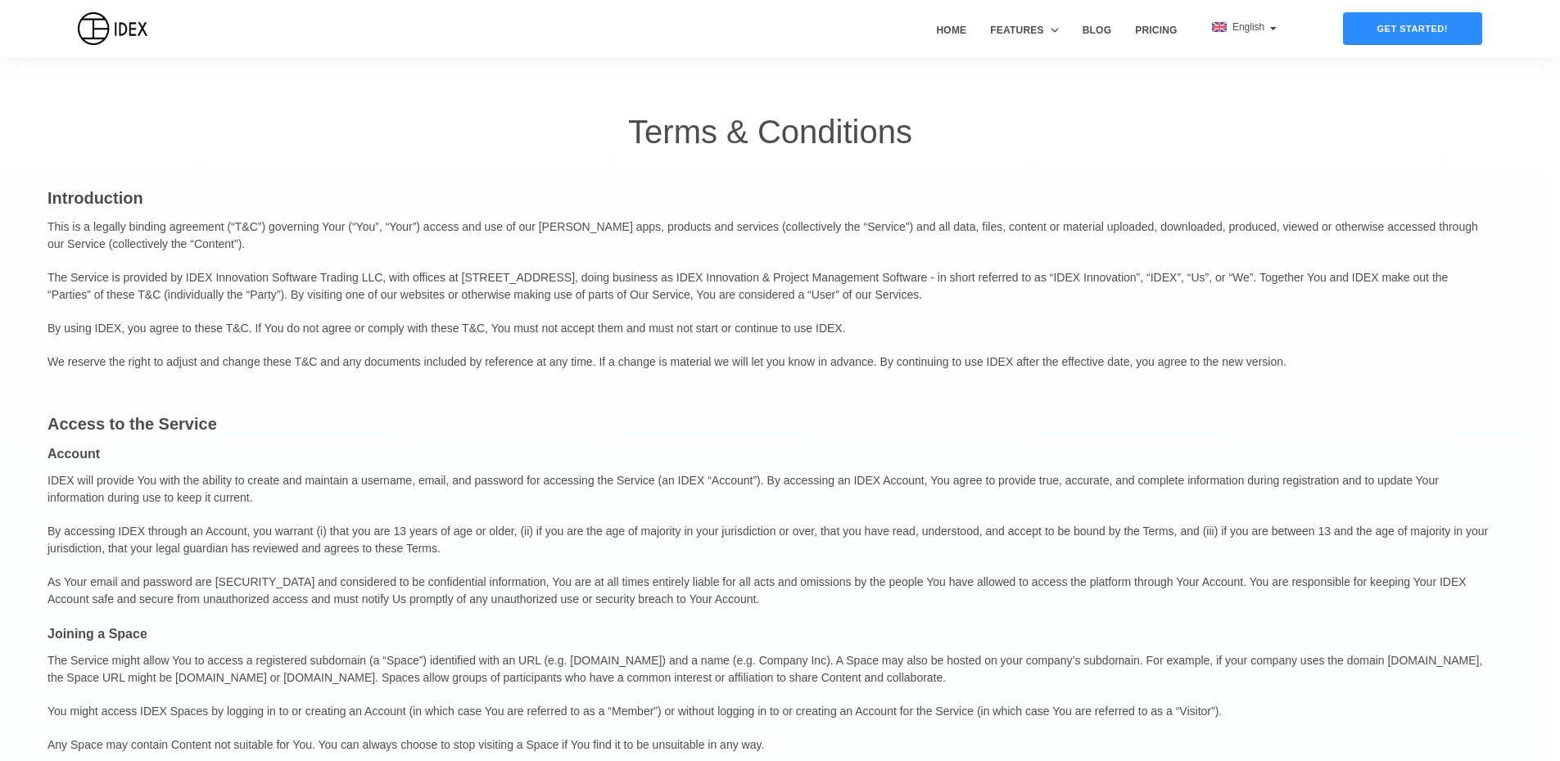
drag, startPoint x: 309, startPoint y: 521, endPoint x: 338, endPoint y: 304, distance: 218.9
click at [1100, 34] on link "Blog" at bounding box center [1097, 40] width 40 height 34
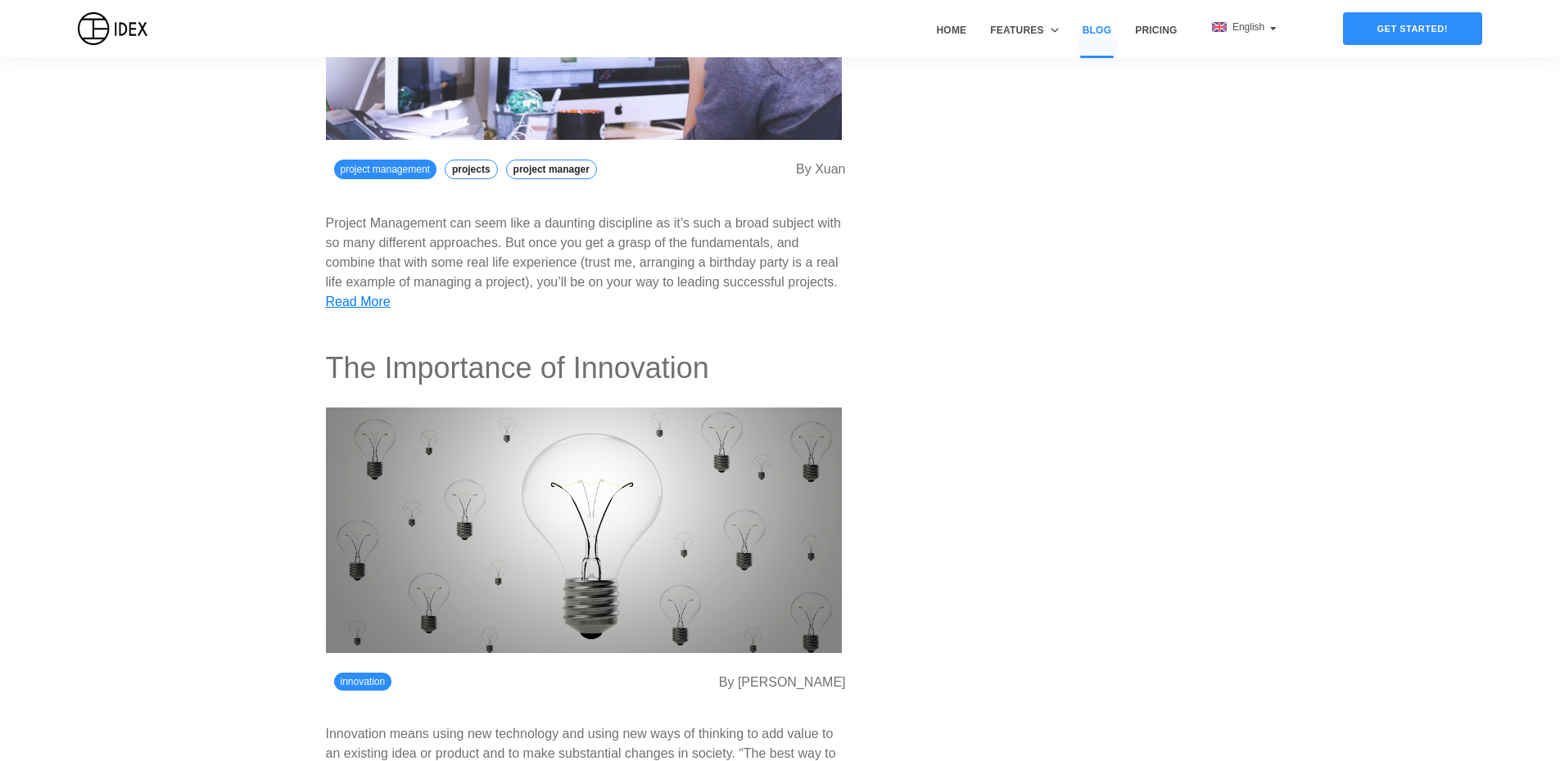
scroll to position [4175, 0]
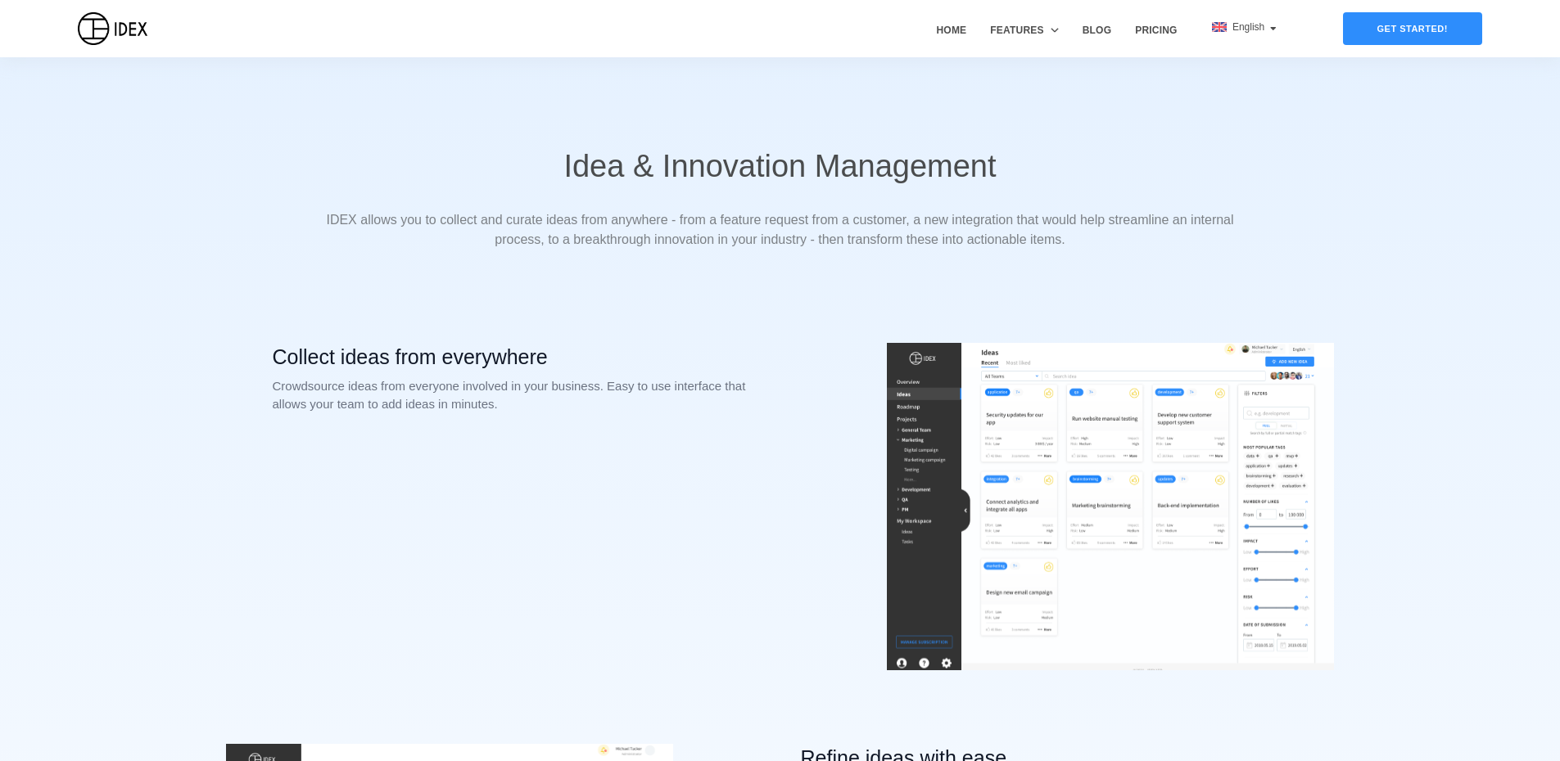
scroll to position [4888, 0]
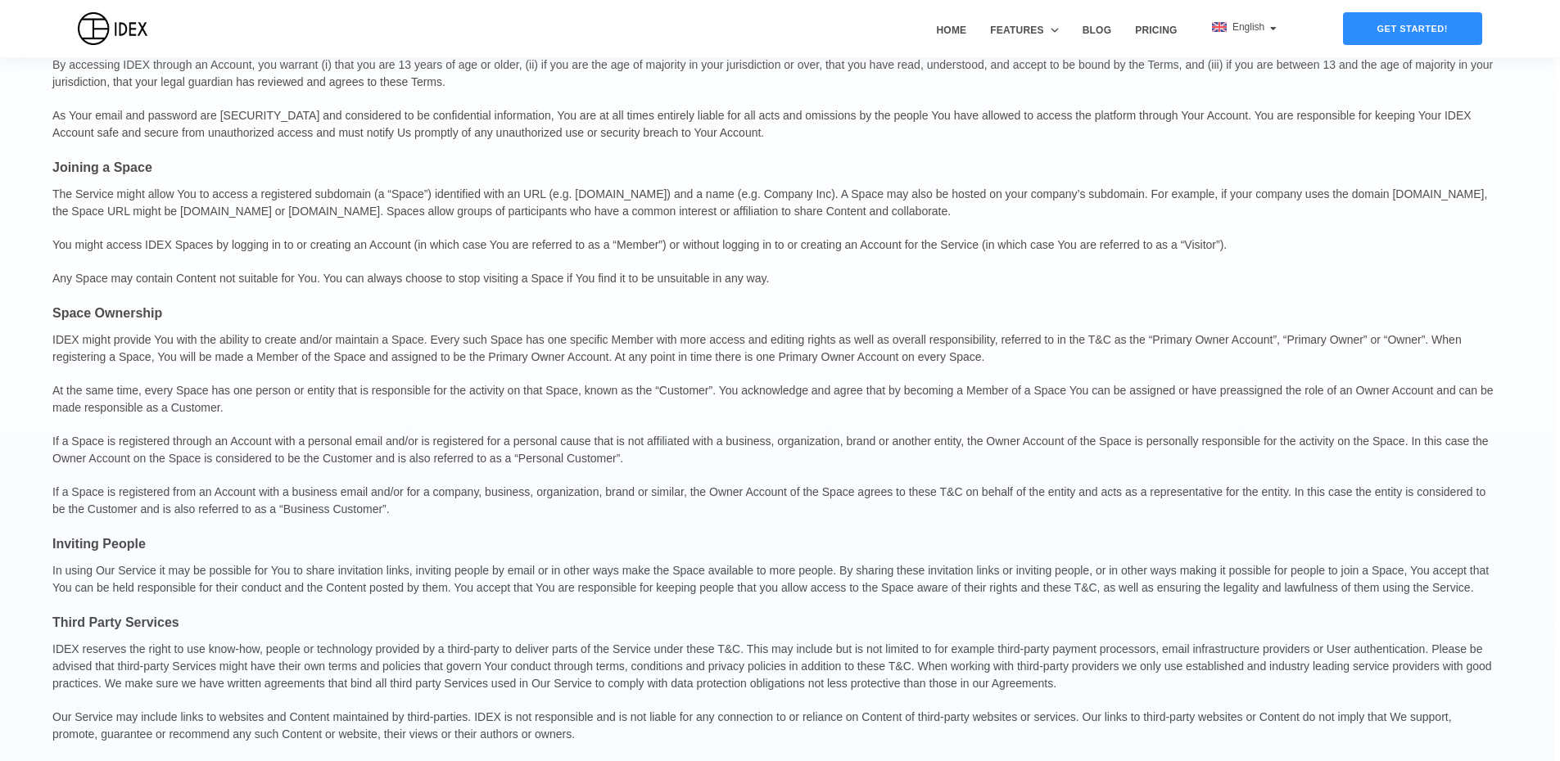
drag, startPoint x: 523, startPoint y: 281, endPoint x: 545, endPoint y: 219, distance: 65.3
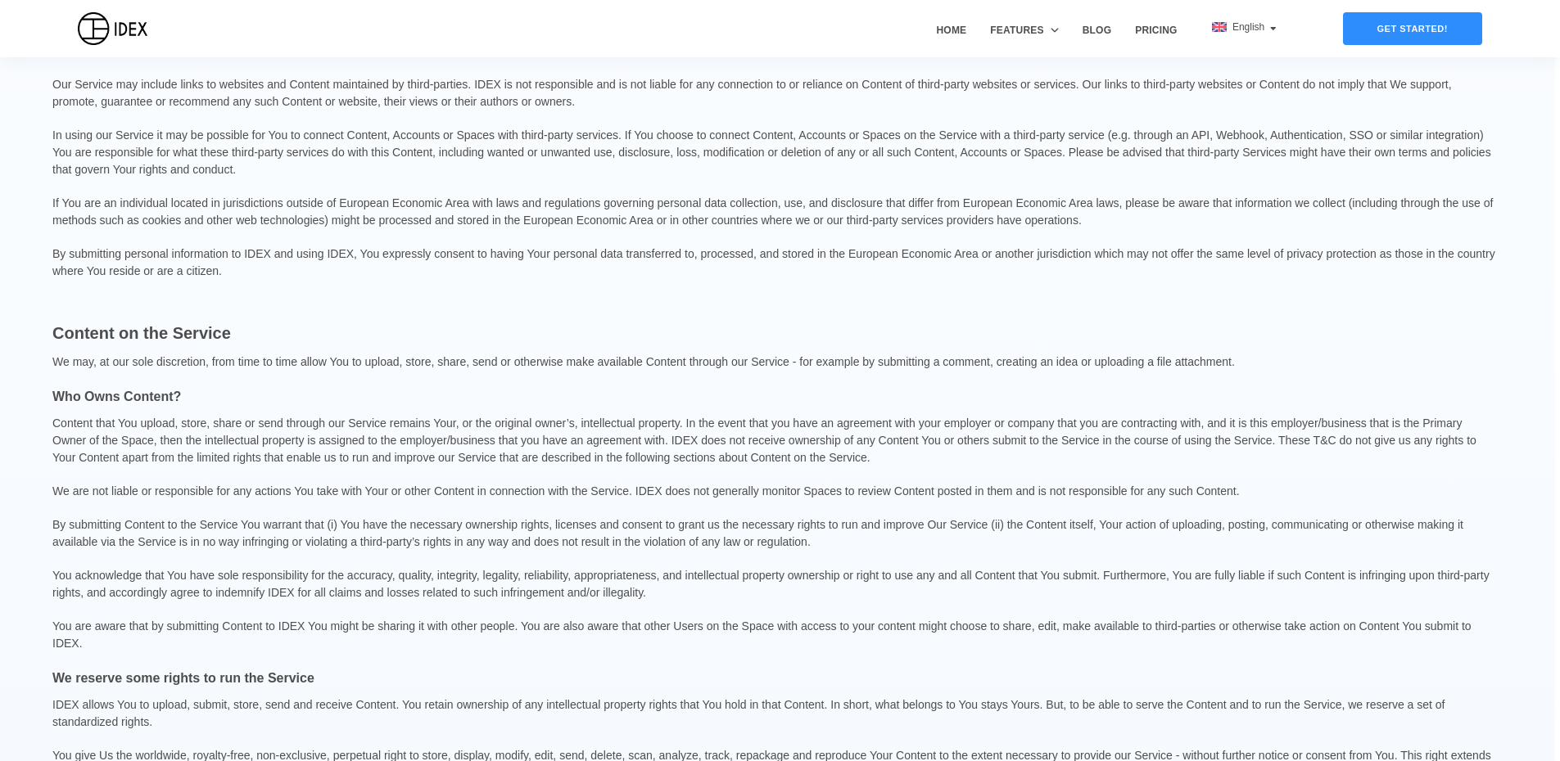
drag, startPoint x: 552, startPoint y: 201, endPoint x: 553, endPoint y: 382, distance: 180.9
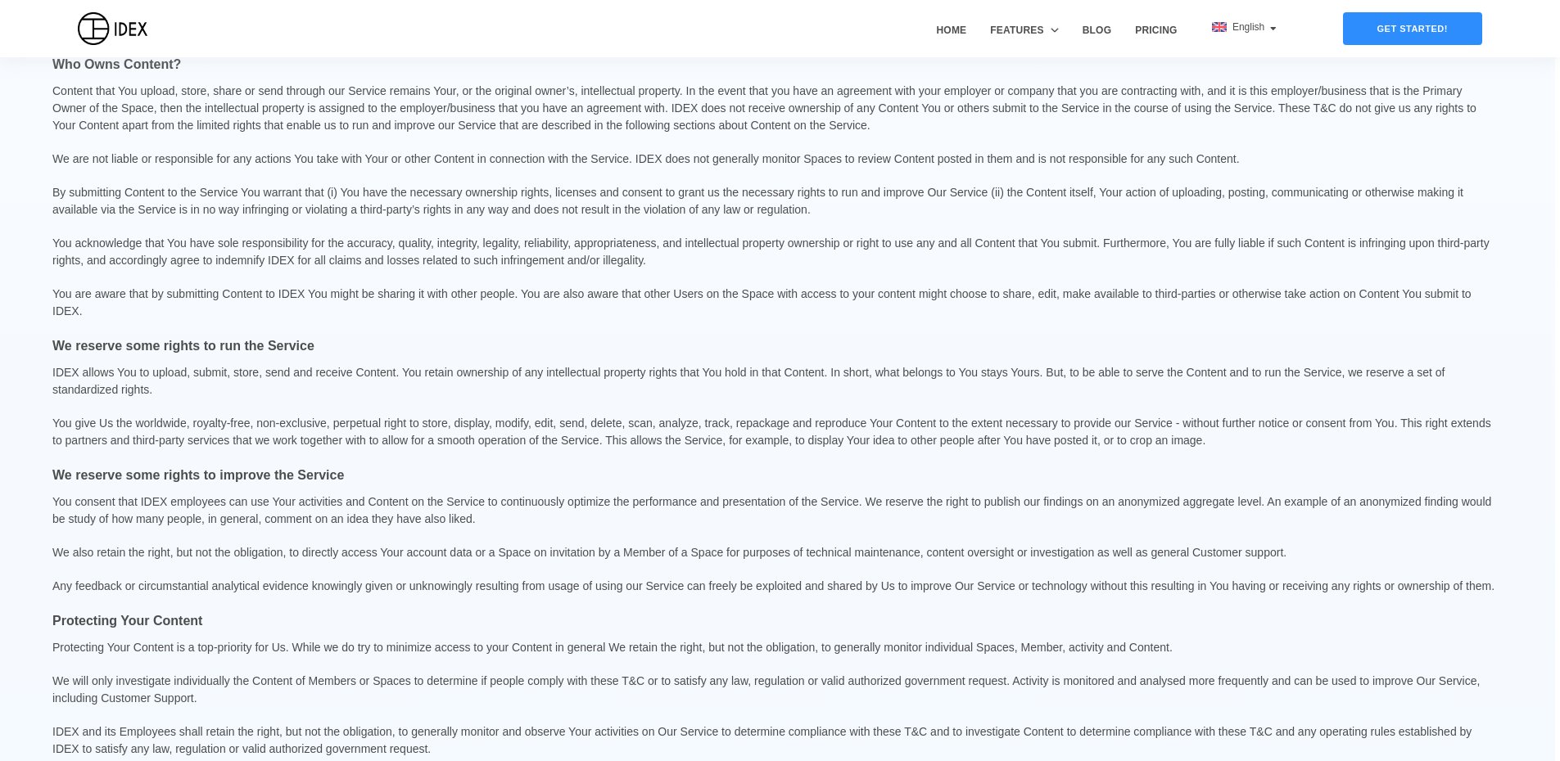
drag, startPoint x: 531, startPoint y: 537, endPoint x: 508, endPoint y: 644, distance: 109.8
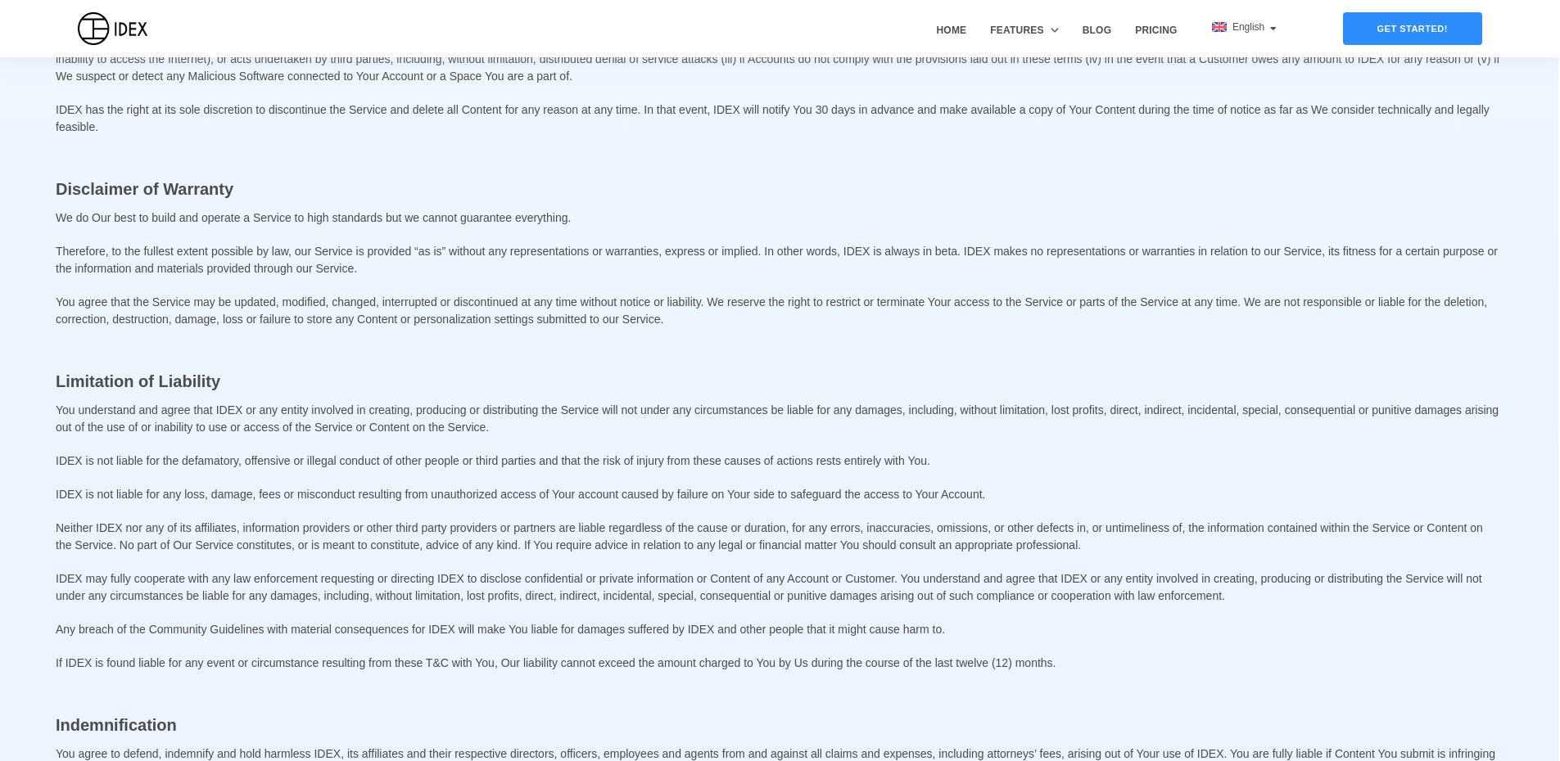
drag, startPoint x: 537, startPoint y: 266, endPoint x: 527, endPoint y: 531, distance: 265.4
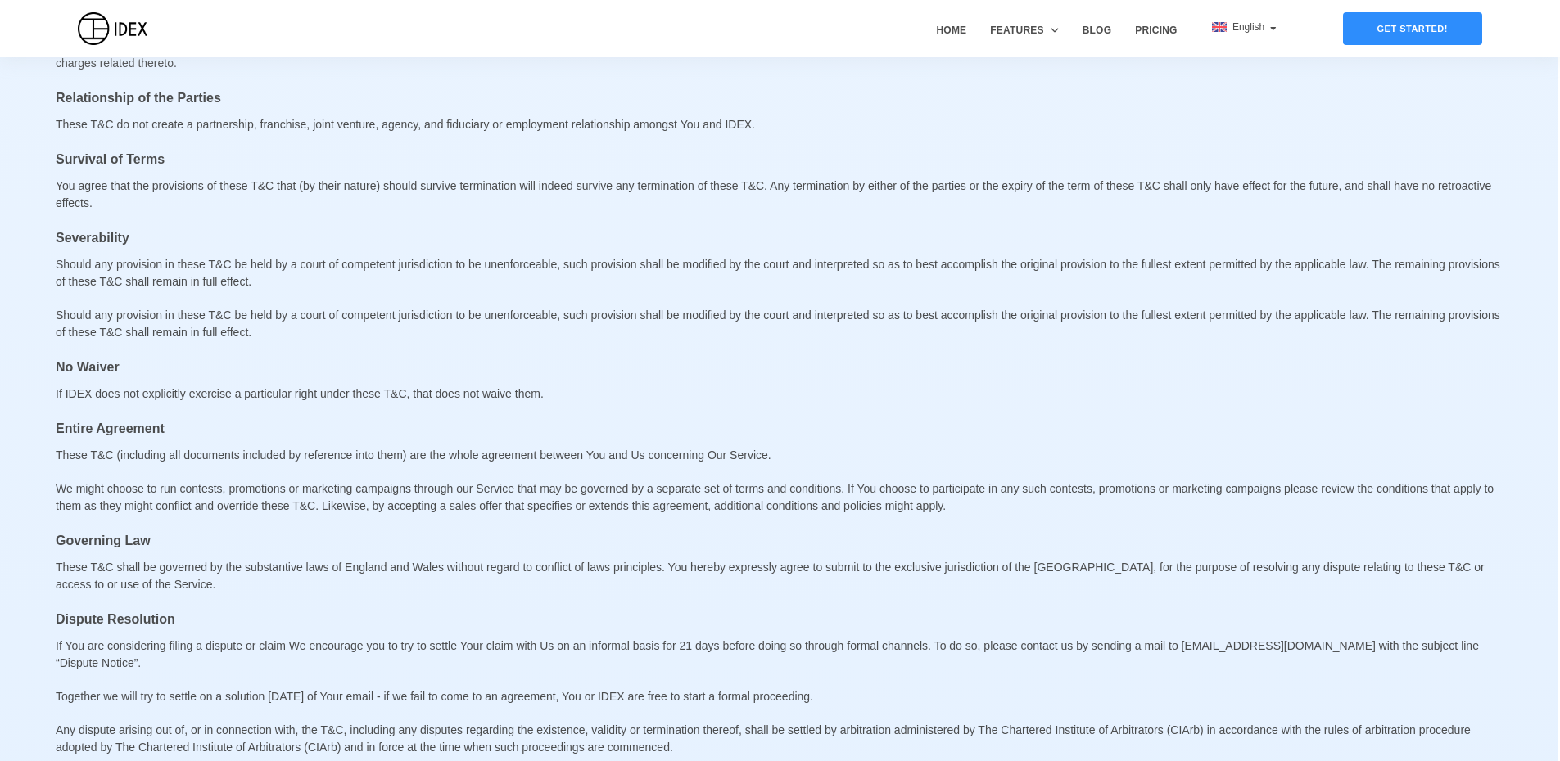
drag, startPoint x: 531, startPoint y: 461, endPoint x: 535, endPoint y: 506, distance: 45.3
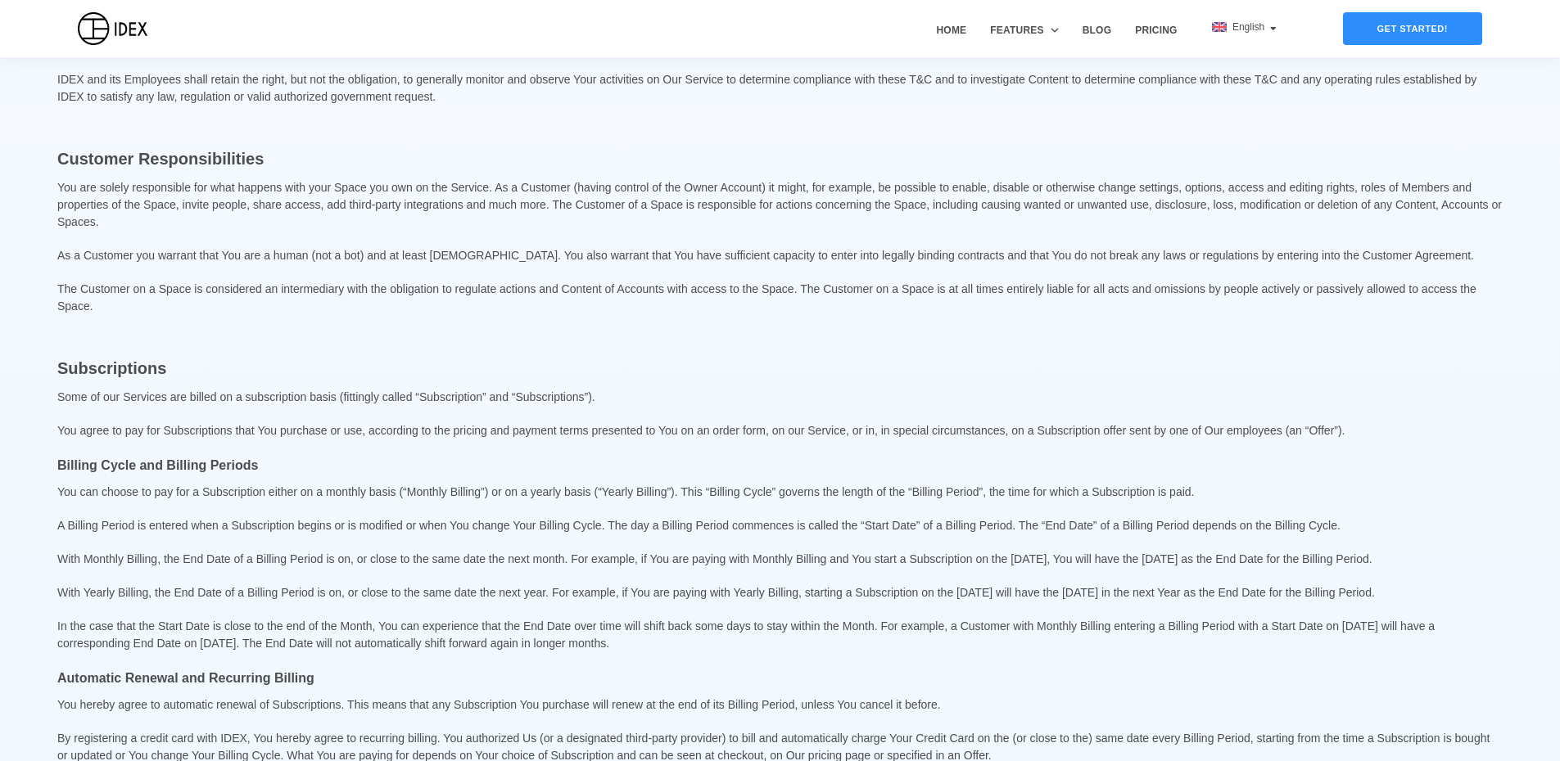
drag, startPoint x: 642, startPoint y: 508, endPoint x: 630, endPoint y: 199, distance: 309.7
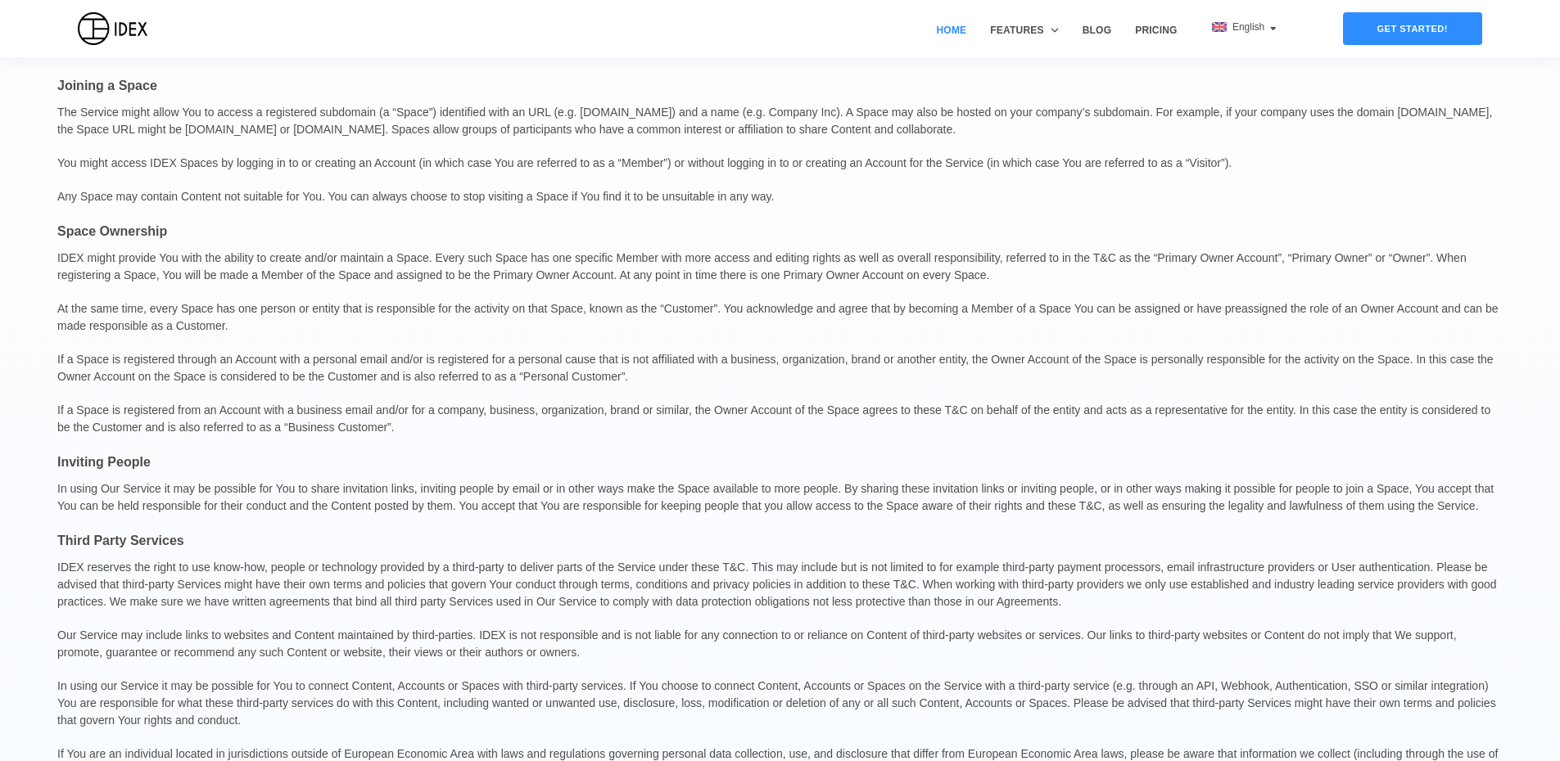
scroll to position [712, 0]
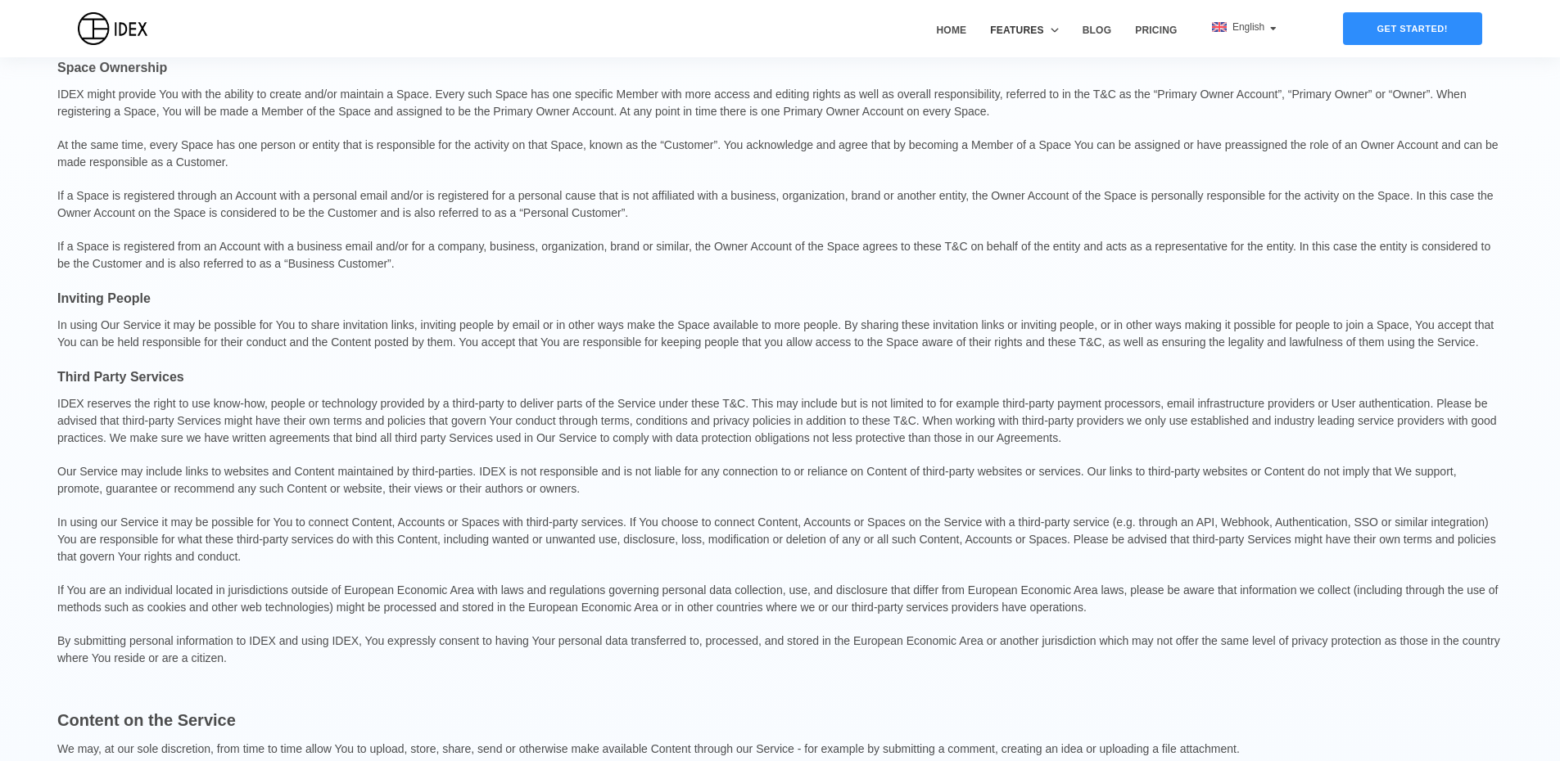
click at [1013, 26] on span "Features" at bounding box center [1016, 30] width 53 height 15
click at [955, 16] on div "Home Features Idea & Innovation Management Project Management Blog Pricing" at bounding box center [1051, 28] width 264 height 57
click at [956, 29] on link "Home" at bounding box center [952, 40] width 42 height 34
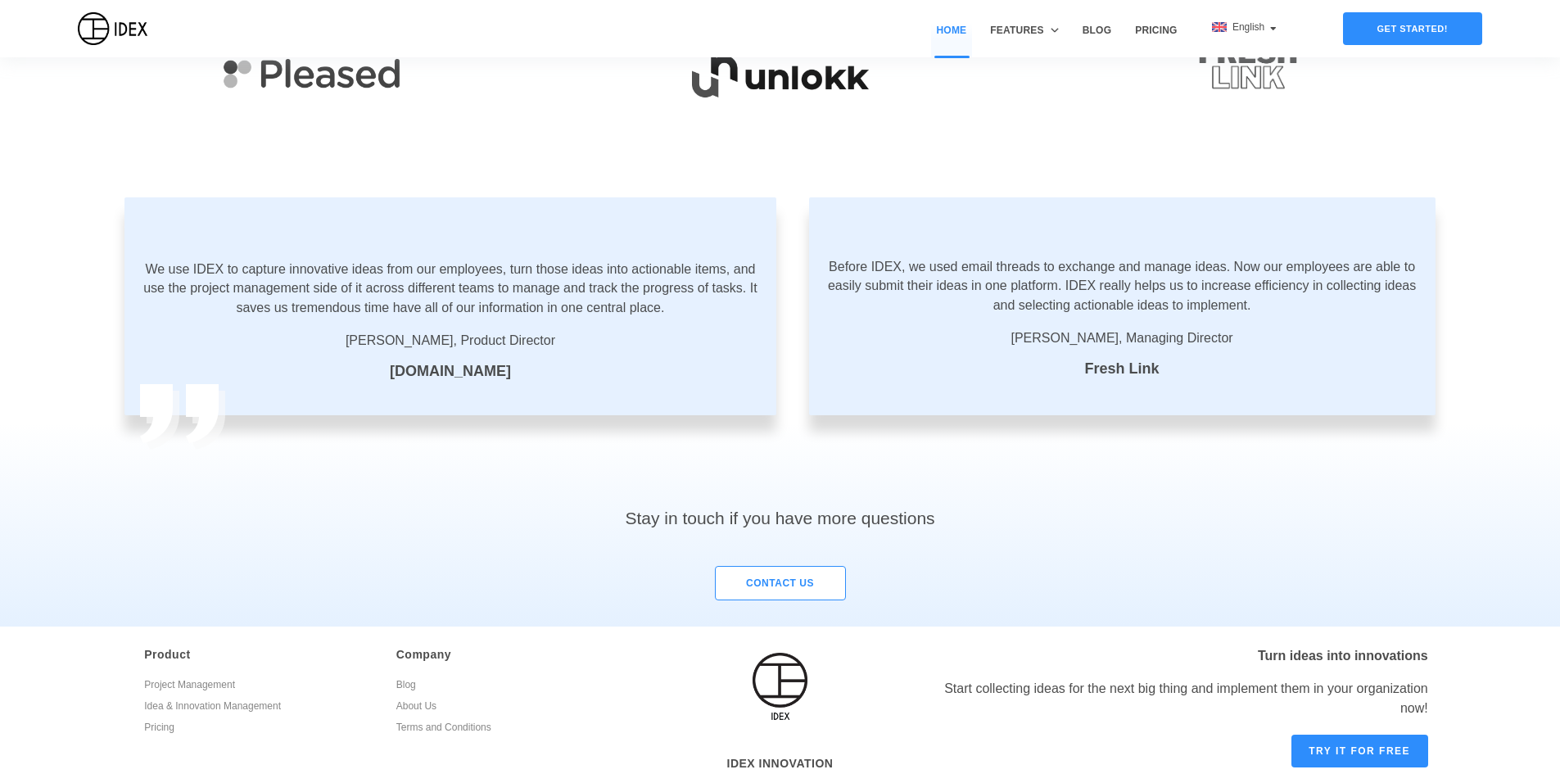
scroll to position [2565, 0]
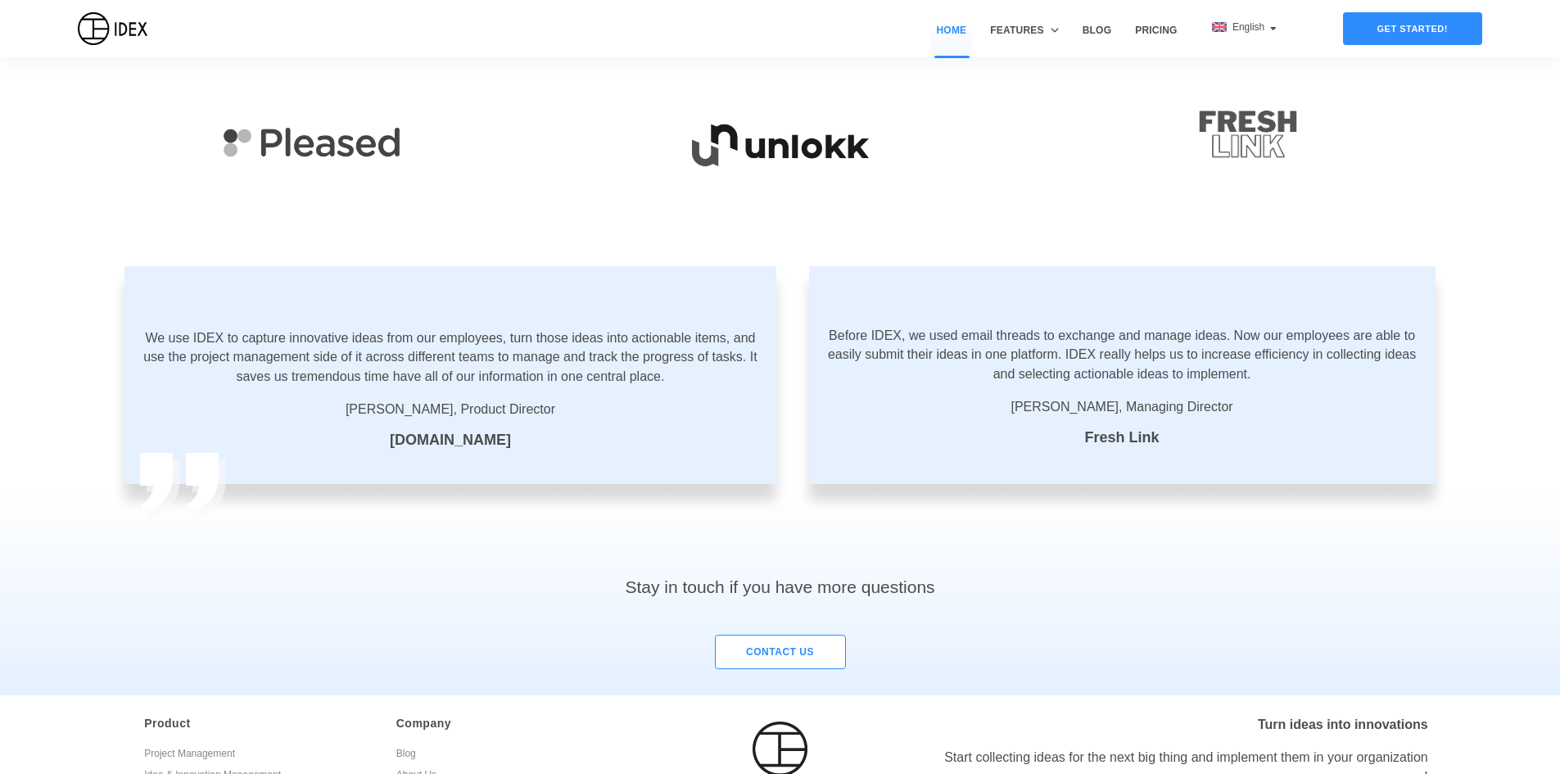
drag, startPoint x: 696, startPoint y: 185, endPoint x: 888, endPoint y: 186, distance: 192.4
click at [888, 37] on h2 "Trusted by" at bounding box center [780, 10] width 1560 height 52
click at [1217, 201] on img at bounding box center [1248, 132] width 468 height 138
click at [823, 201] on img at bounding box center [780, 132] width 468 height 138
click at [267, 201] on img at bounding box center [312, 132] width 468 height 138
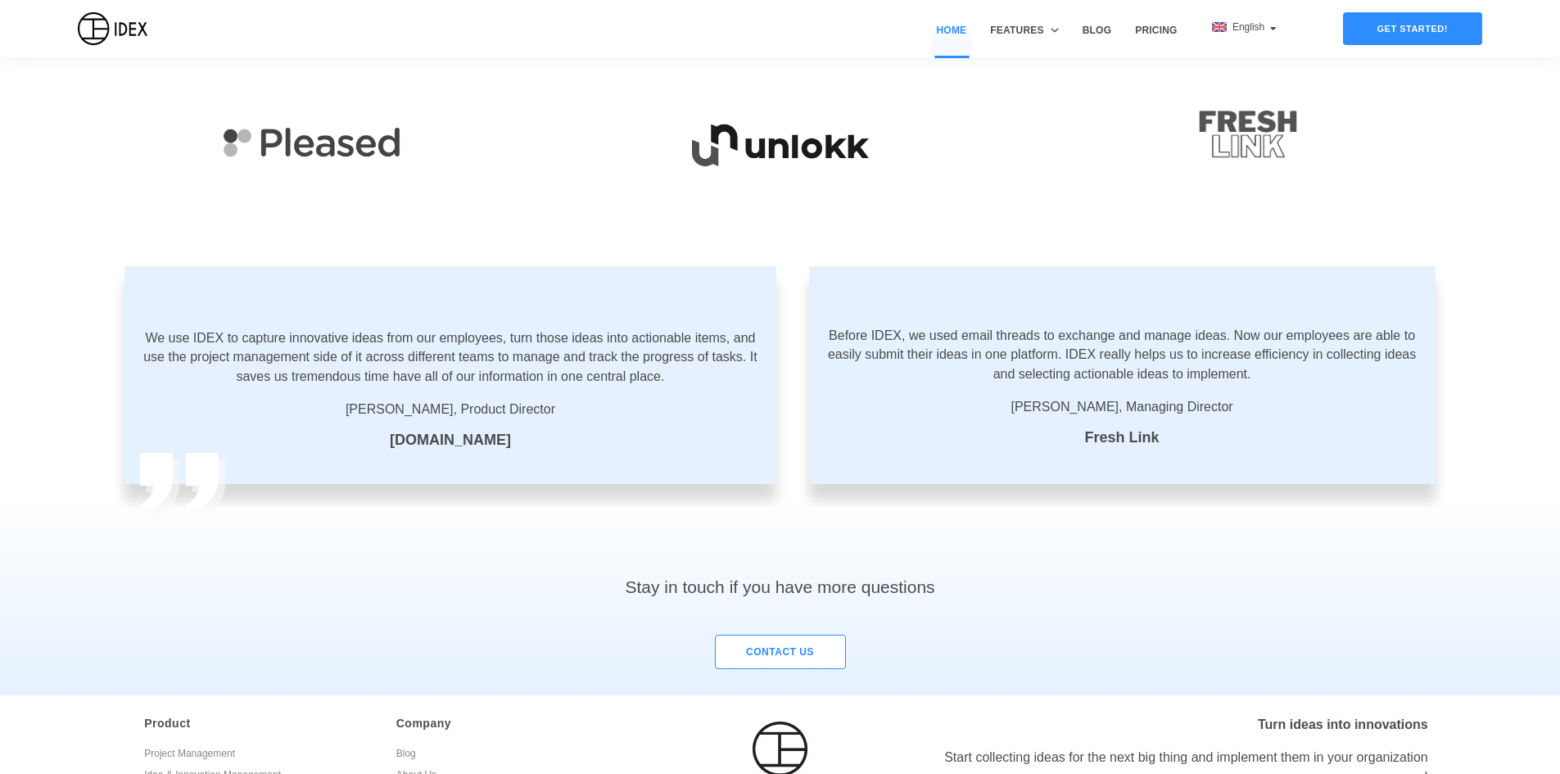
click at [612, 201] on img at bounding box center [780, 132] width 468 height 138
click at [720, 201] on img at bounding box center [780, 132] width 468 height 138
click at [732, 37] on h2 "Trusted by" at bounding box center [780, 10] width 1560 height 52
click at [753, 201] on img at bounding box center [780, 132] width 468 height 138
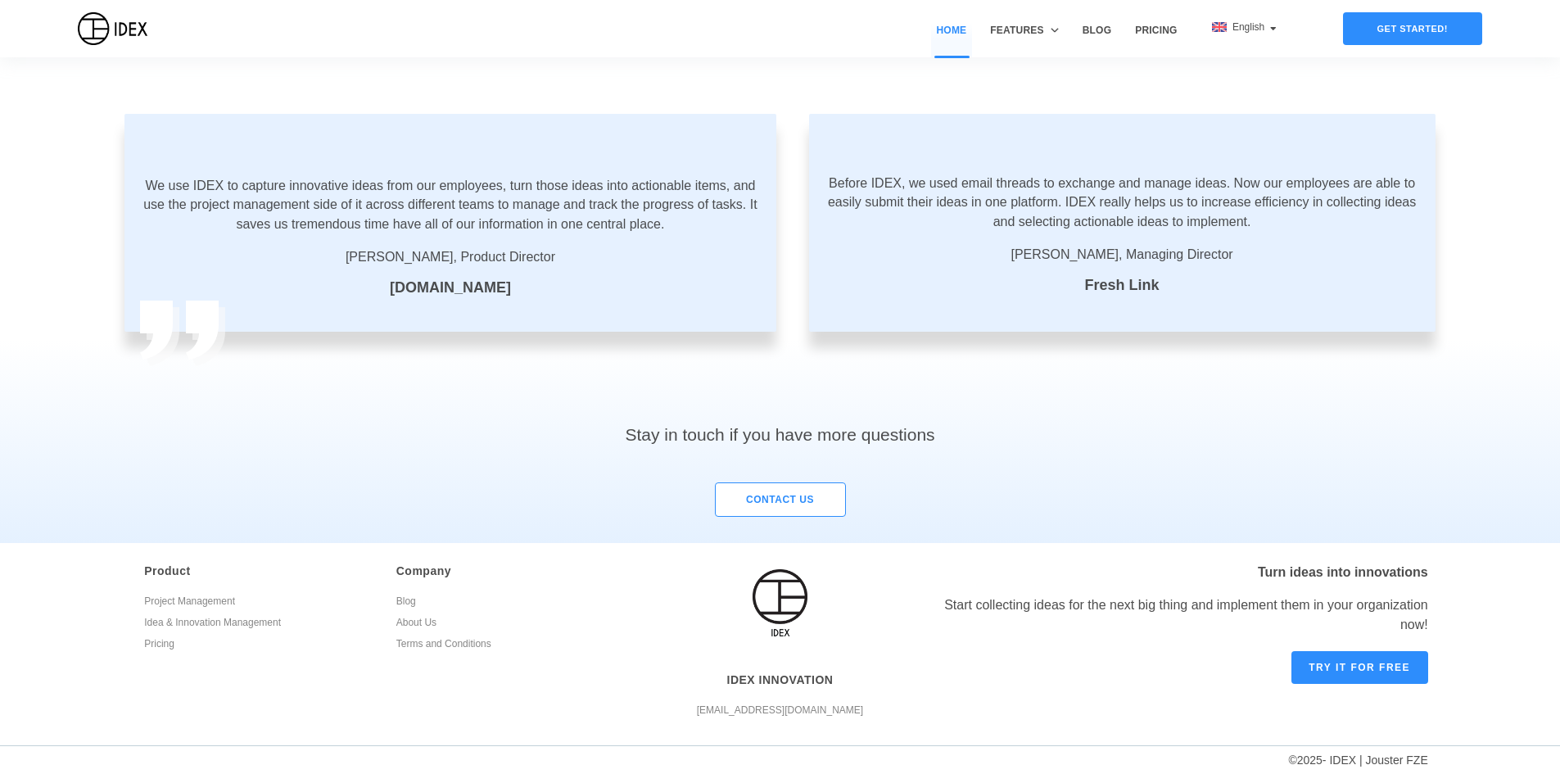
scroll to position [2892, 0]
drag, startPoint x: 359, startPoint y: 260, endPoint x: 436, endPoint y: 259, distance: 77.0
click at [436, 259] on span "Matt Stewart, Product Director" at bounding box center [450, 257] width 618 height 20
copy span "Matt Stewart"
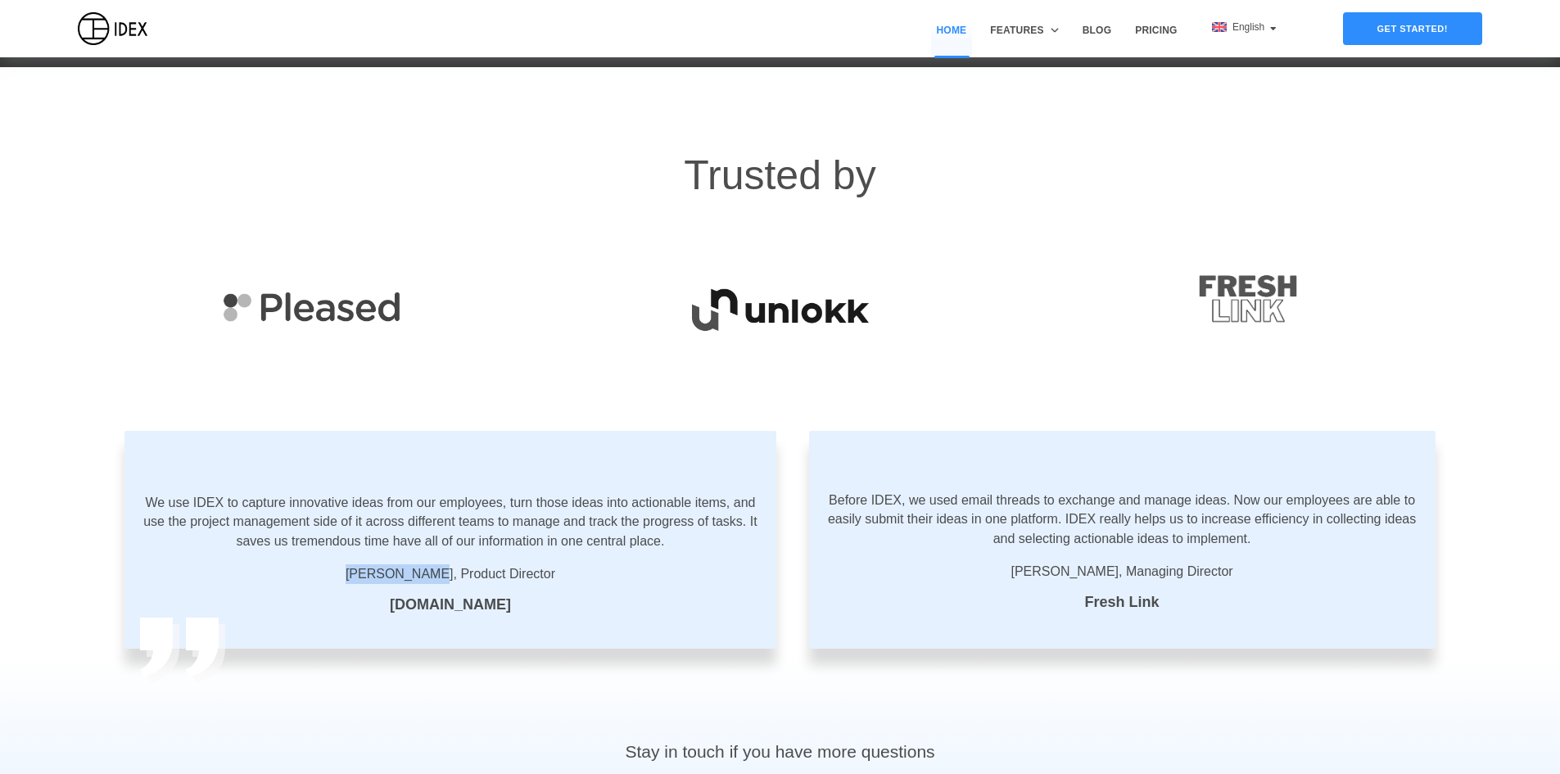
scroll to position [2401, 0]
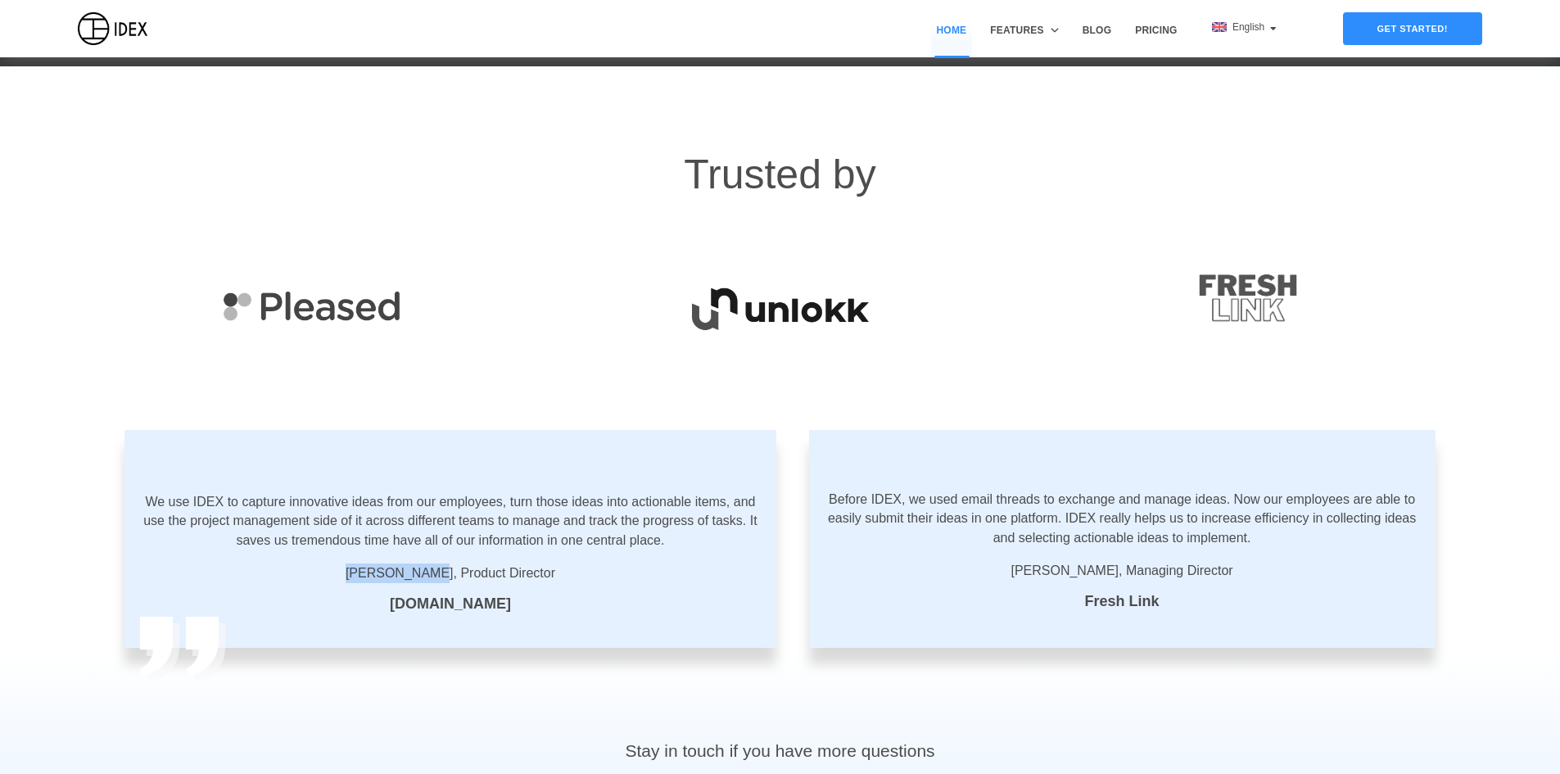
drag, startPoint x: 769, startPoint y: 492, endPoint x: 771, endPoint y: 480, distance: 12.5
click at [770, 364] on img at bounding box center [780, 296] width 468 height 138
